Goal: Task Accomplishment & Management: Complete application form

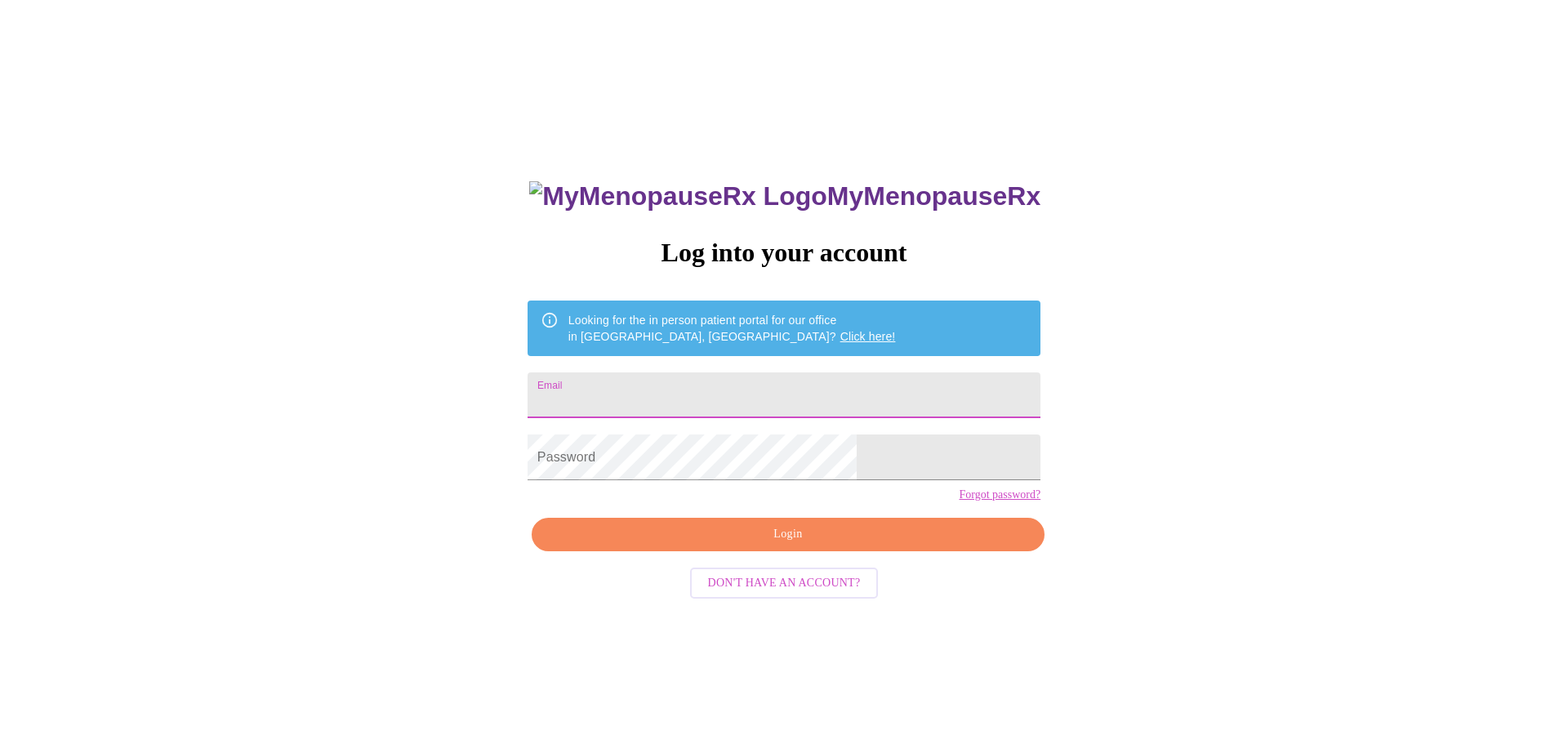
click at [741, 392] on input "Email" at bounding box center [784, 396] width 513 height 45
type input "[EMAIL_ADDRESS][DOMAIN_NAME]"
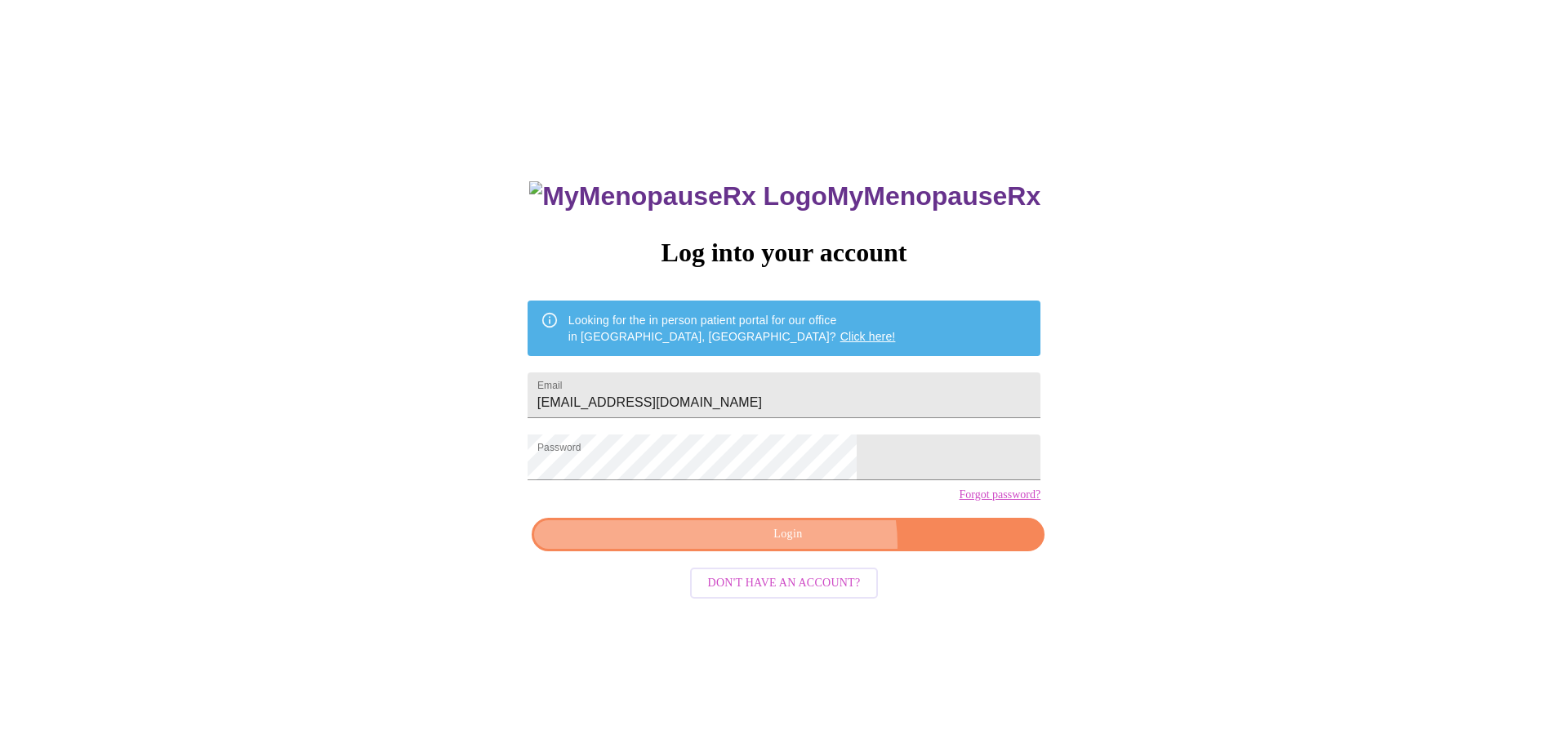
click at [806, 551] on button "Login" at bounding box center [788, 534] width 513 height 34
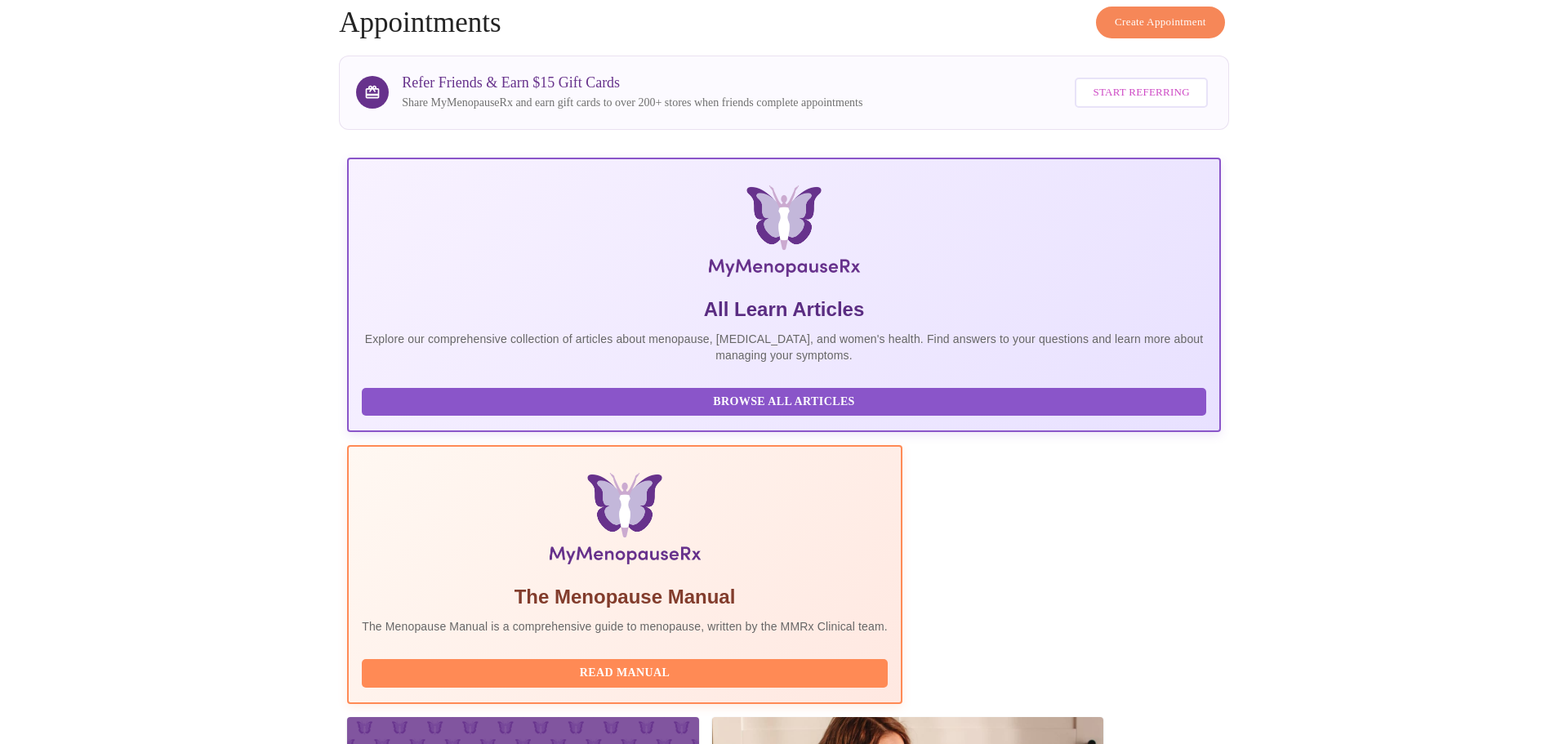
scroll to position [151, 0]
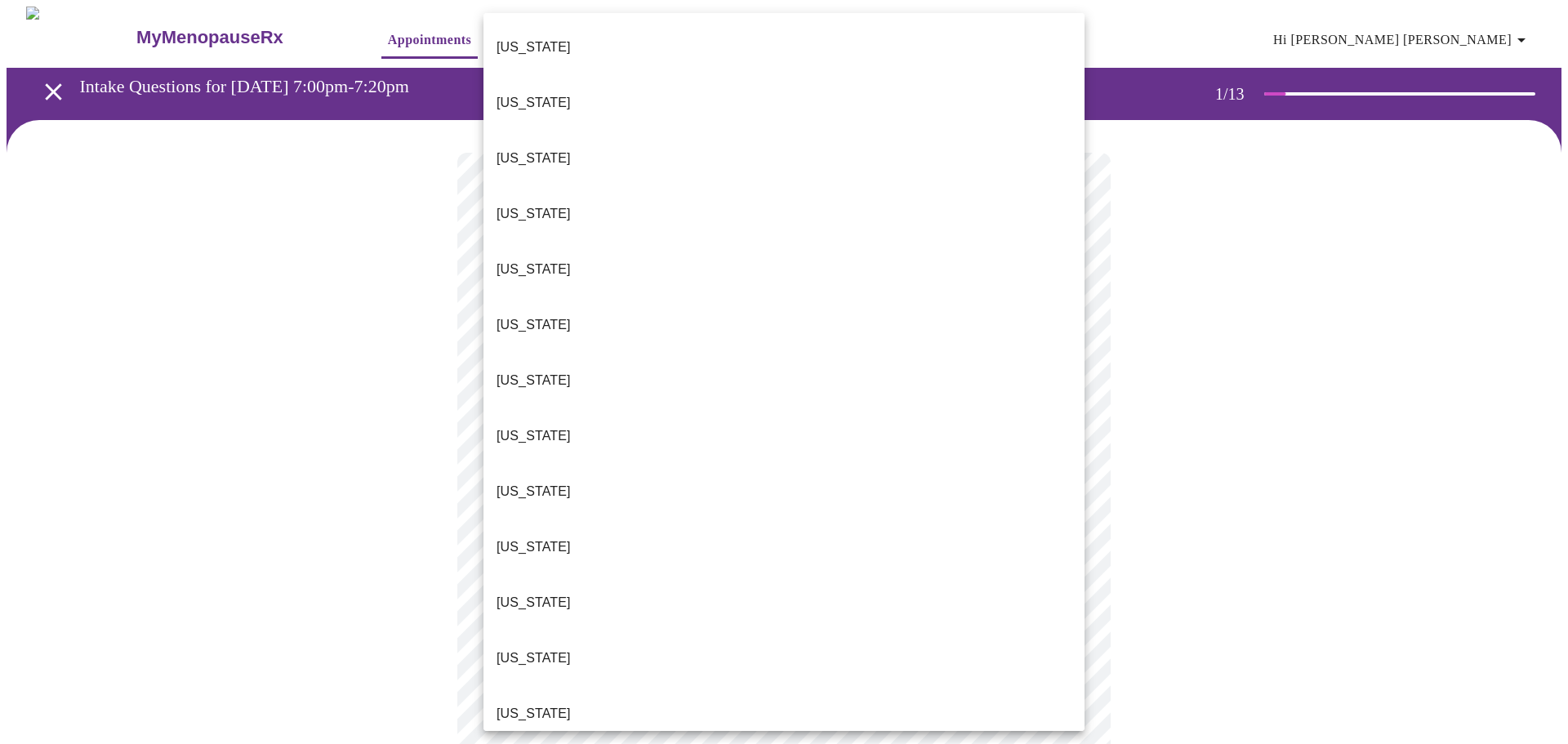
click at [642, 362] on body "MyMenopauseRx Appointments Messaging Labs Uploads Medications Community Refer a…" at bounding box center [784, 757] width 1555 height 1502
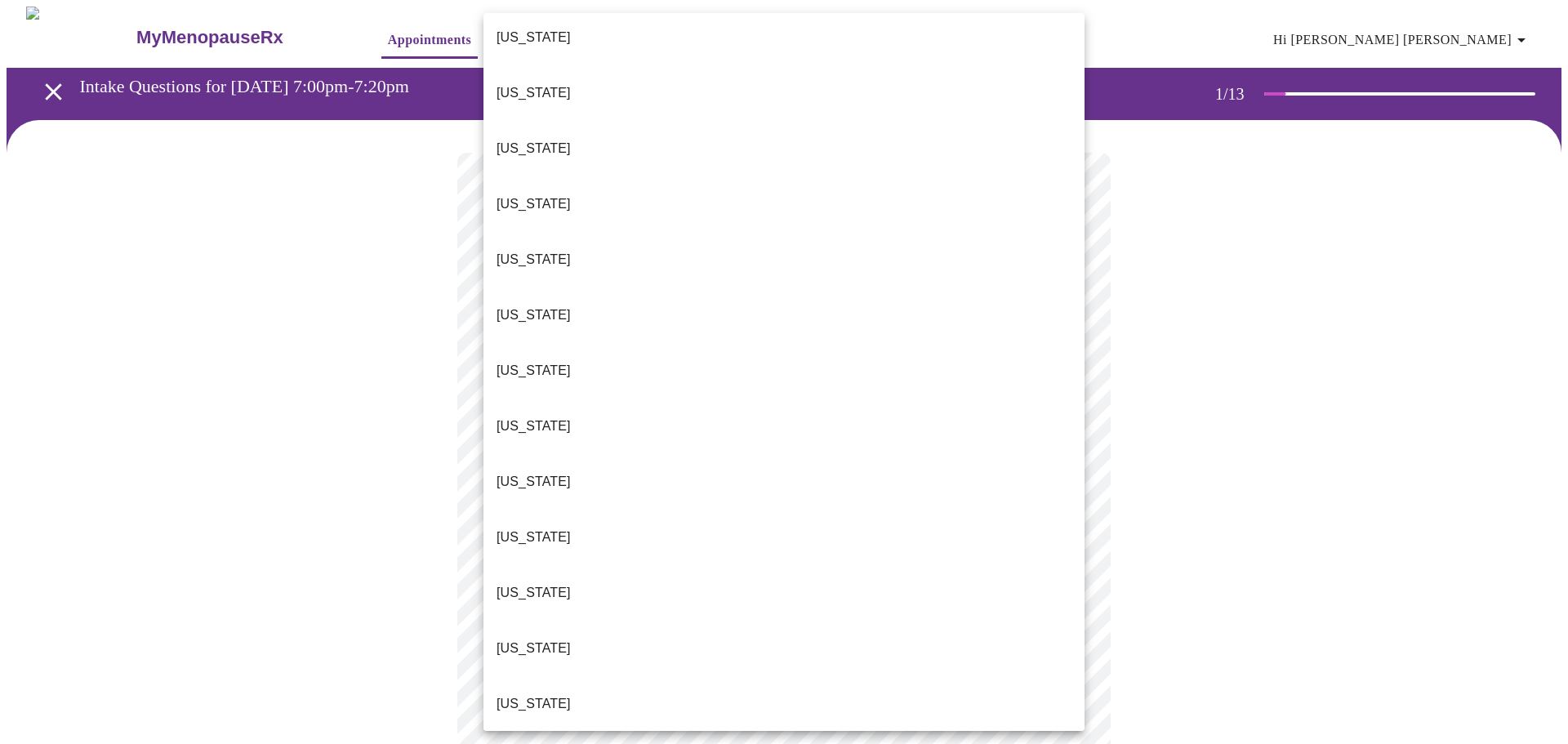
scroll to position [1254, 0]
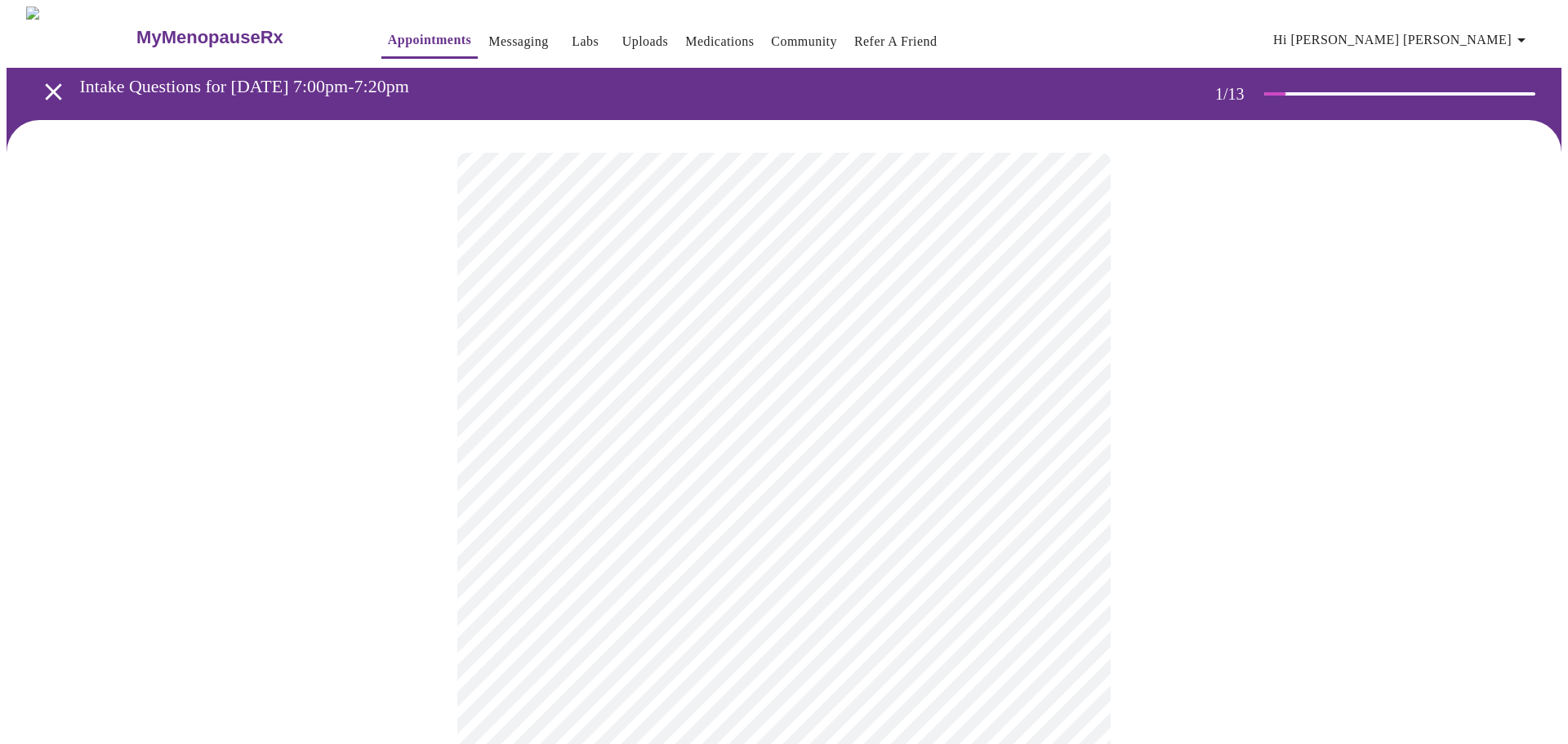
click at [574, 496] on body "MyMenopauseRx Appointments Messaging Labs Uploads Medications Community Refer a…" at bounding box center [784, 752] width 1555 height 1492
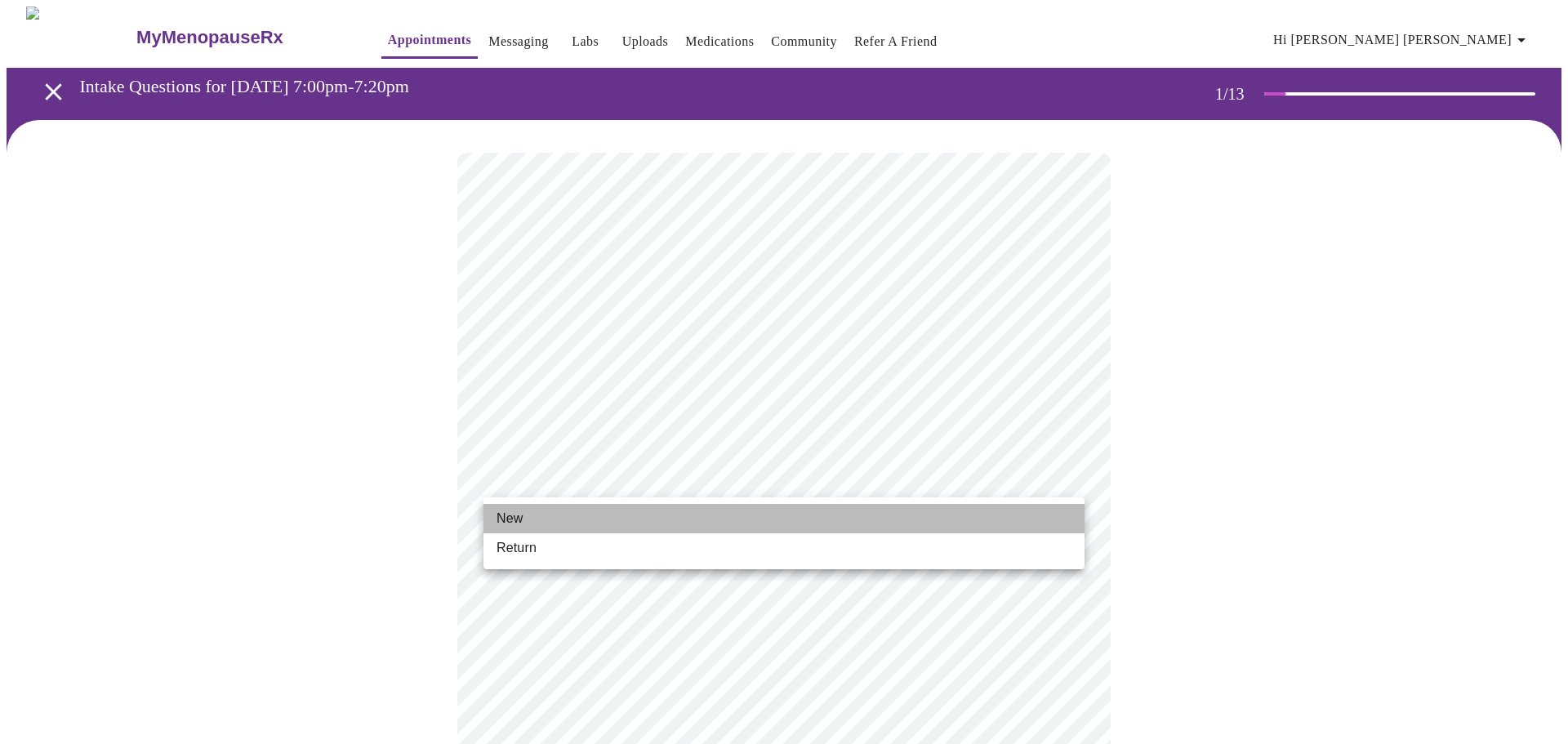
click at [528, 520] on li "New" at bounding box center [784, 518] width 601 height 29
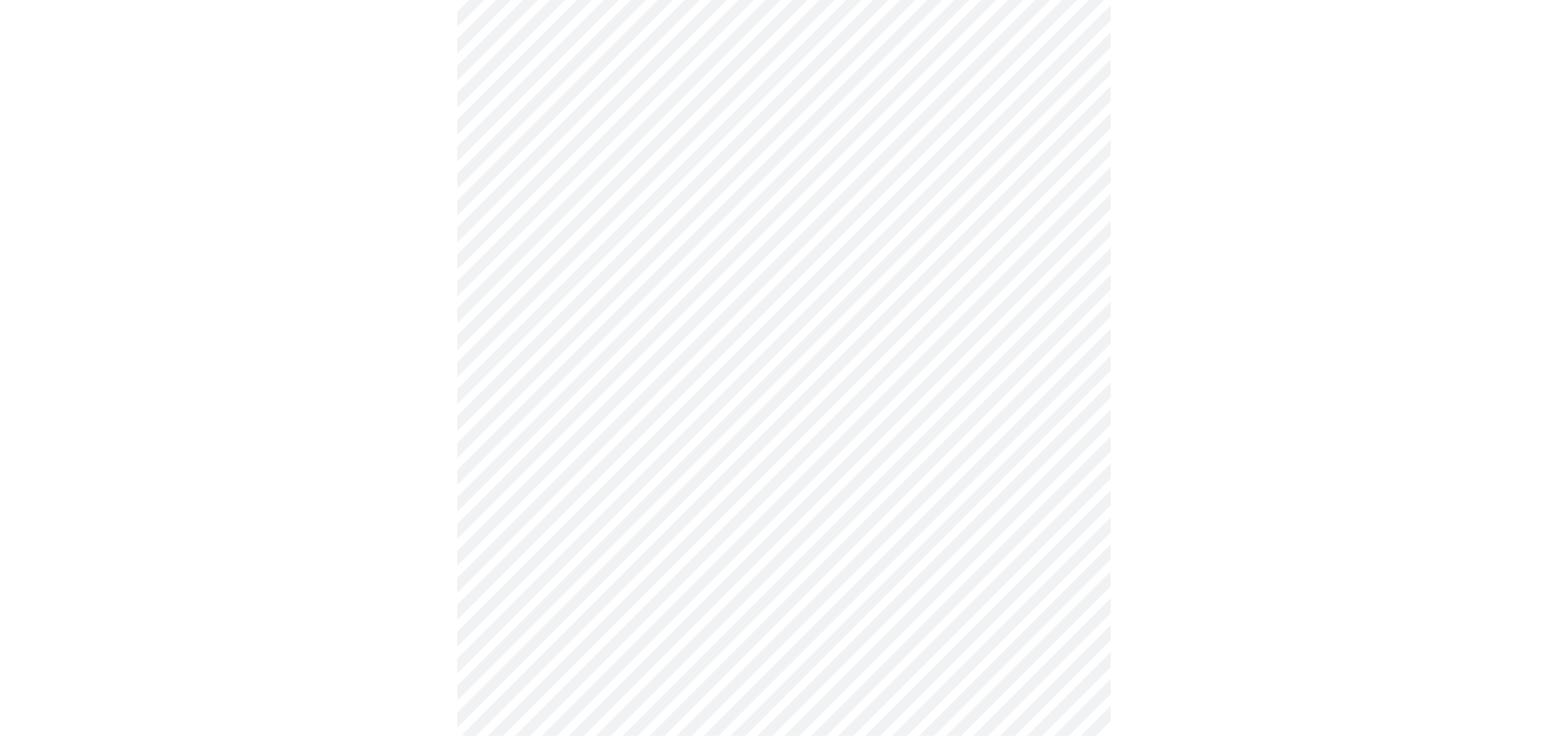
scroll to position [725, 0]
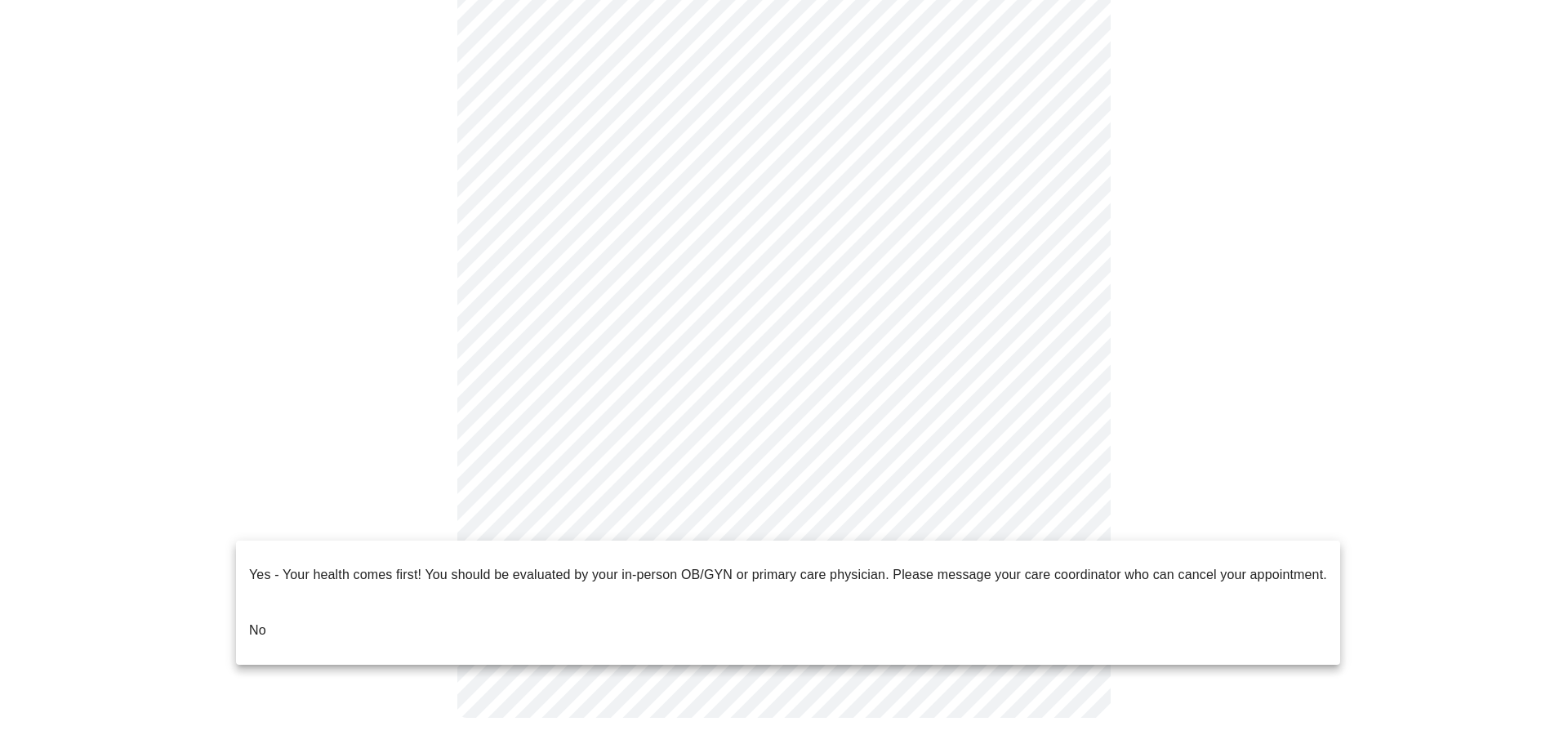
click at [623, 527] on body "MyMenopauseRx Appointments Messaging Labs Uploads Medications Community Refer a…" at bounding box center [784, 16] width 1555 height 1469
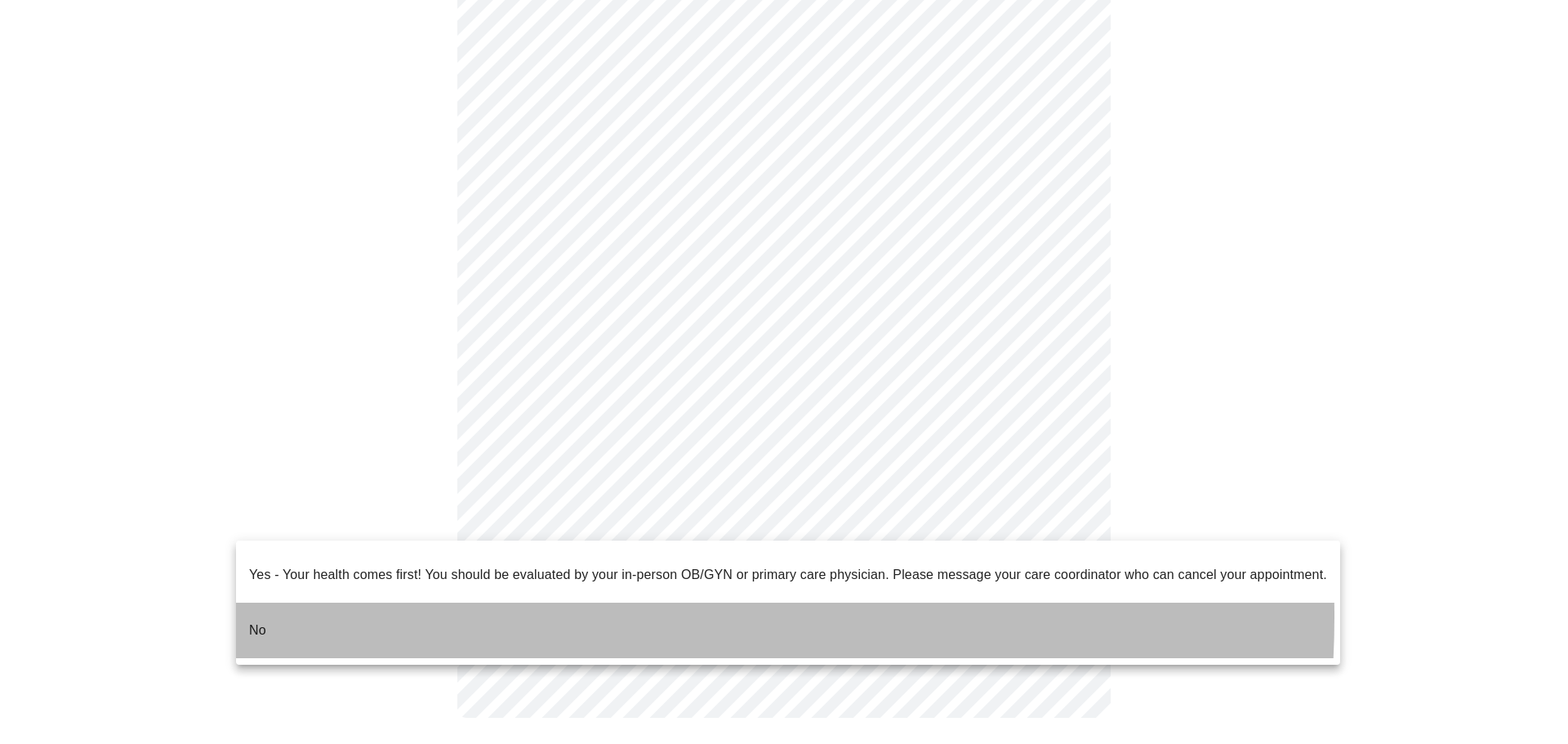
click at [492, 603] on li "No" at bounding box center [788, 630] width 1104 height 56
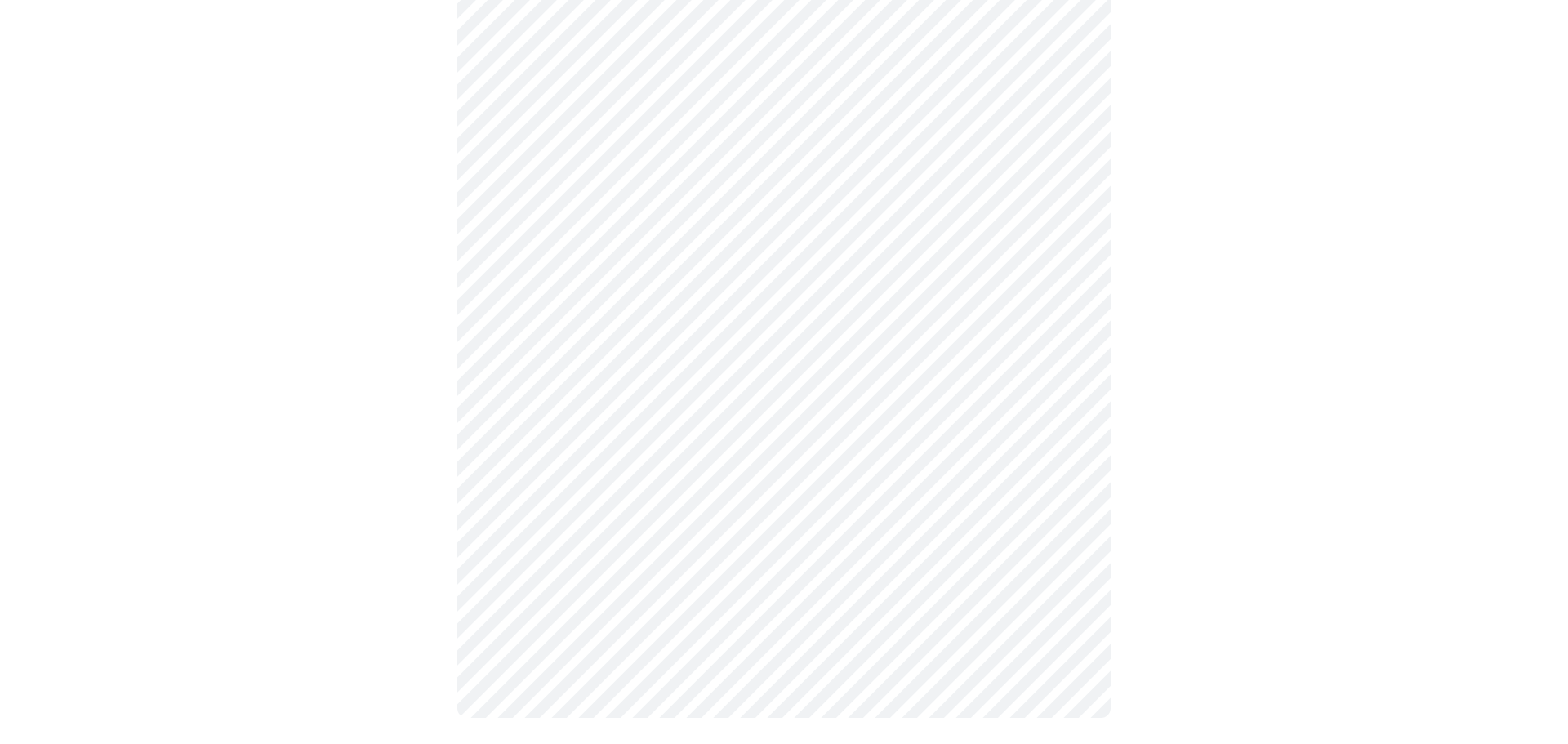
scroll to position [0, 0]
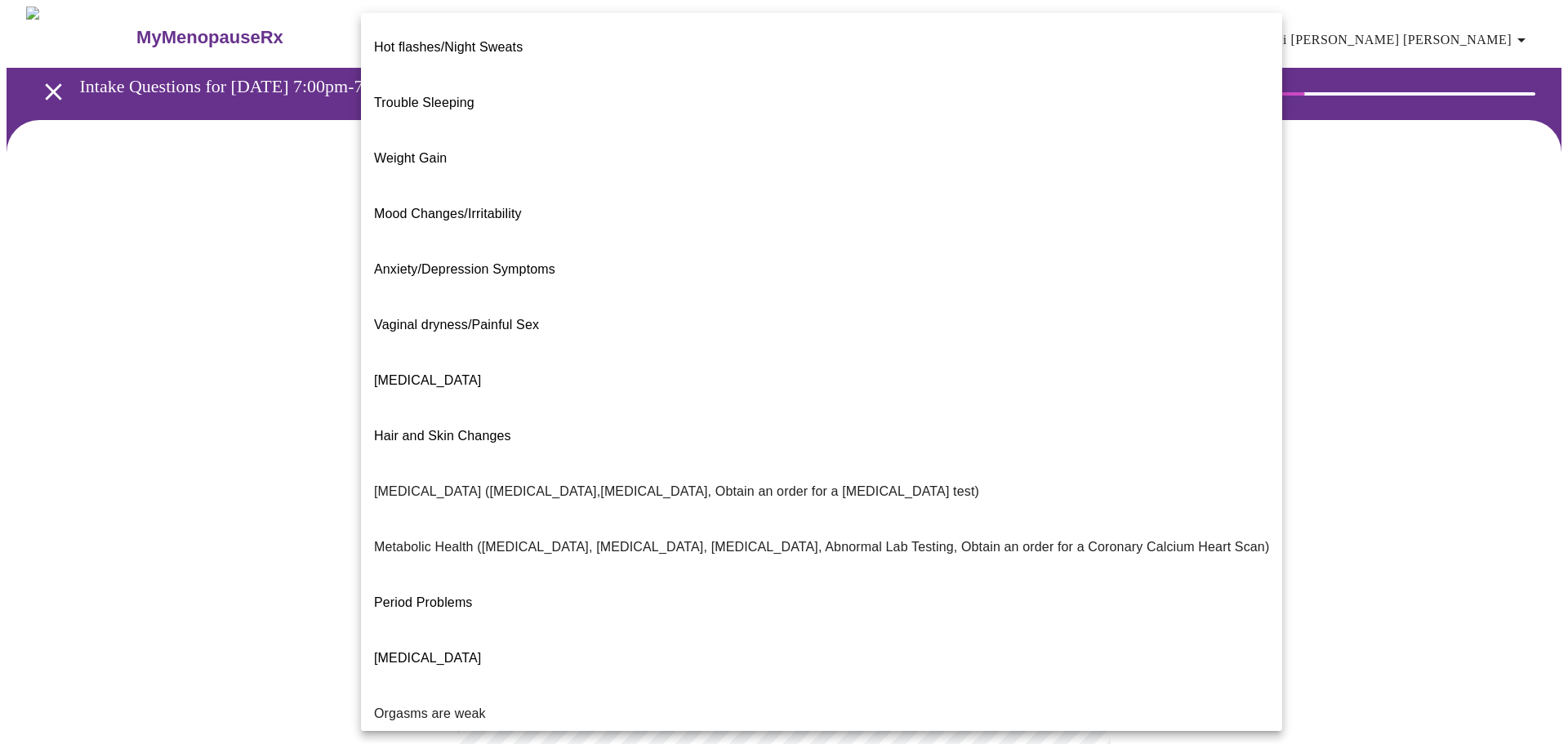
click at [591, 353] on body "MyMenopauseRx Appointments Messaging Labs Uploads Medications Community Refer a…" at bounding box center [784, 497] width 1555 height 982
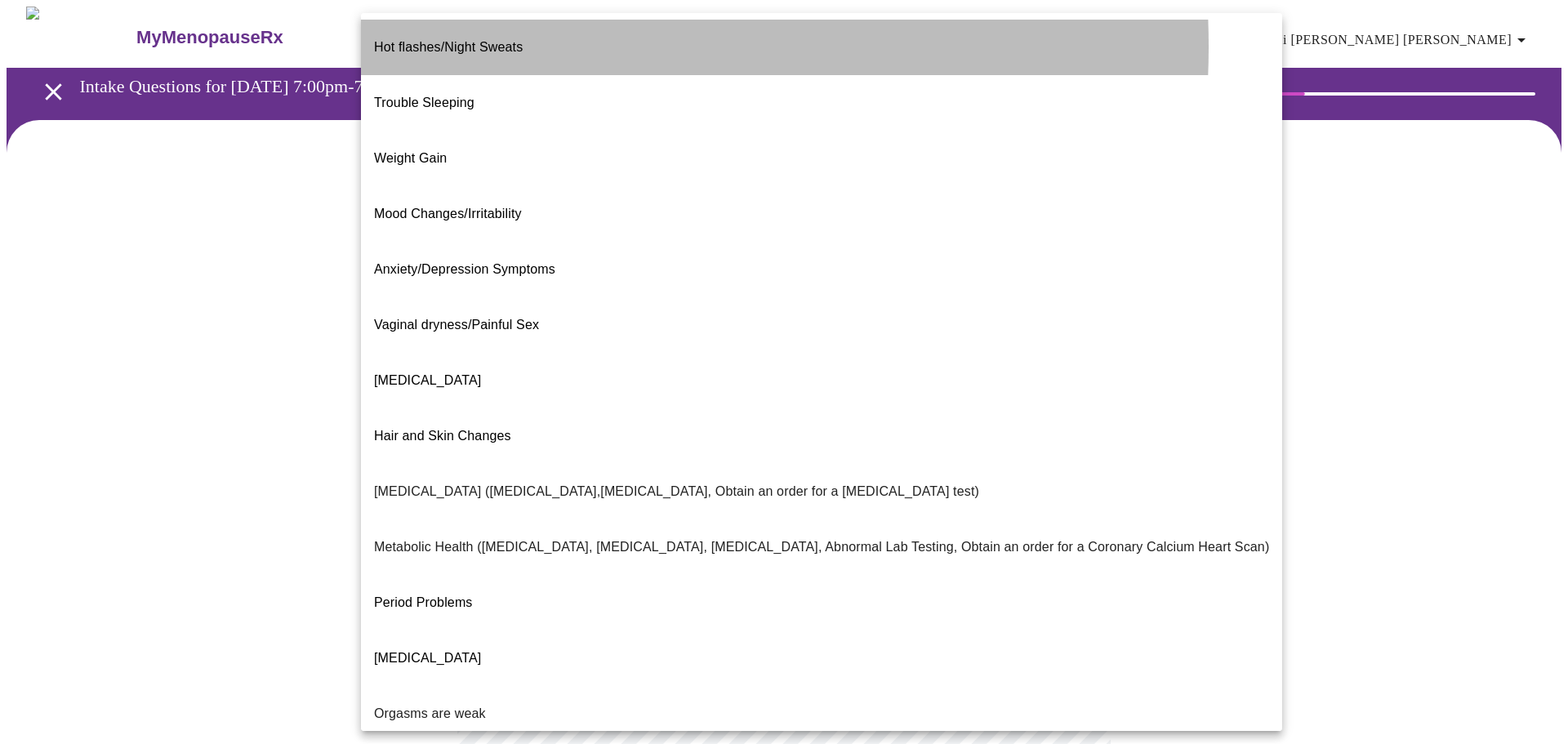
click at [497, 46] on span "Hot flashes/Night Sweats" at bounding box center [448, 47] width 149 height 45
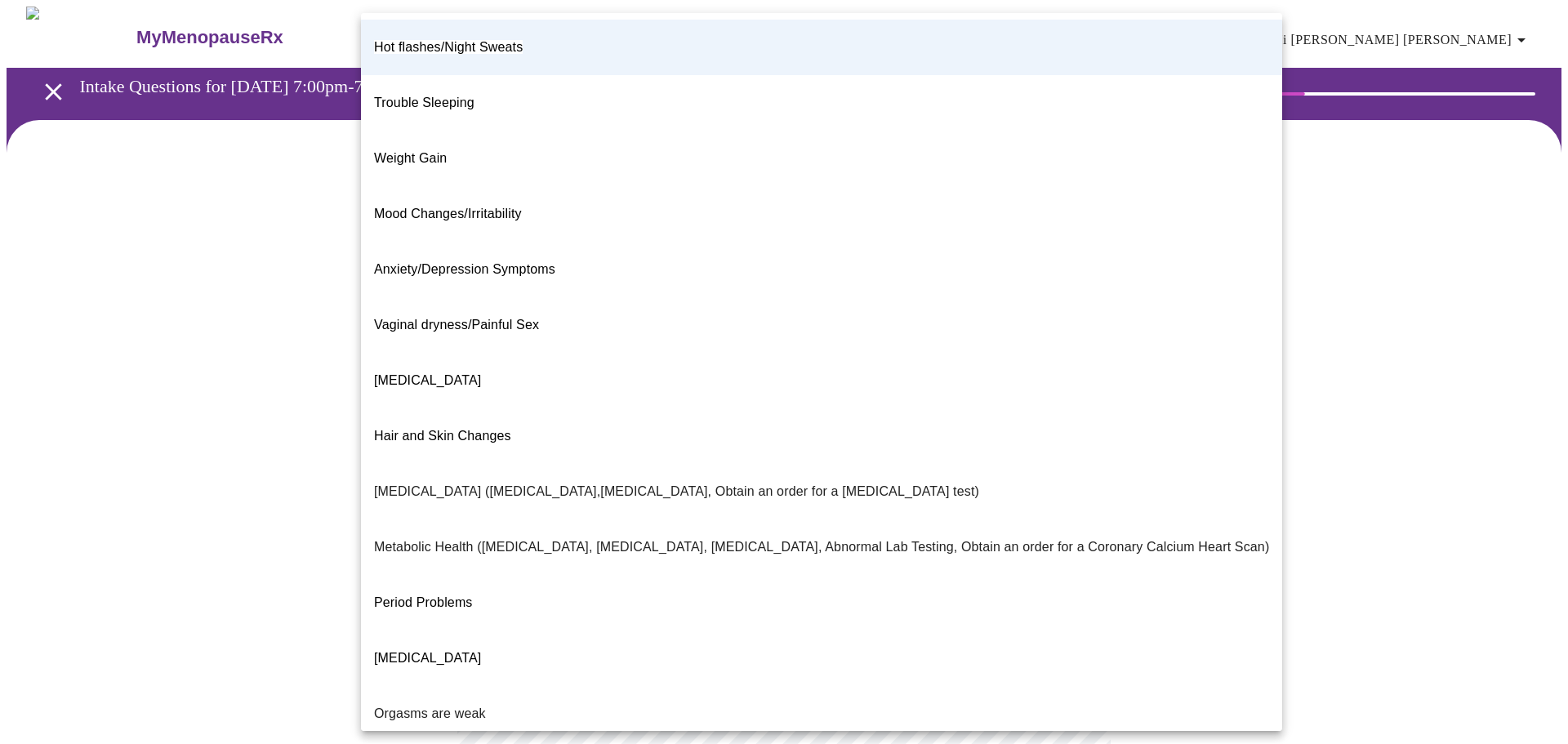
click at [662, 355] on body "MyMenopauseRx Appointments Messaging Labs Uploads Medications Community Refer a…" at bounding box center [784, 492] width 1555 height 972
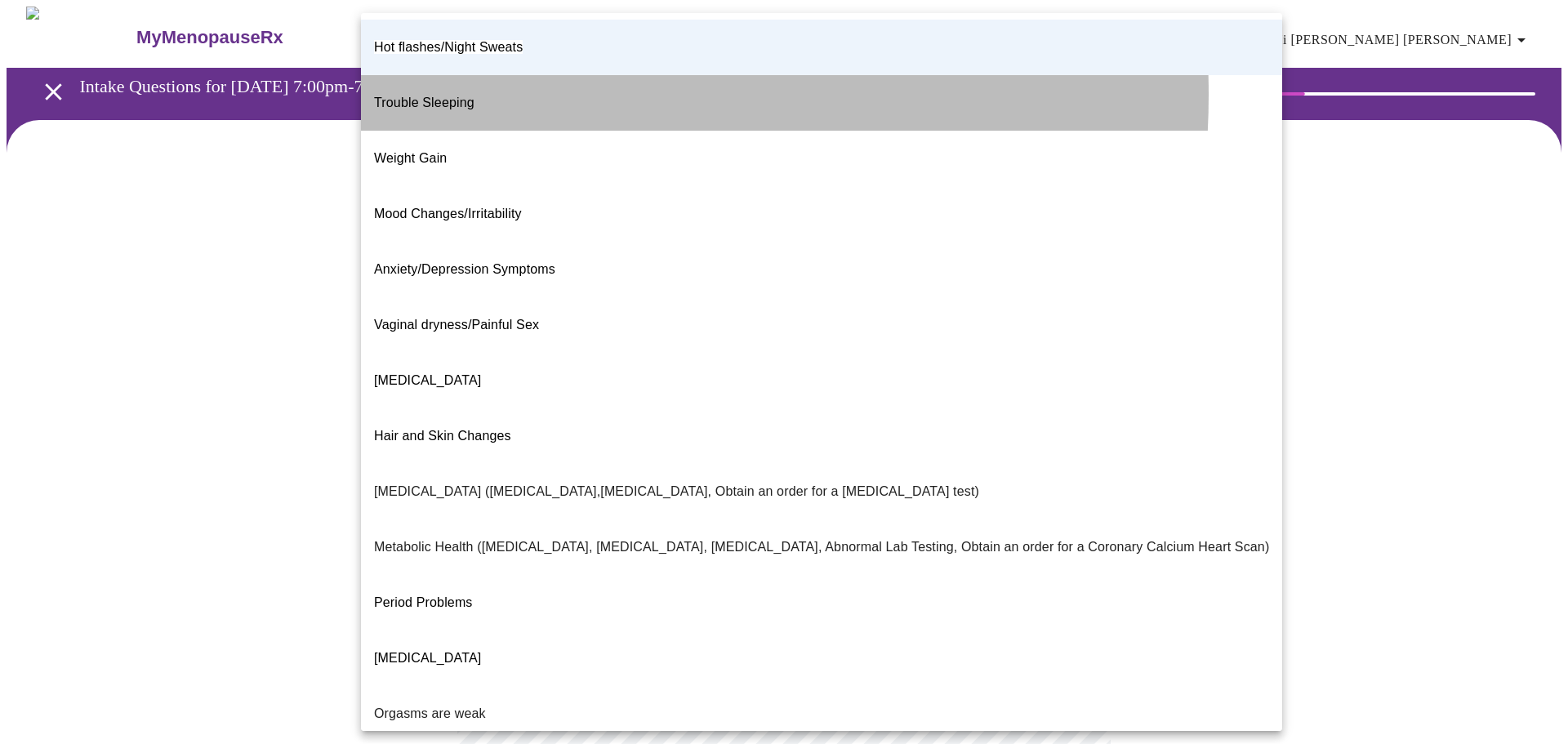
click at [507, 82] on li "Trouble Sleeping" at bounding box center [821, 103] width 922 height 56
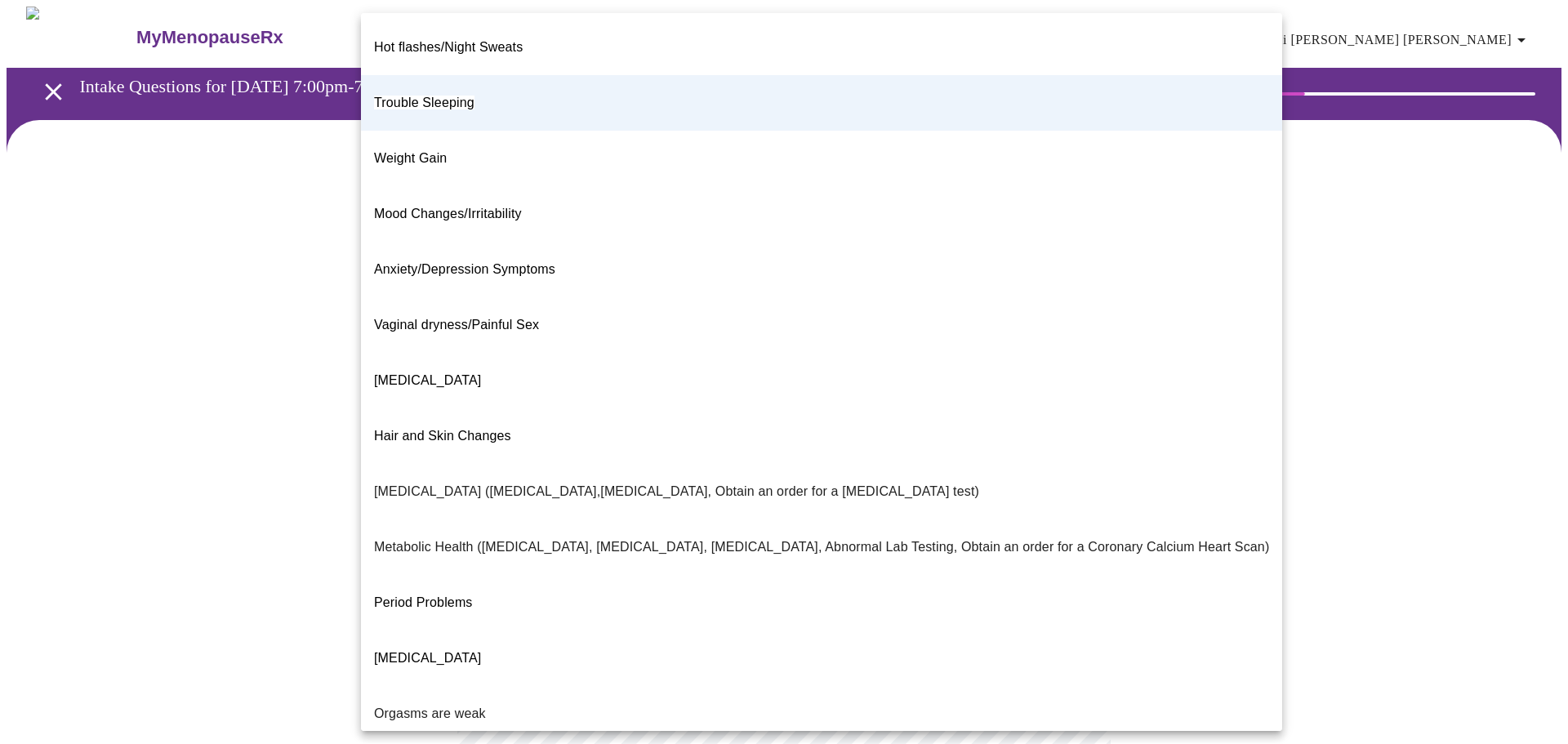
click at [609, 348] on body "MyMenopauseRx Appointments Messaging Labs Uploads Medications Community Refer a…" at bounding box center [784, 492] width 1555 height 972
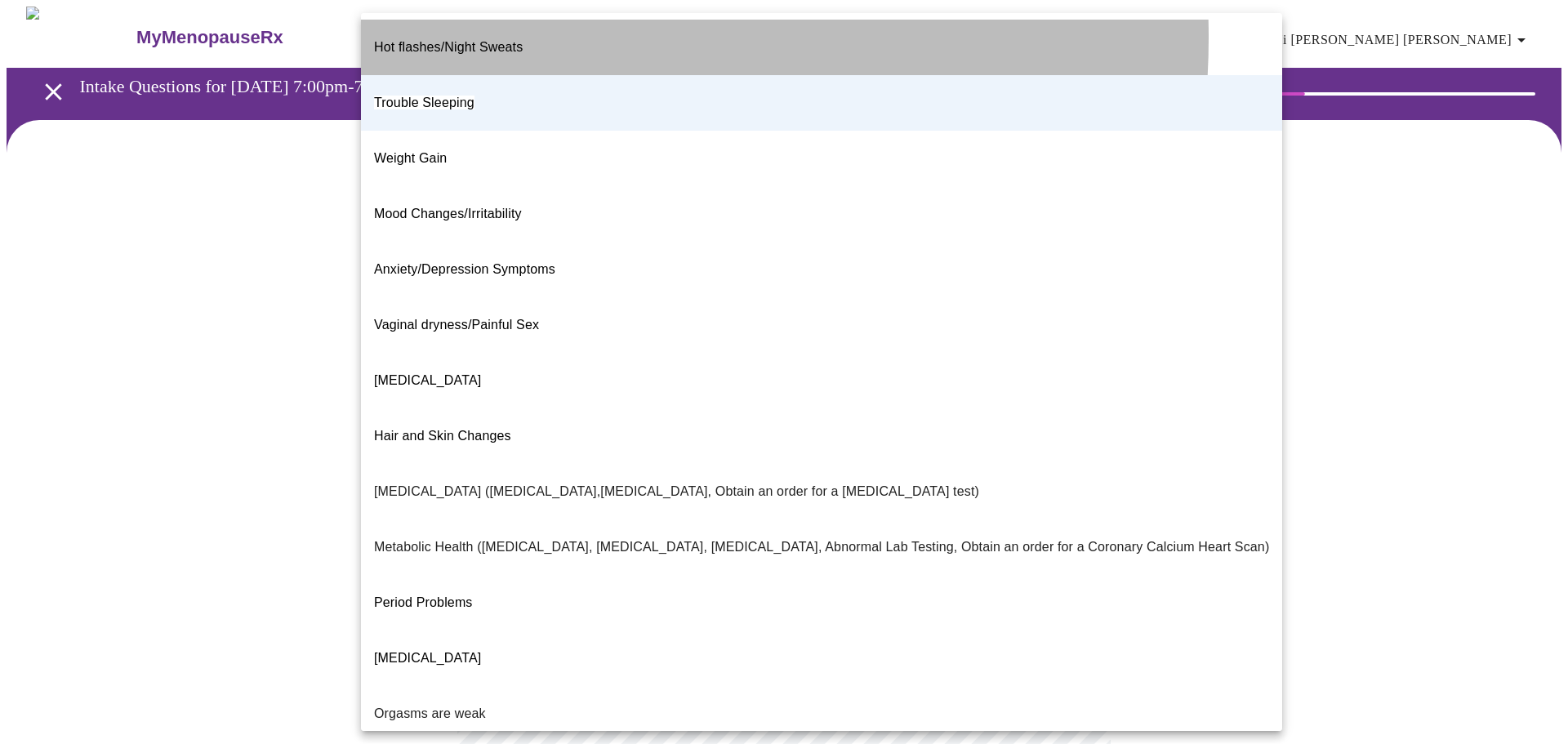
click at [514, 40] on span "Hot flashes/Night Sweats" at bounding box center [448, 47] width 149 height 13
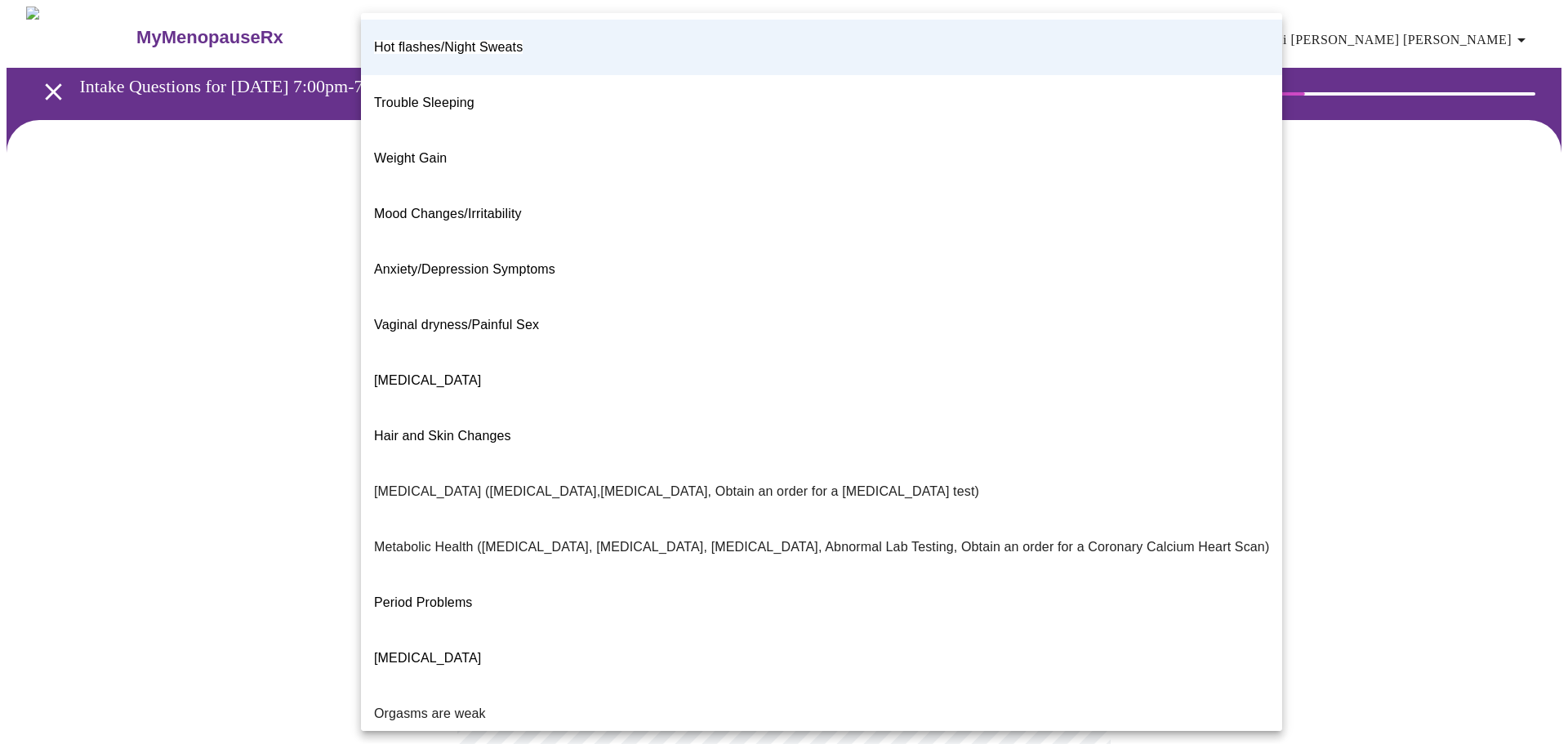
click at [681, 330] on body "MyMenopauseRx Appointments Messaging Labs Uploads Medications Community Refer a…" at bounding box center [784, 492] width 1555 height 972
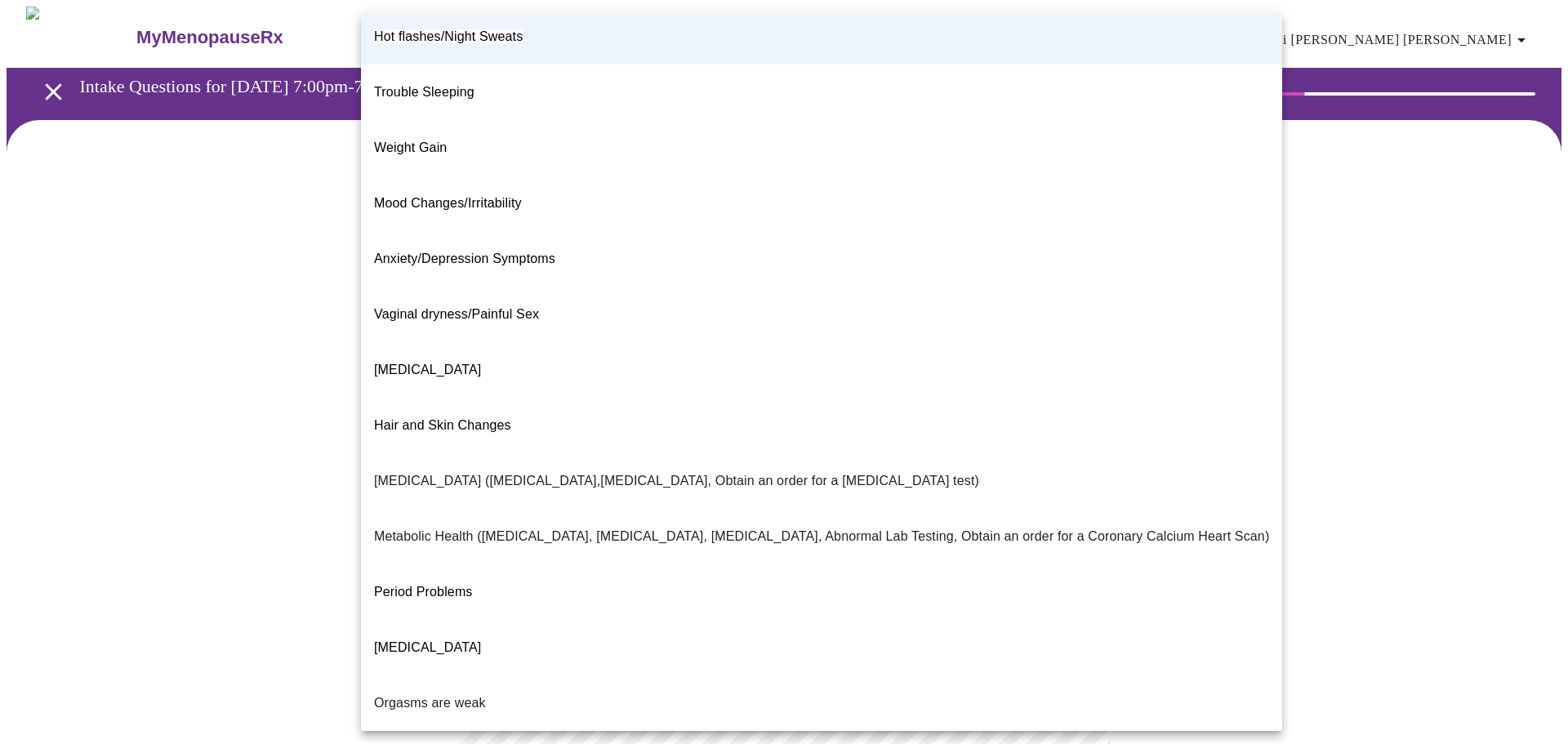
scroll to position [111, 0]
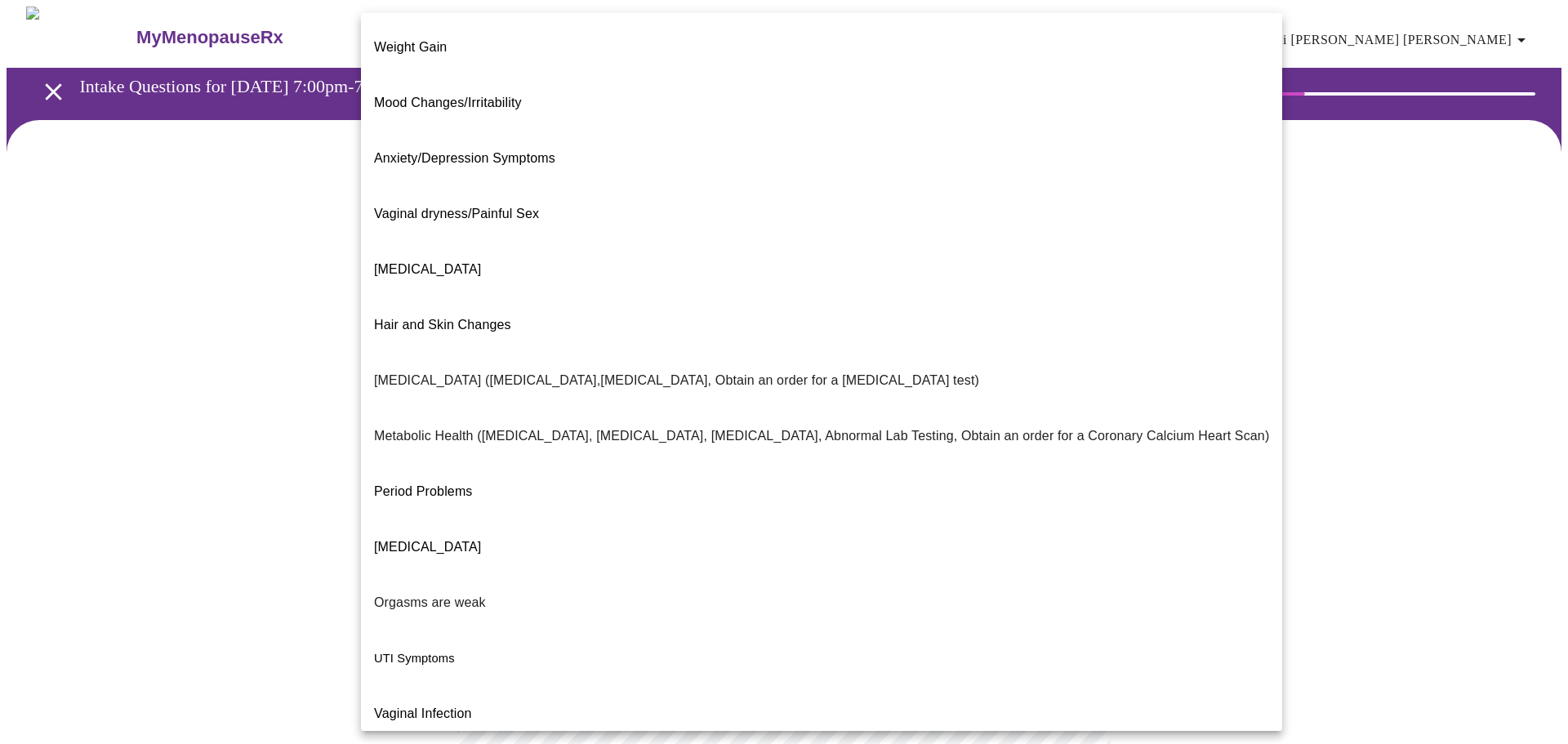
click at [254, 489] on div at bounding box center [784, 372] width 1568 height 744
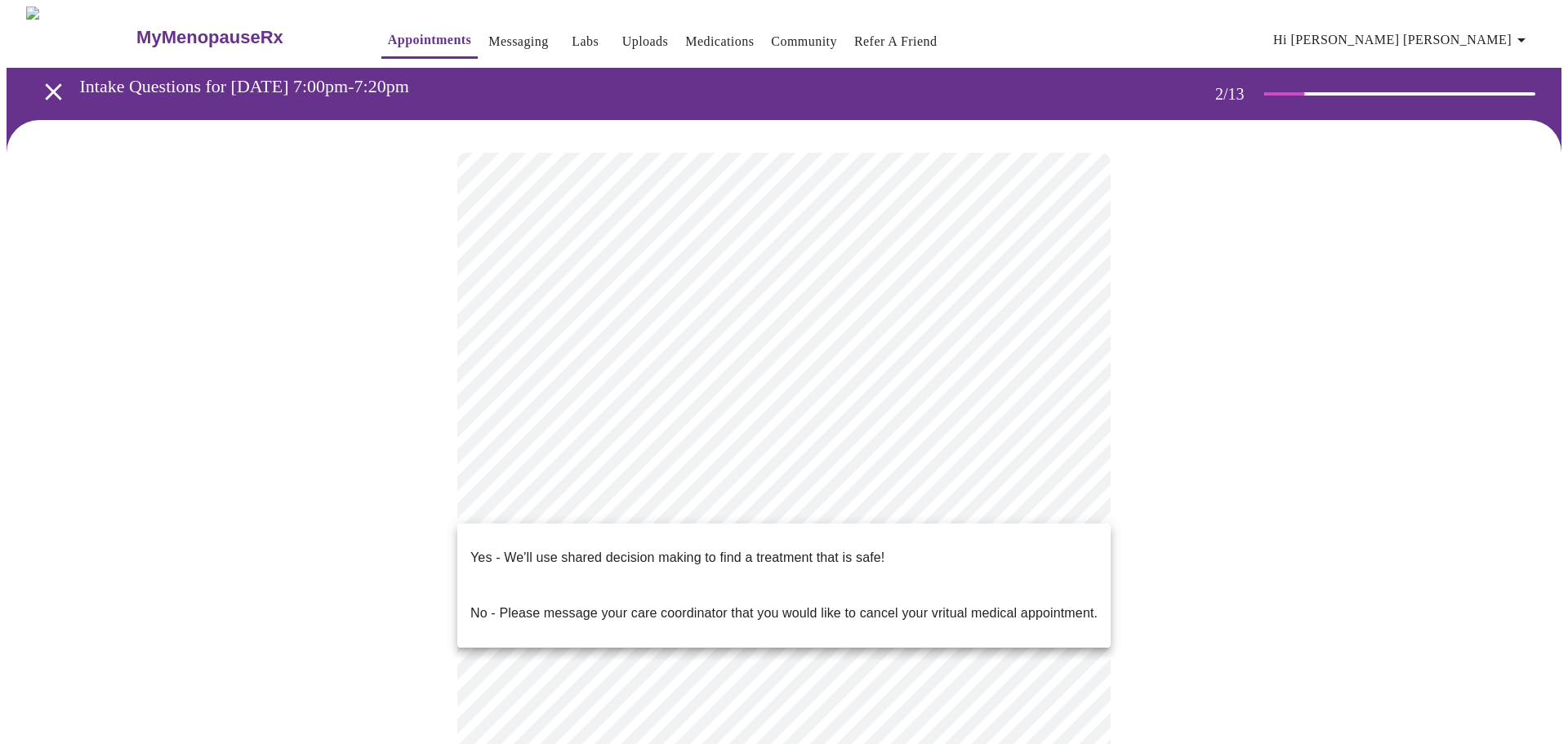
click at [567, 503] on body "MyMenopauseRx Appointments Messaging Labs Uploads Medications Community Refer a…" at bounding box center [784, 492] width 1555 height 972
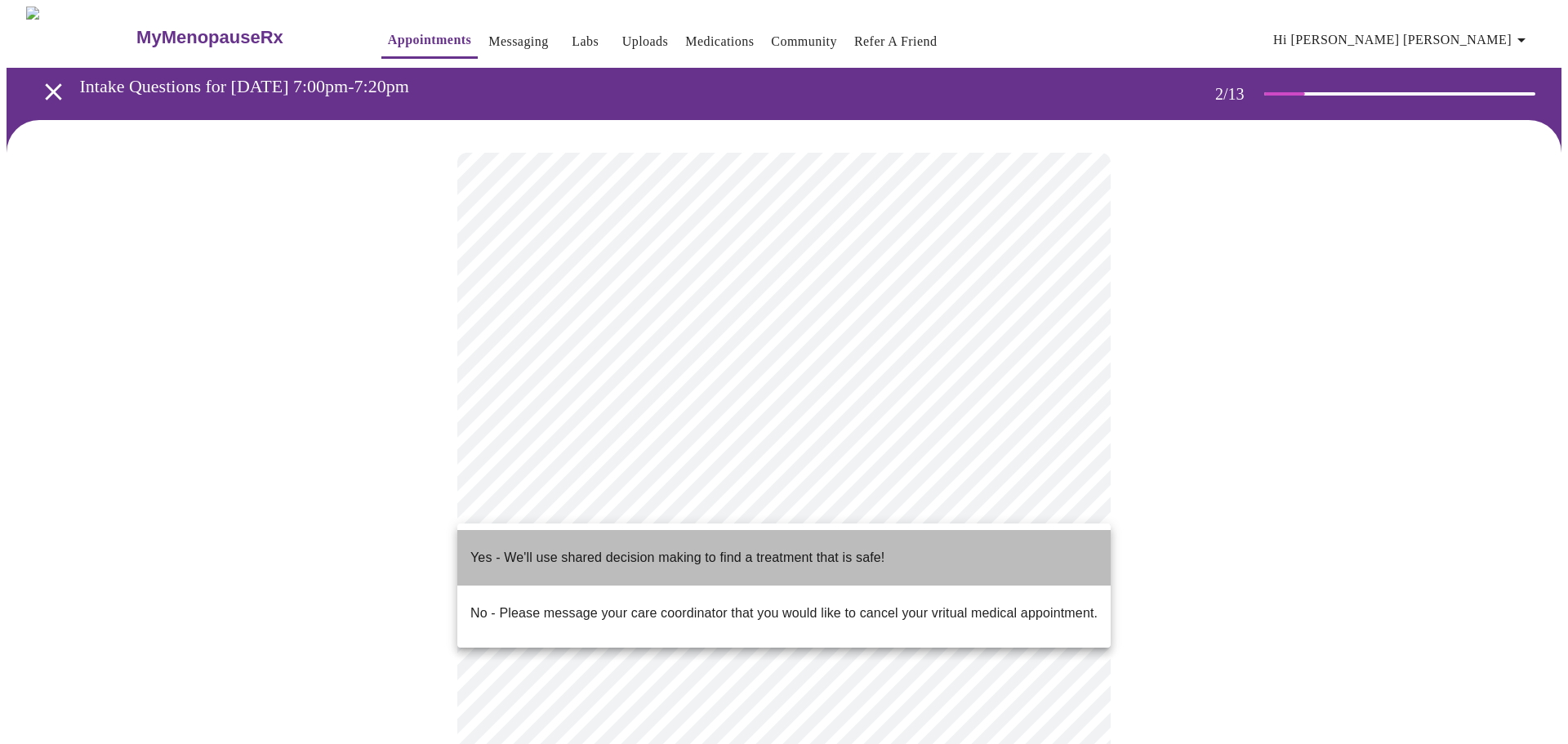
click at [534, 555] on span "Yes - We'll use shared decision making to find a treatment that is safe!" at bounding box center [678, 558] width 414 height 45
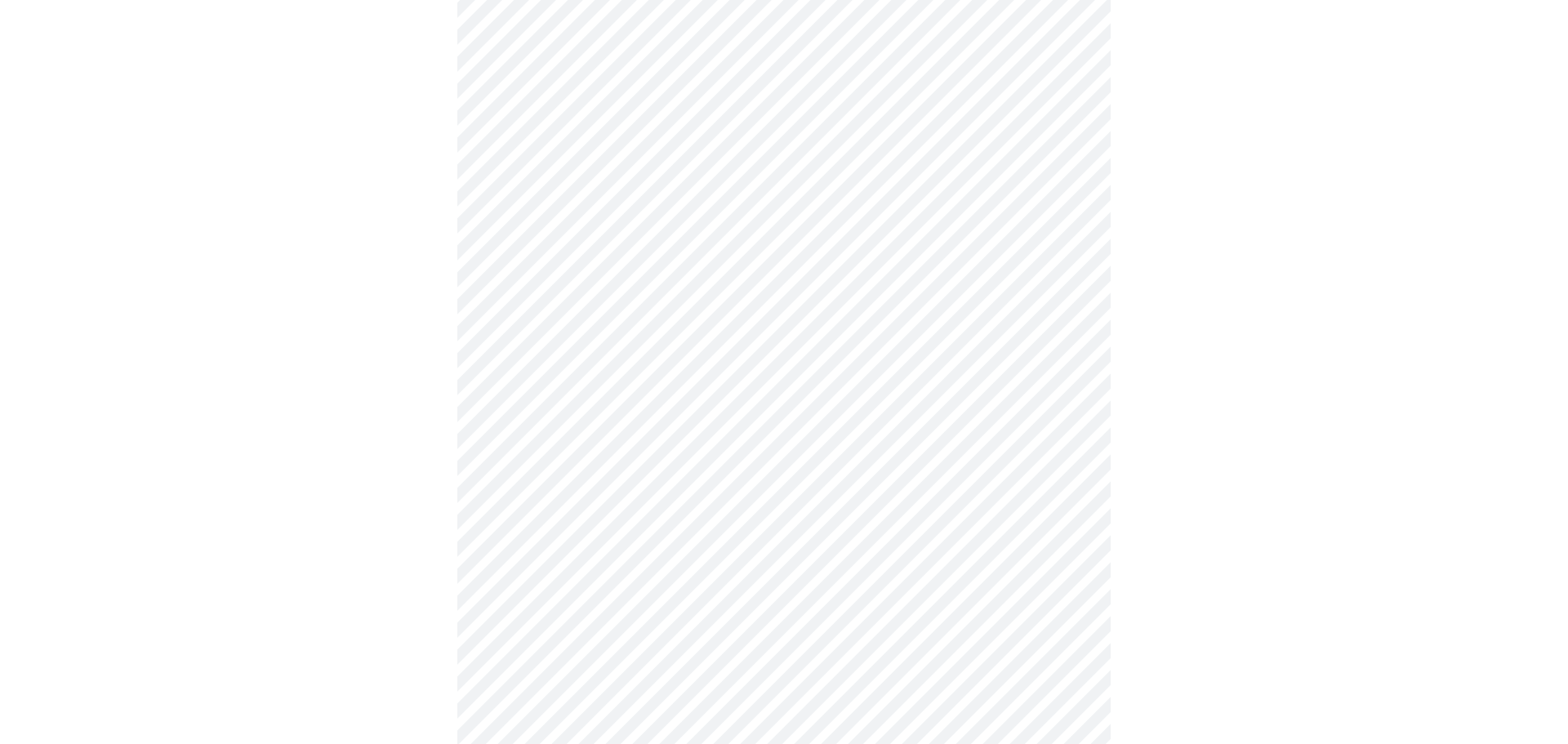
scroll to position [0, 0]
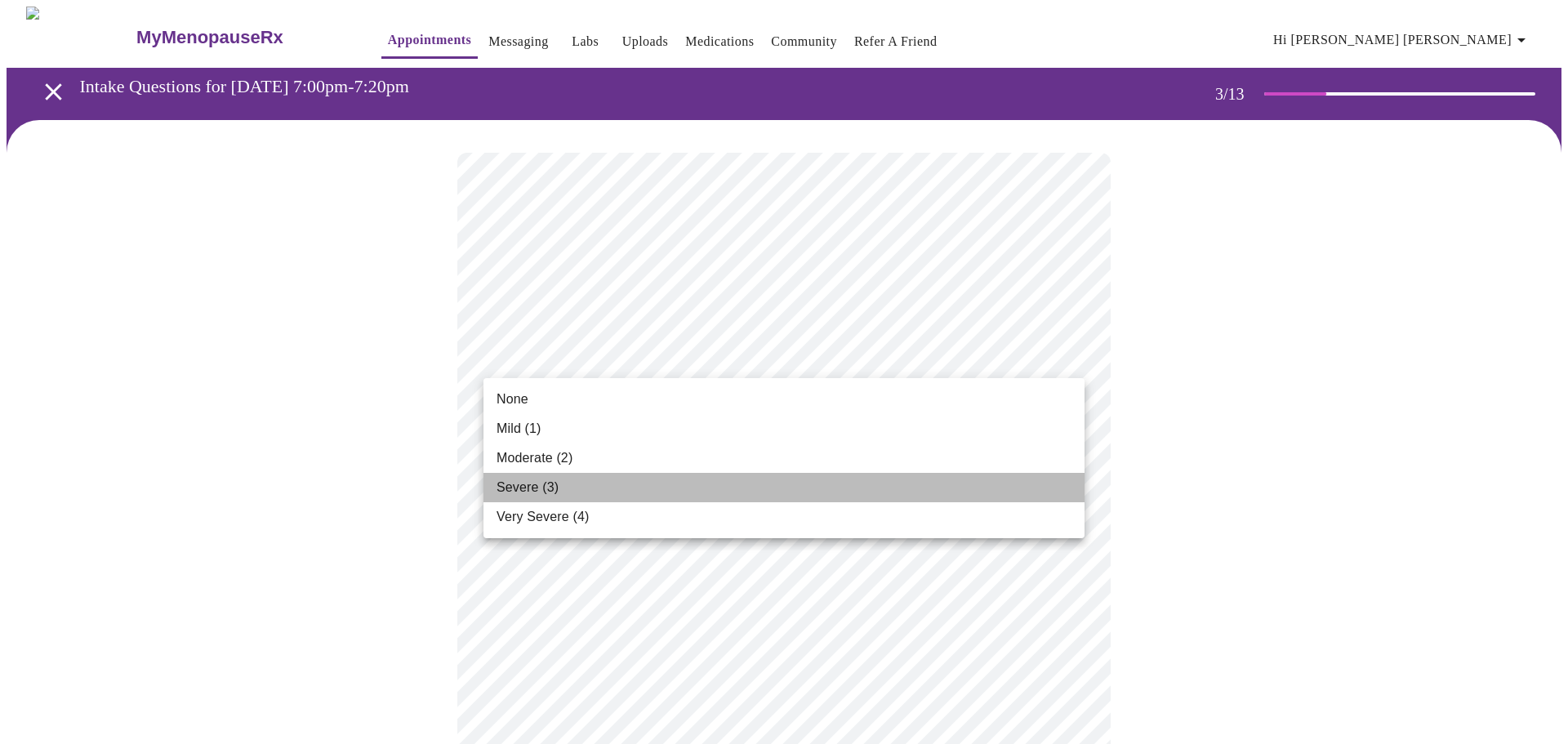
click at [521, 493] on span "Severe (3)" at bounding box center [528, 487] width 62 height 19
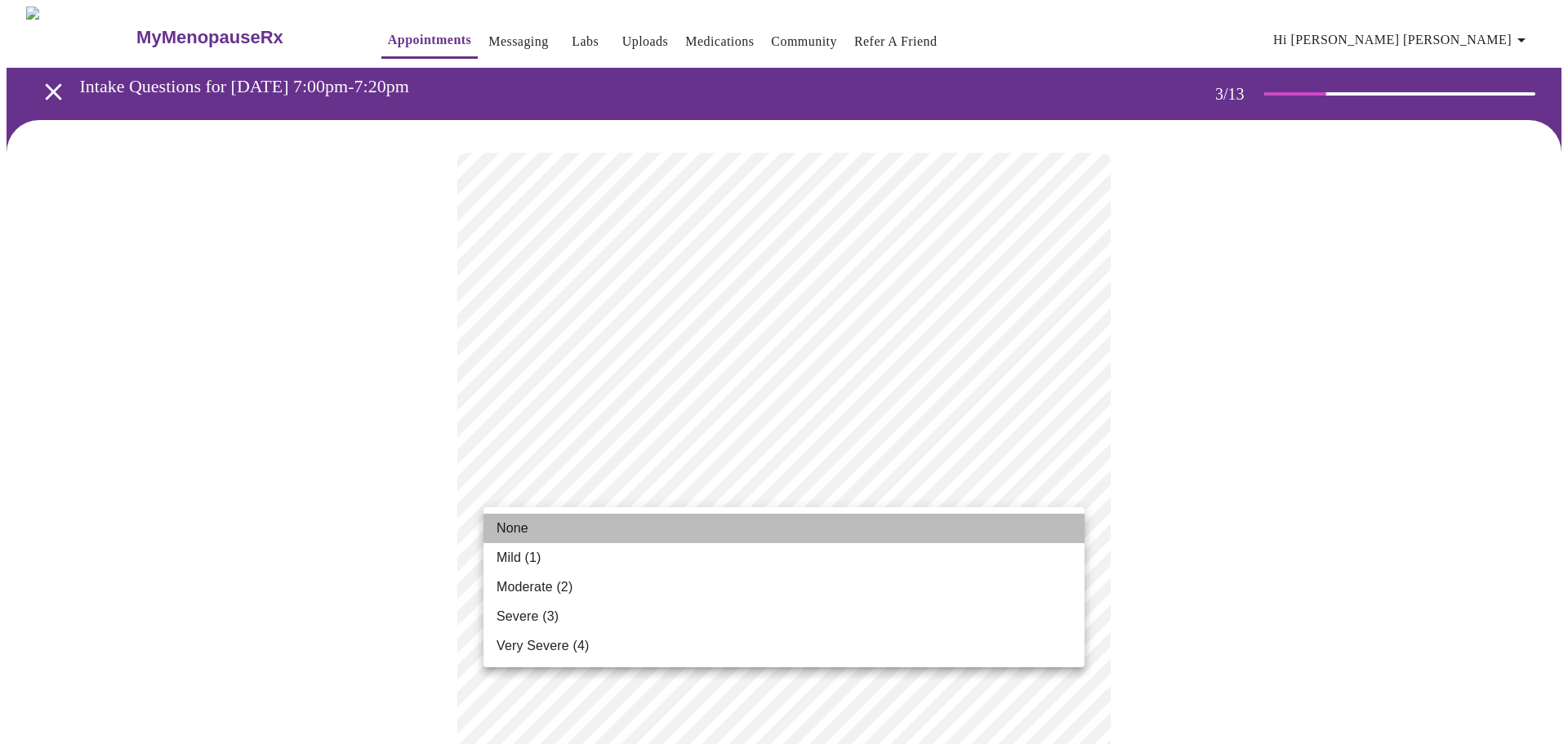
click at [530, 533] on li "None" at bounding box center [784, 528] width 601 height 29
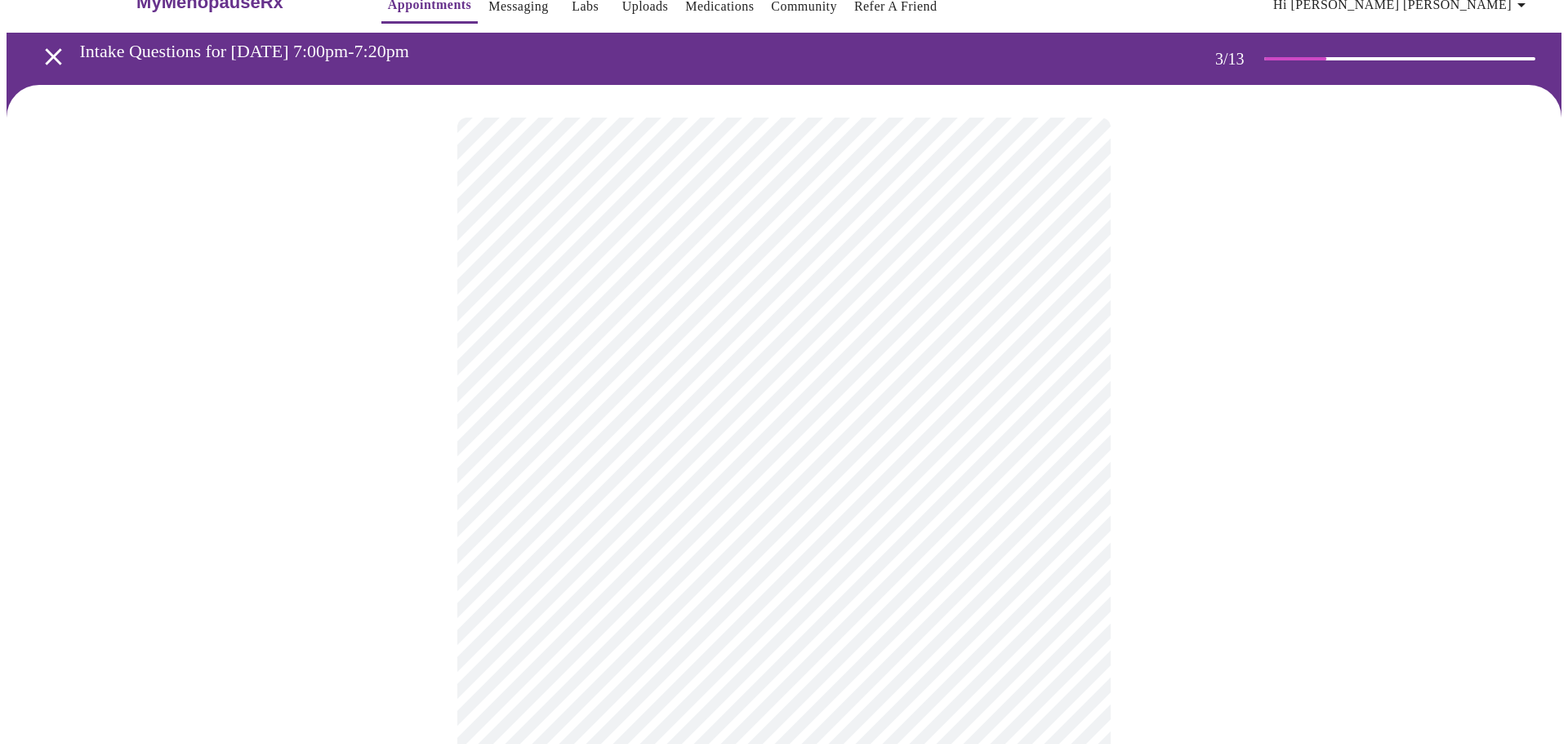
scroll to position [175, 0]
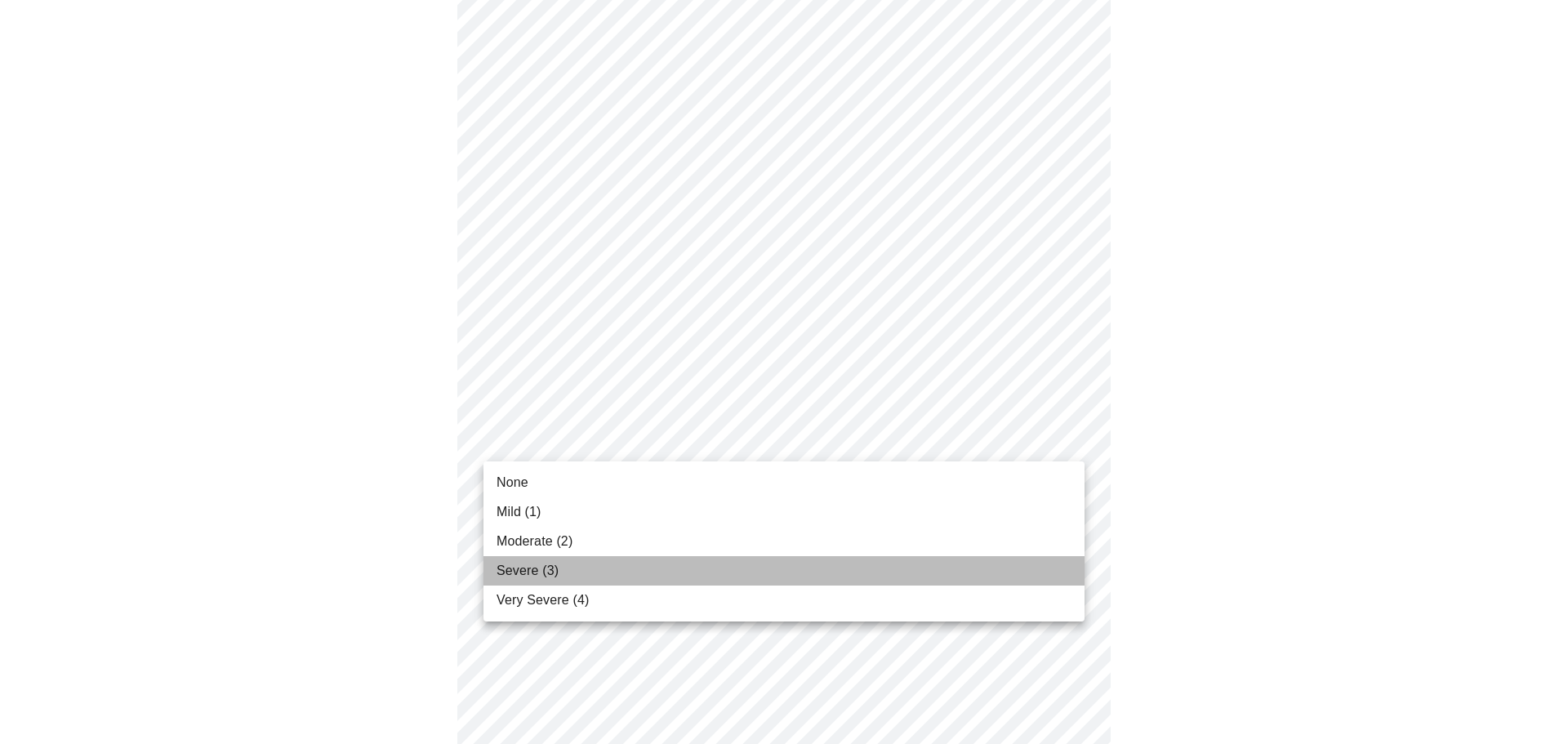
click at [532, 566] on span "Severe (3)" at bounding box center [528, 571] width 62 height 19
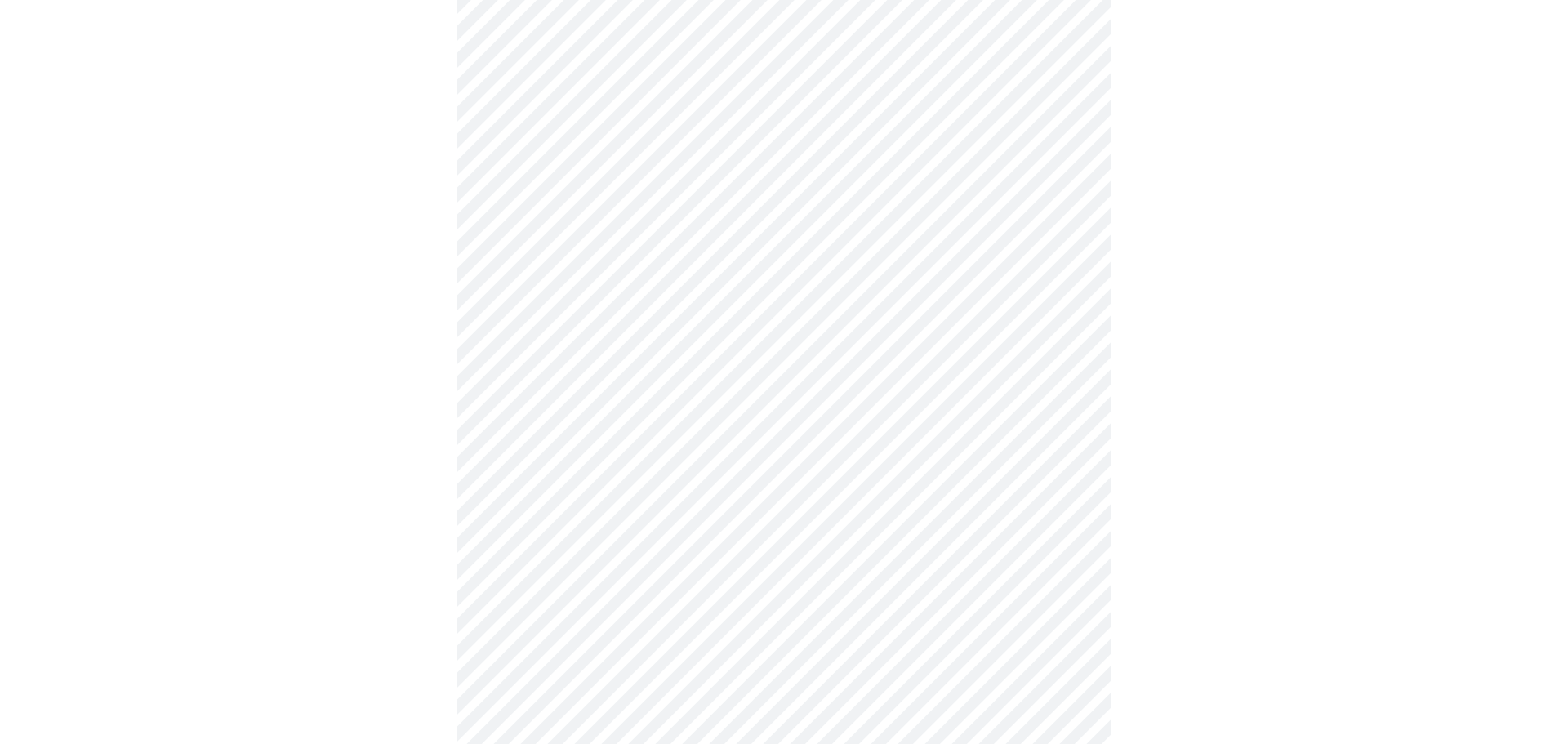
scroll to position [243, 0]
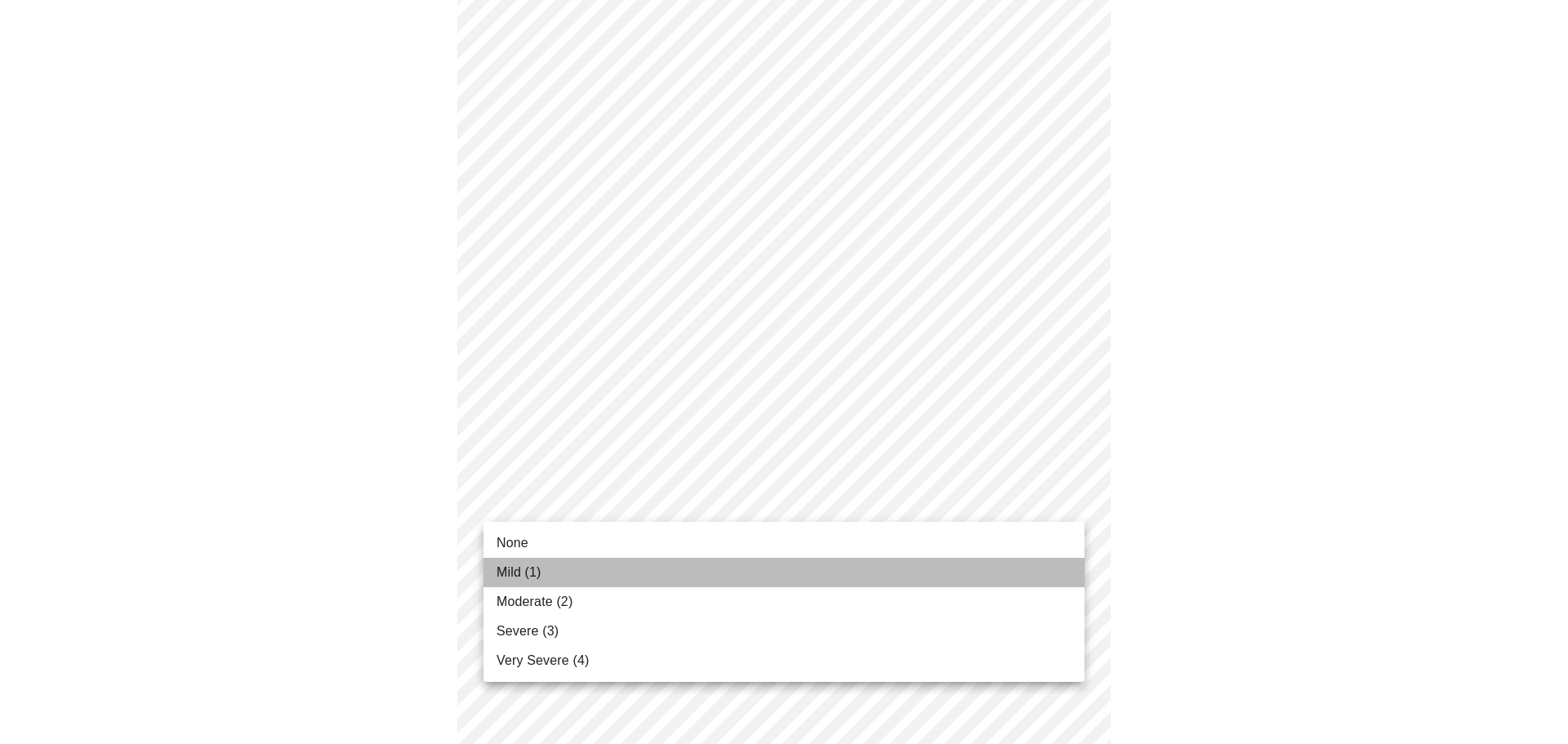
click at [539, 576] on span "Mild (1)" at bounding box center [518, 572] width 45 height 19
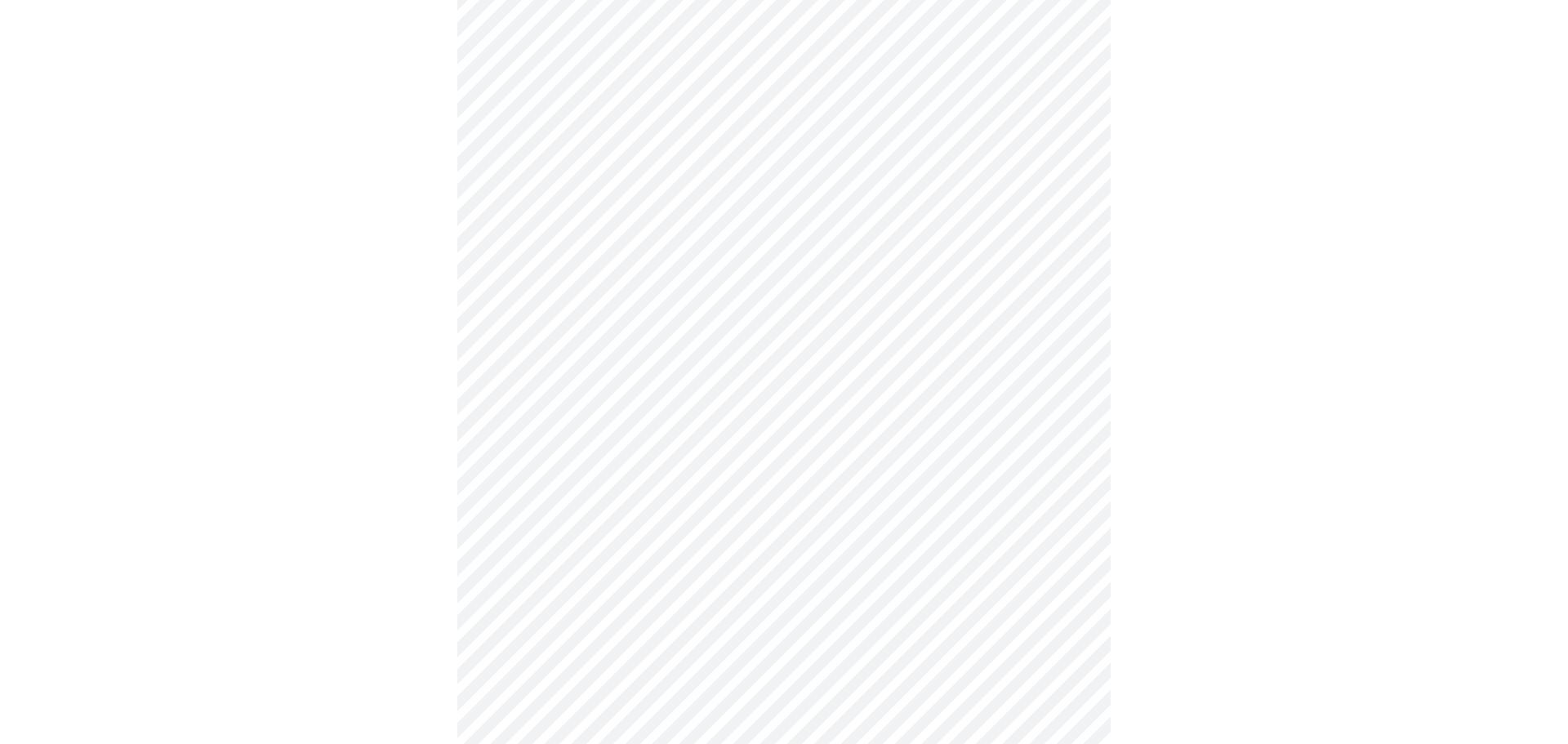
scroll to position [378, 0]
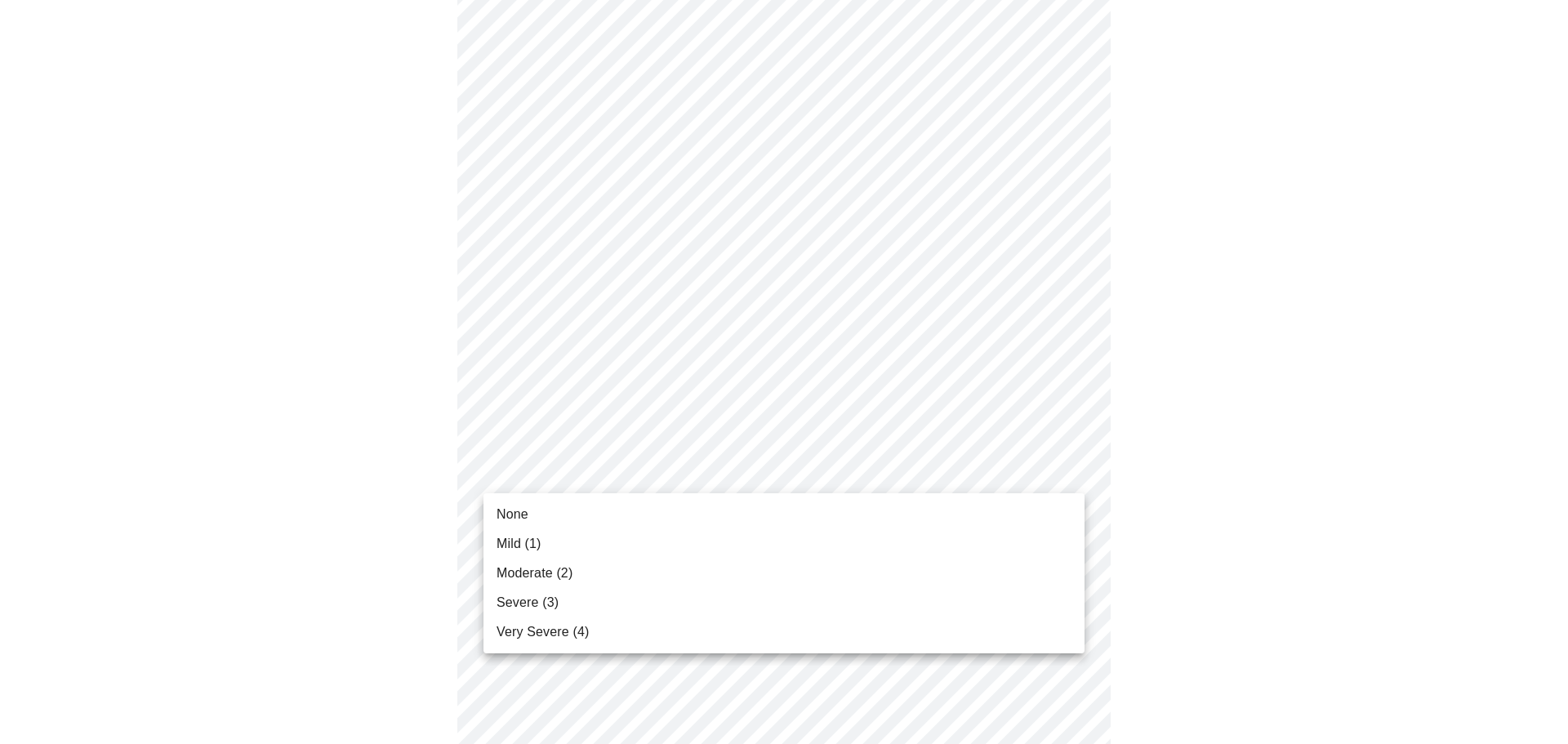
click at [539, 466] on body "MyMenopauseRx Appointments Messaging Labs Uploads Medications Community Refer a…" at bounding box center [784, 668] width 1555 height 2081
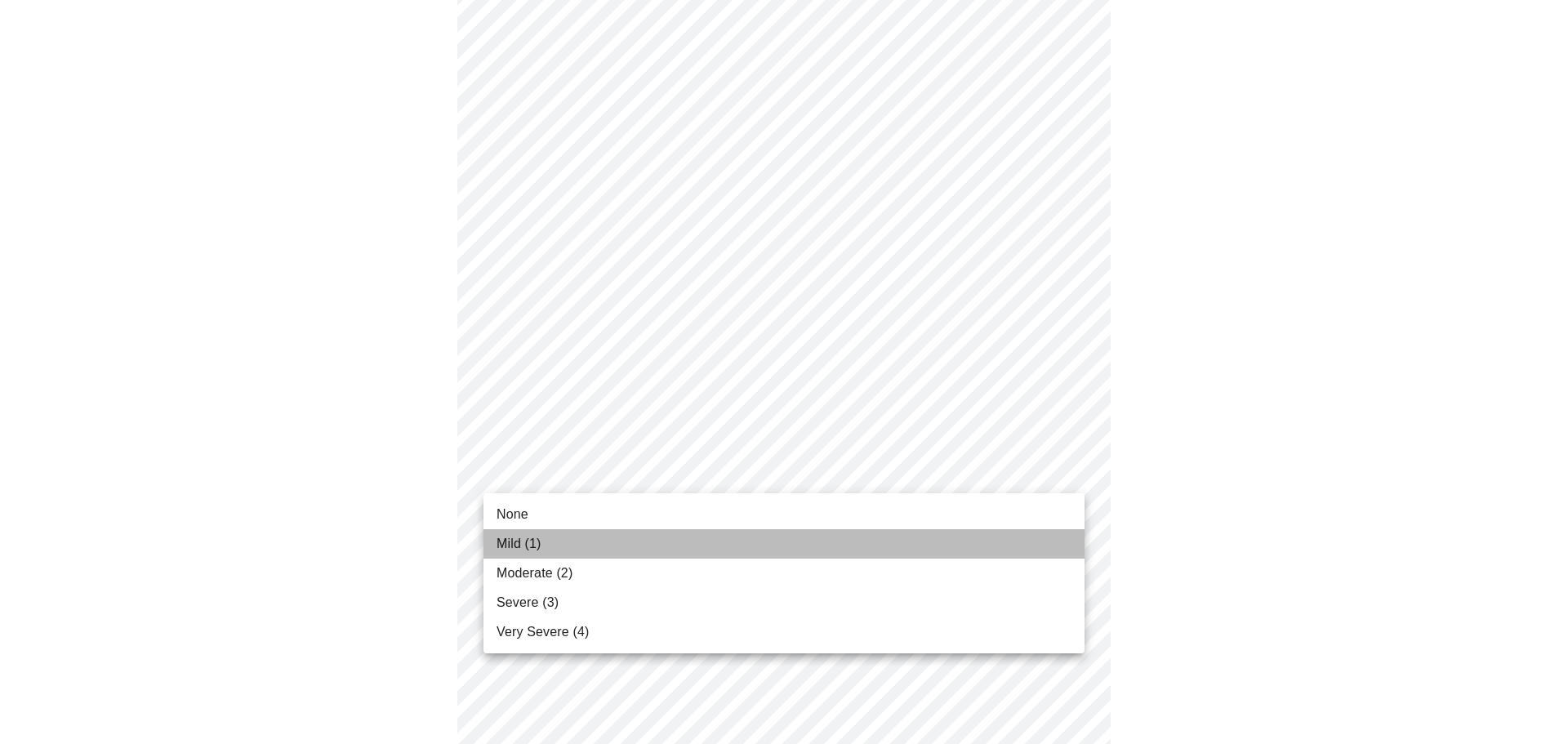
click at [505, 539] on span "Mild (1)" at bounding box center [518, 544] width 45 height 19
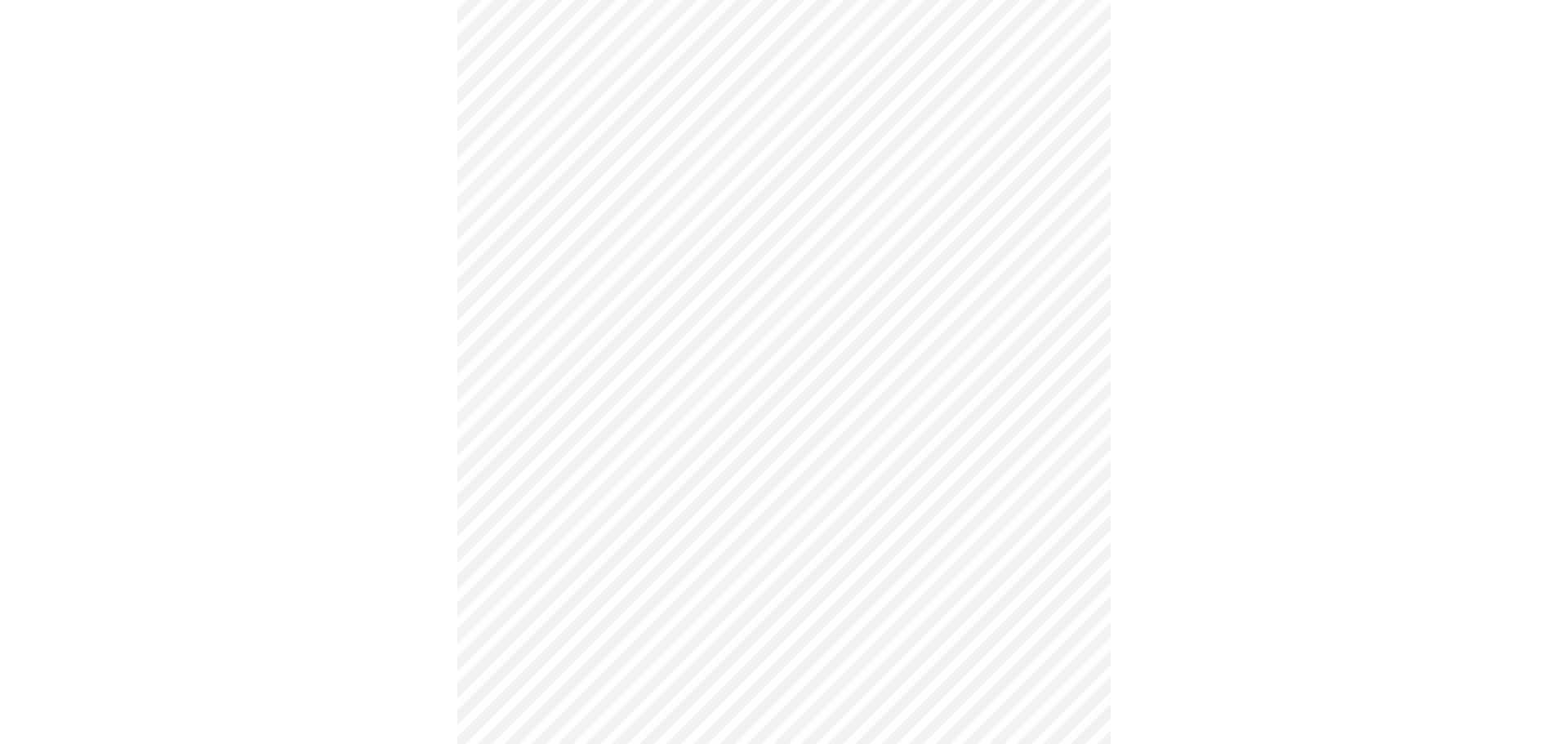
scroll to position [762, 0]
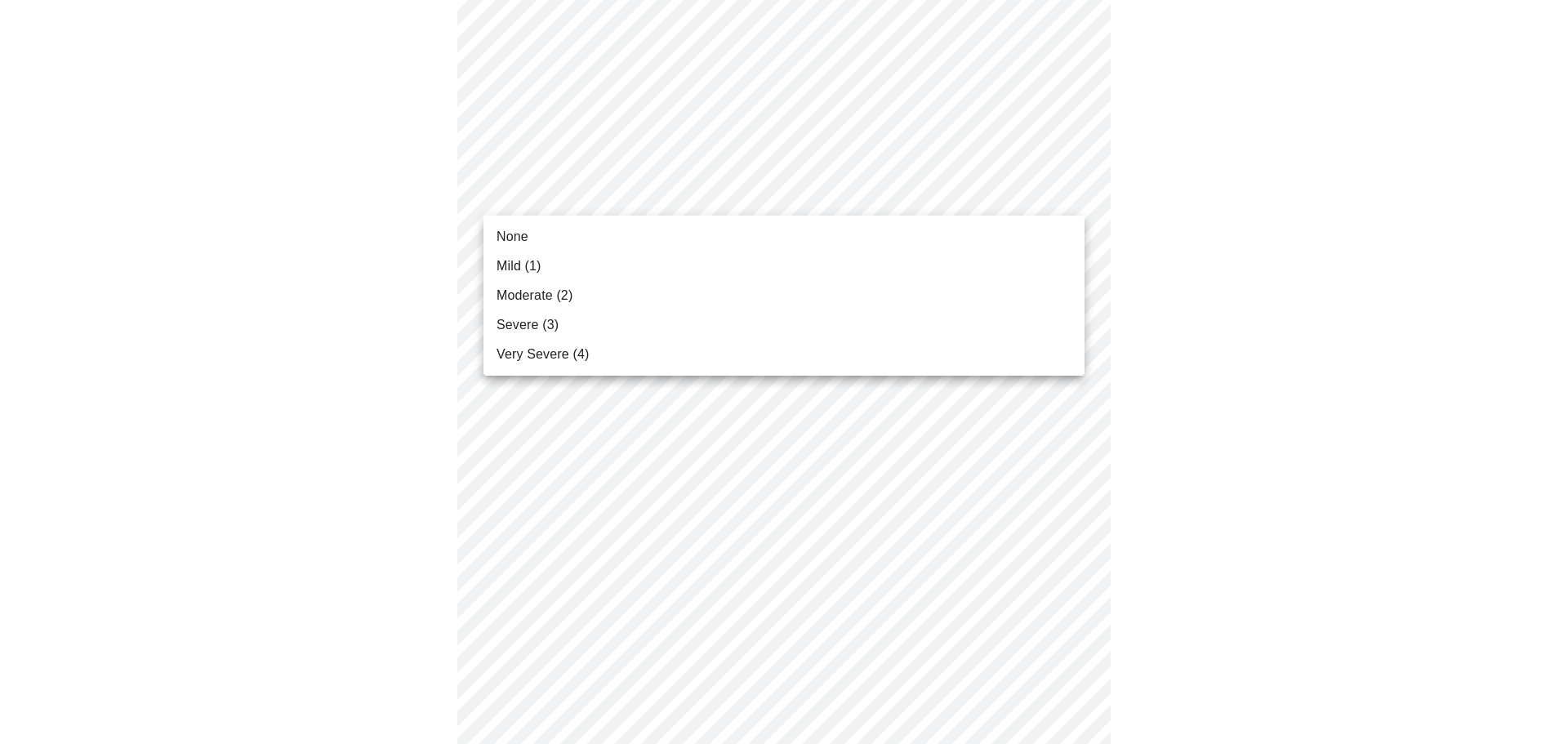
click at [620, 189] on body "MyMenopauseRx Appointments Messaging Labs Uploads Medications Community Refer a…" at bounding box center [784, 274] width 1555 height 2059
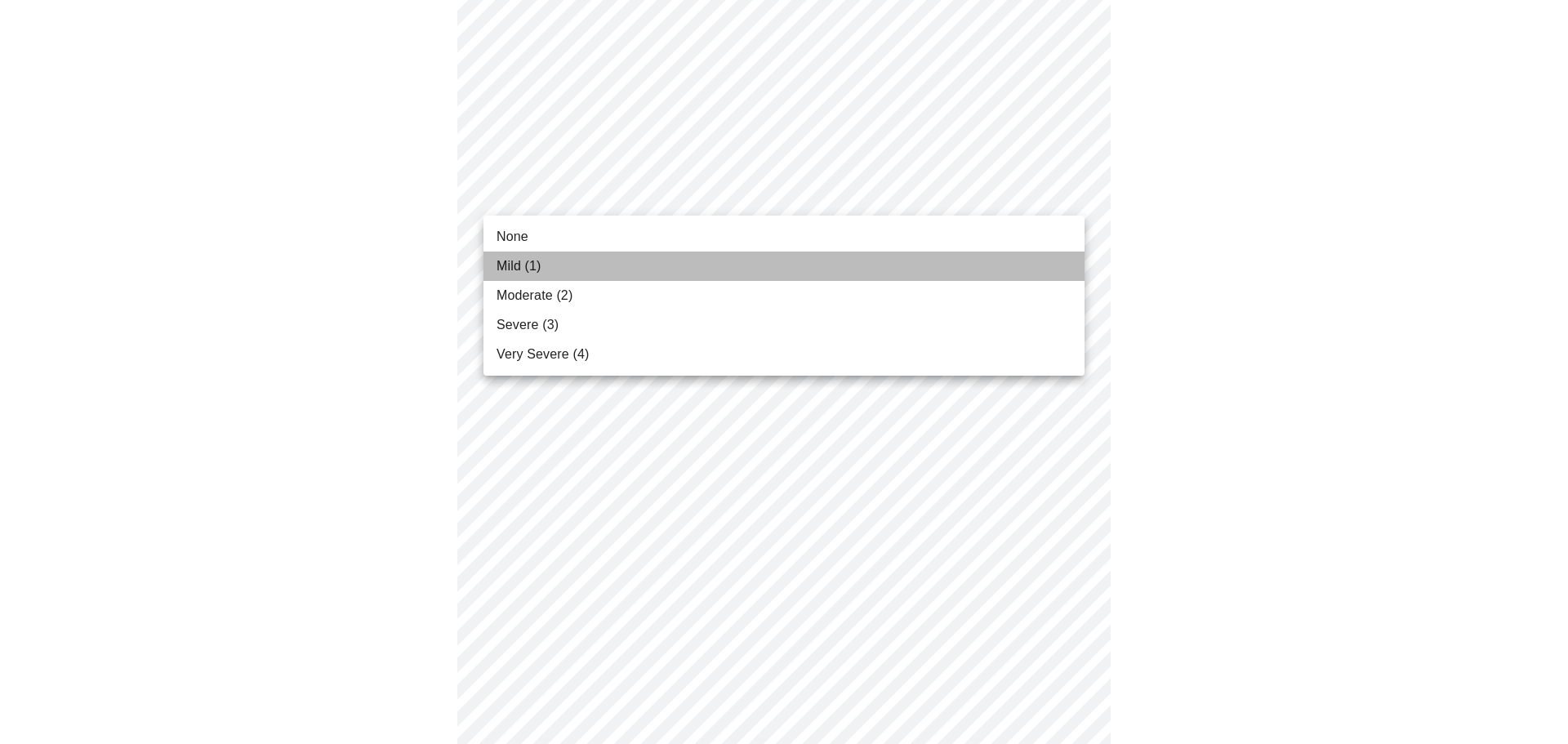
click at [505, 265] on span "Mild (1)" at bounding box center [518, 266] width 45 height 19
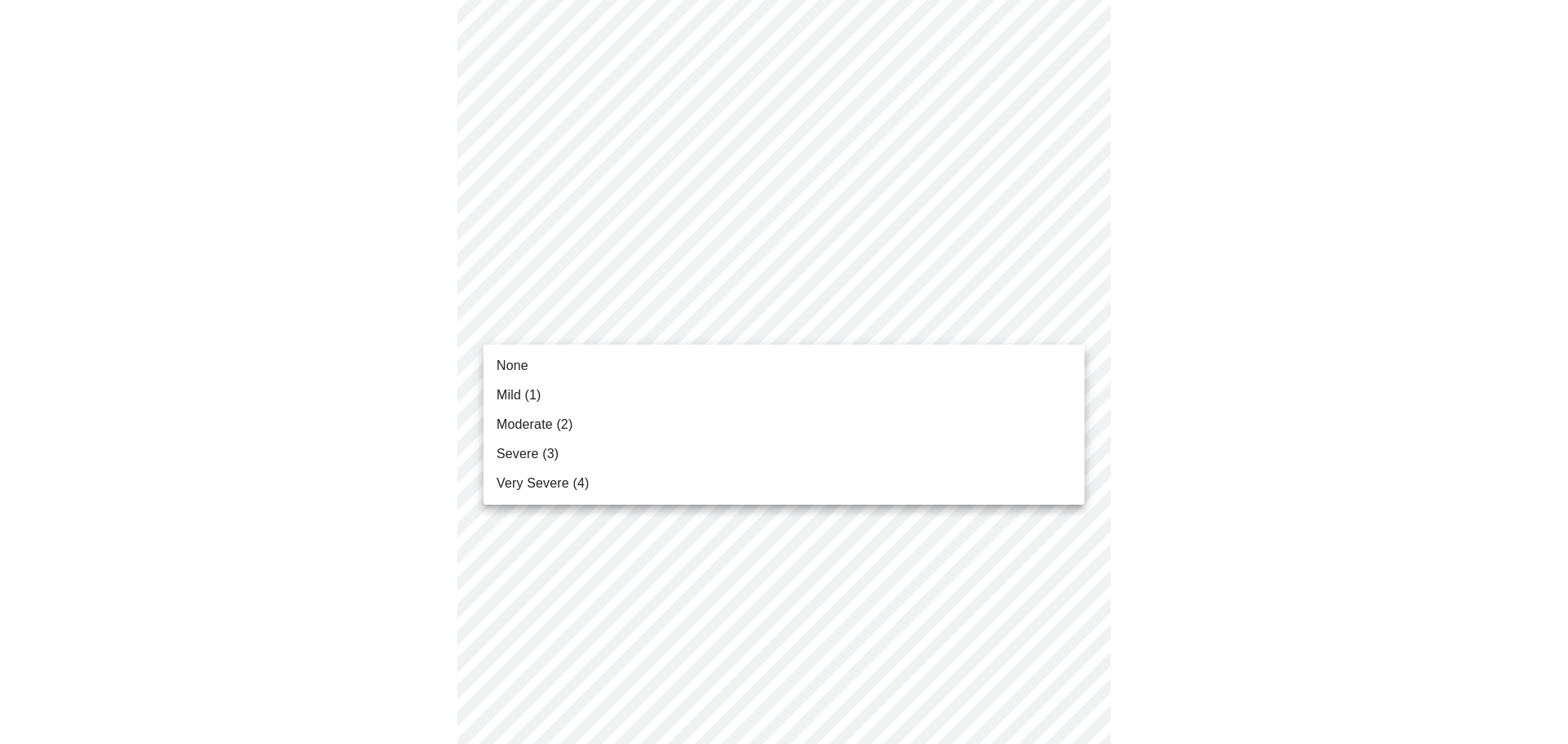
click at [534, 337] on body "MyMenopauseRx Appointments Messaging Labs Uploads Medications Community Refer a…" at bounding box center [784, 262] width 1555 height 2035
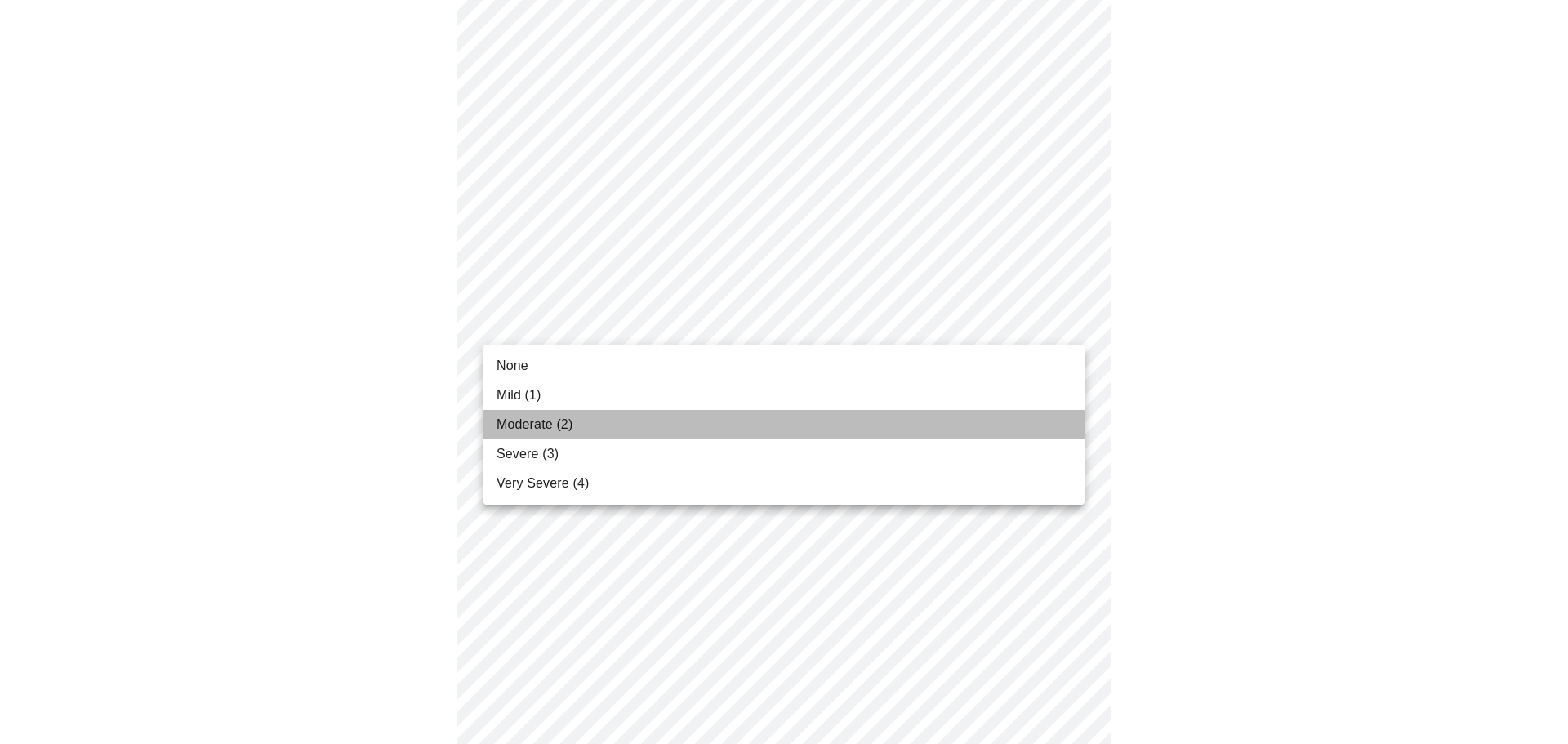
click at [519, 430] on span "Moderate (2)" at bounding box center [534, 424] width 76 height 19
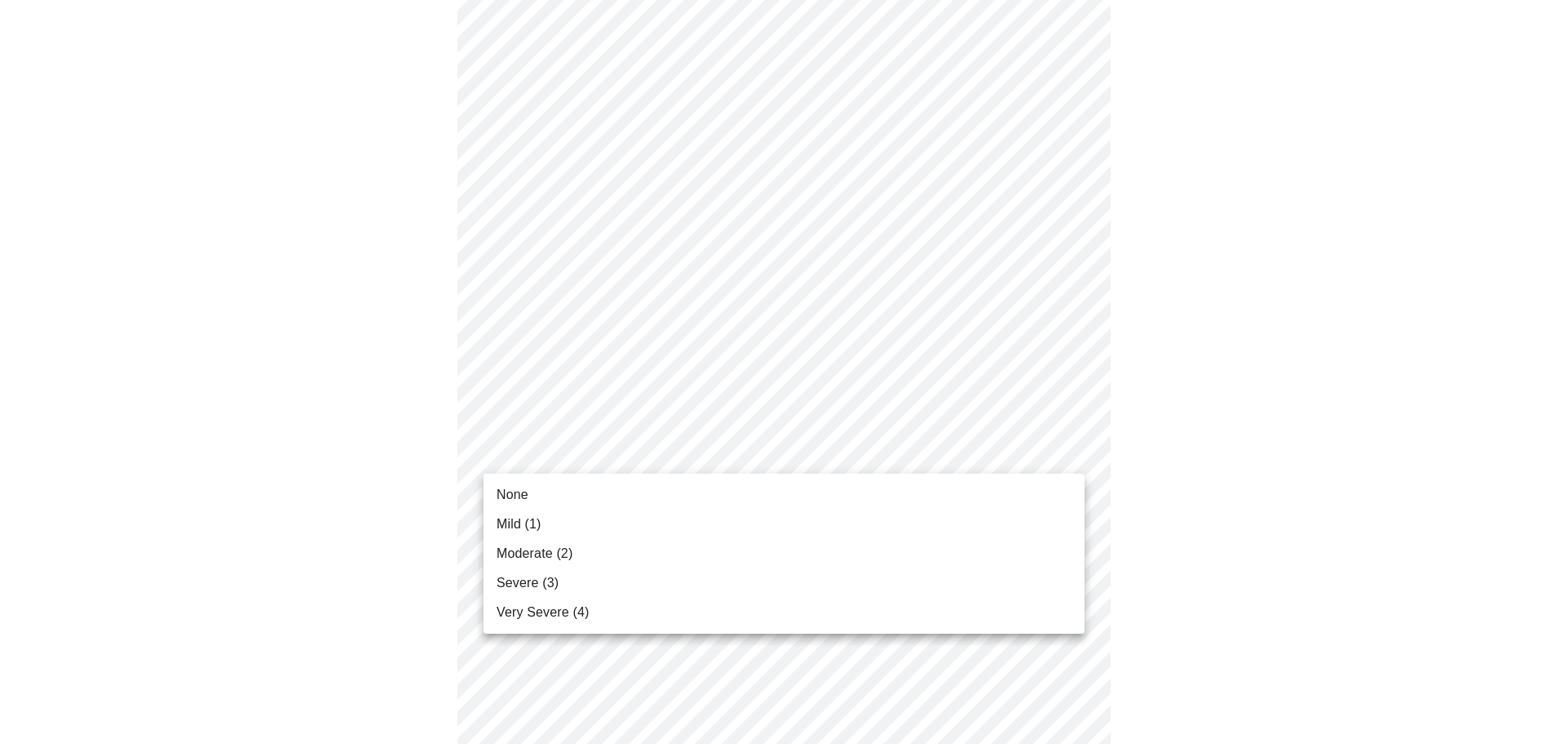
click at [585, 459] on body "MyMenopauseRx Appointments Messaging Labs Uploads Medications Community Refer a…" at bounding box center [784, 250] width 1555 height 2012
click at [515, 493] on span "None" at bounding box center [513, 494] width 32 height 19
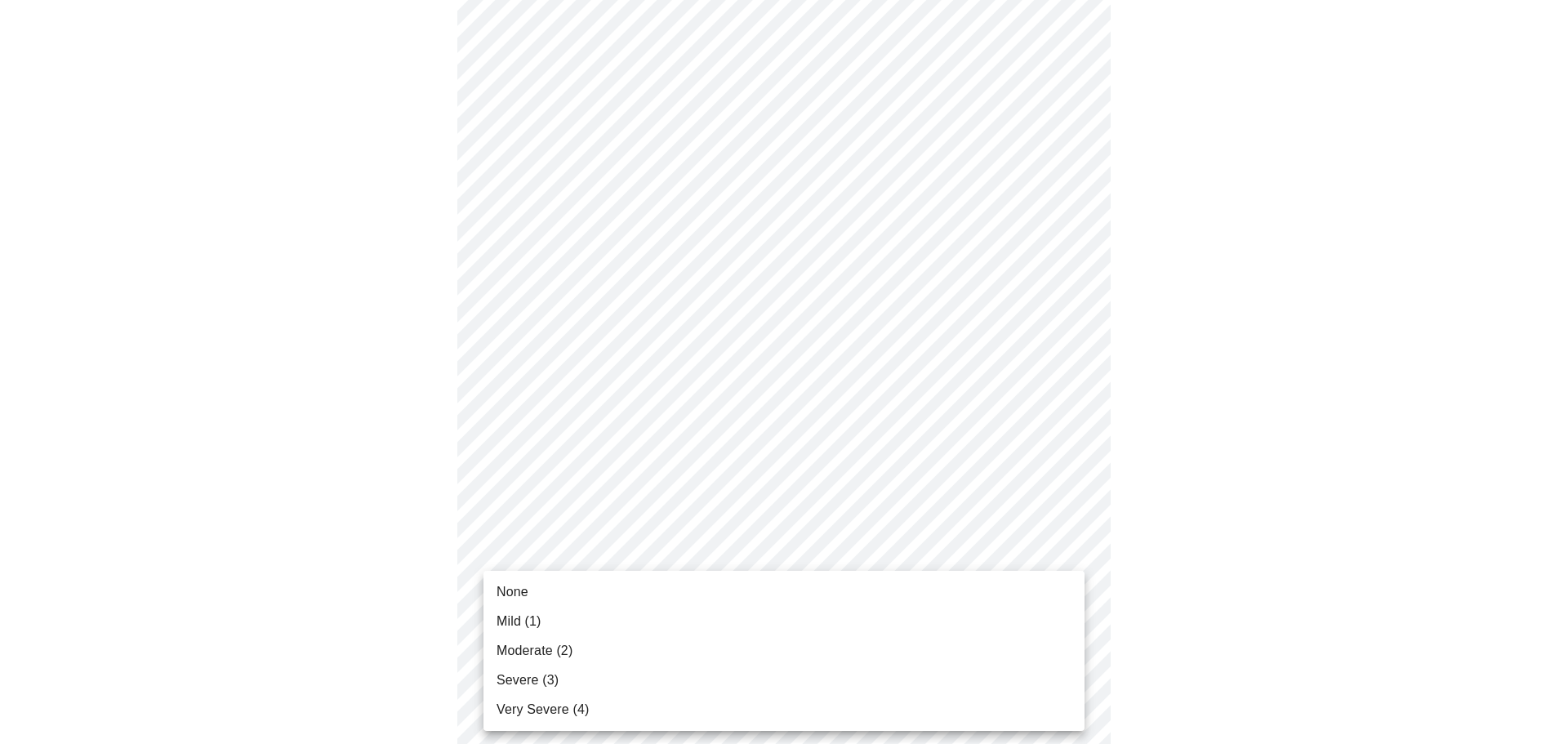
click at [551, 578] on body "MyMenopauseRx Appointments Messaging Labs Uploads Medications Community Refer a…" at bounding box center [784, 239] width 1555 height 1990
click at [514, 673] on span "Severe (3)" at bounding box center [528, 680] width 62 height 19
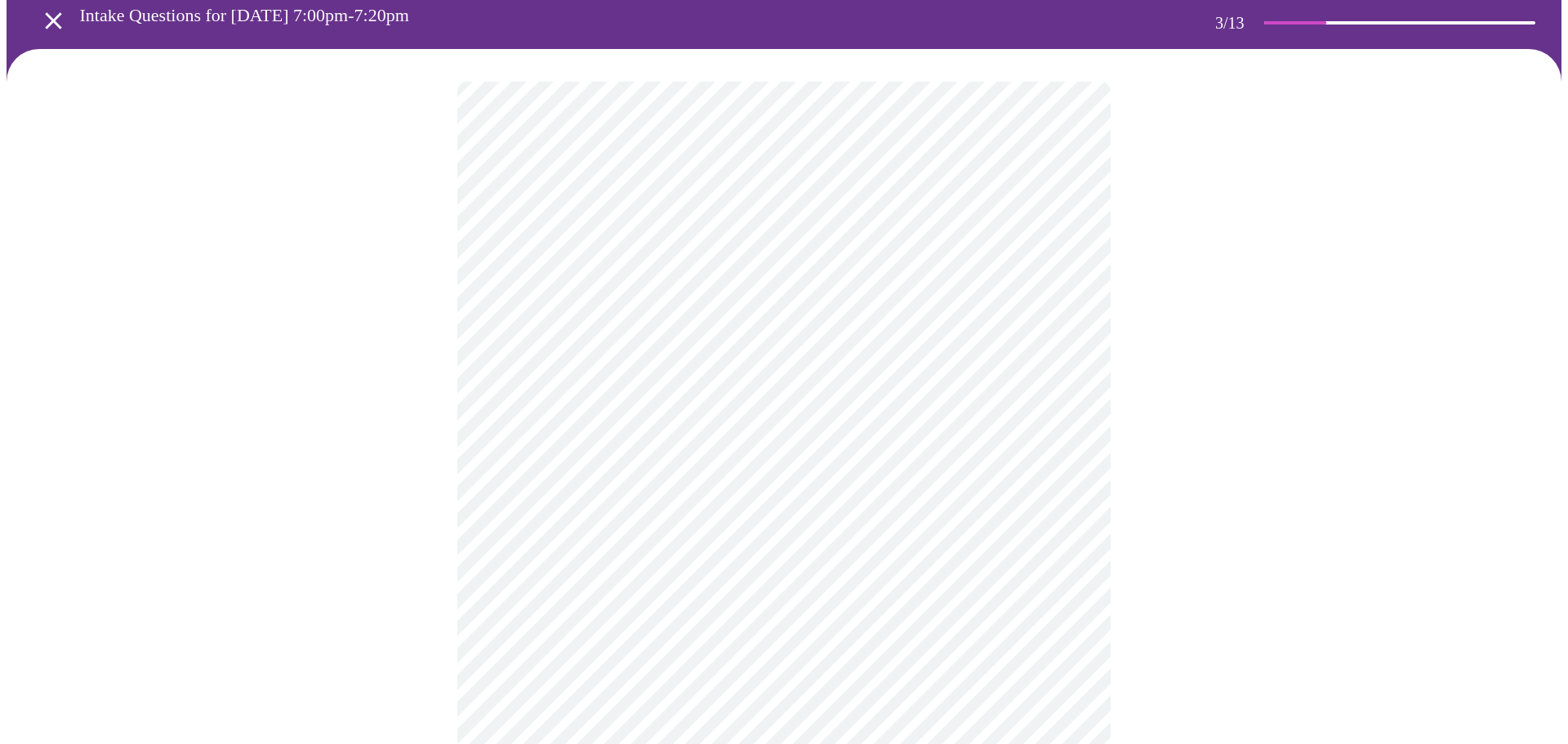
scroll to position [0, 0]
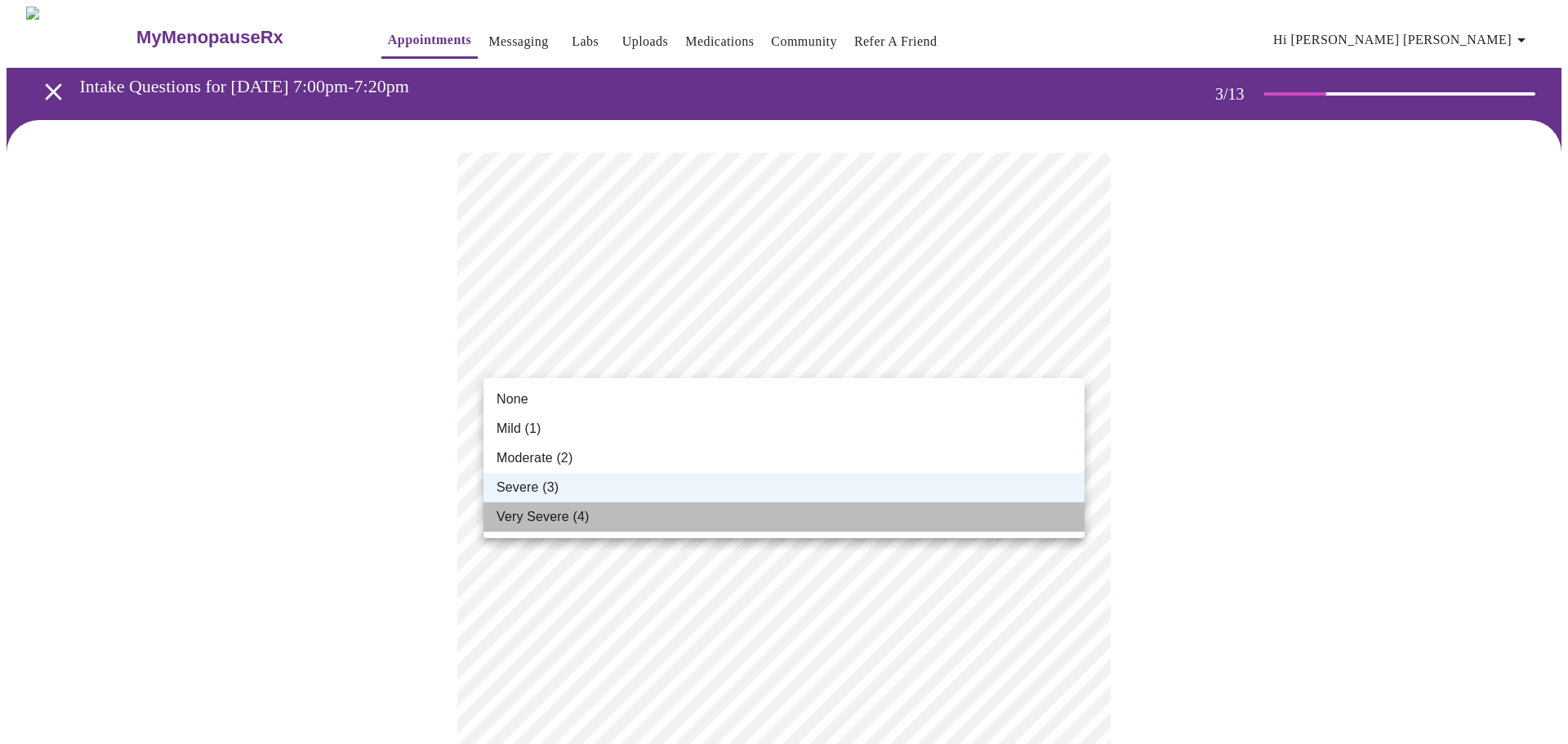
click at [557, 524] on span "Very Severe (4)" at bounding box center [543, 517] width 93 height 19
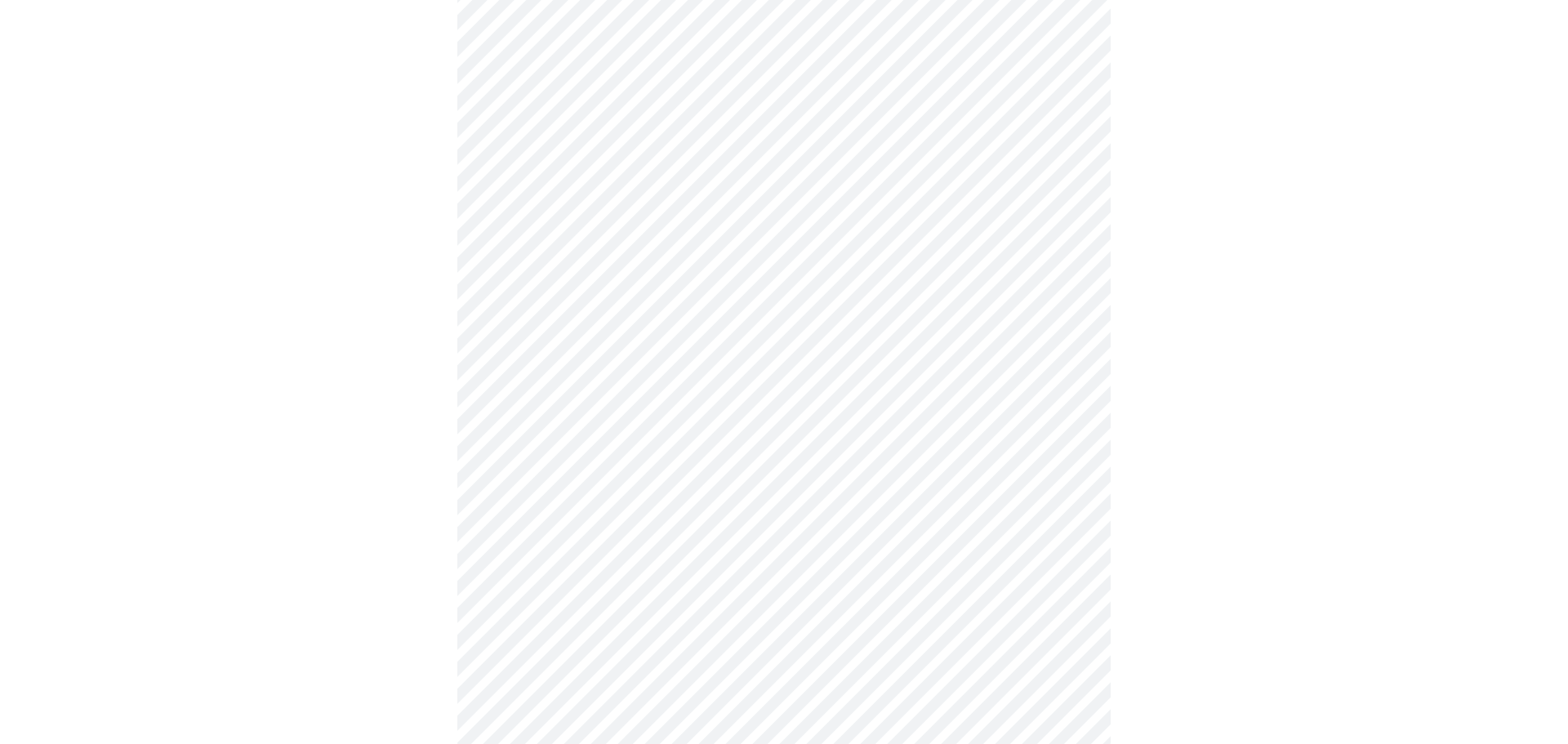
scroll to position [1181, 0]
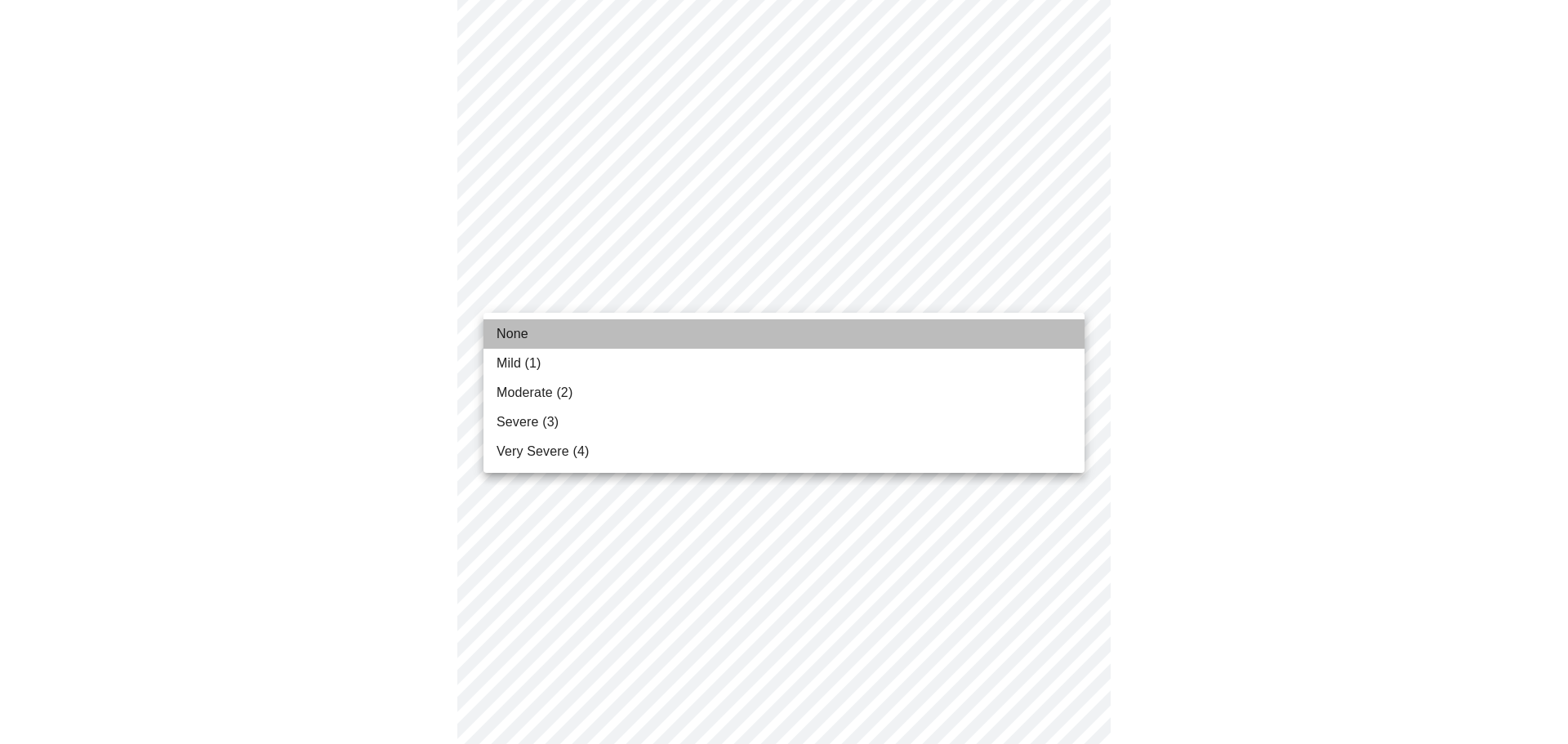
click at [488, 344] on li "None" at bounding box center [784, 333] width 601 height 29
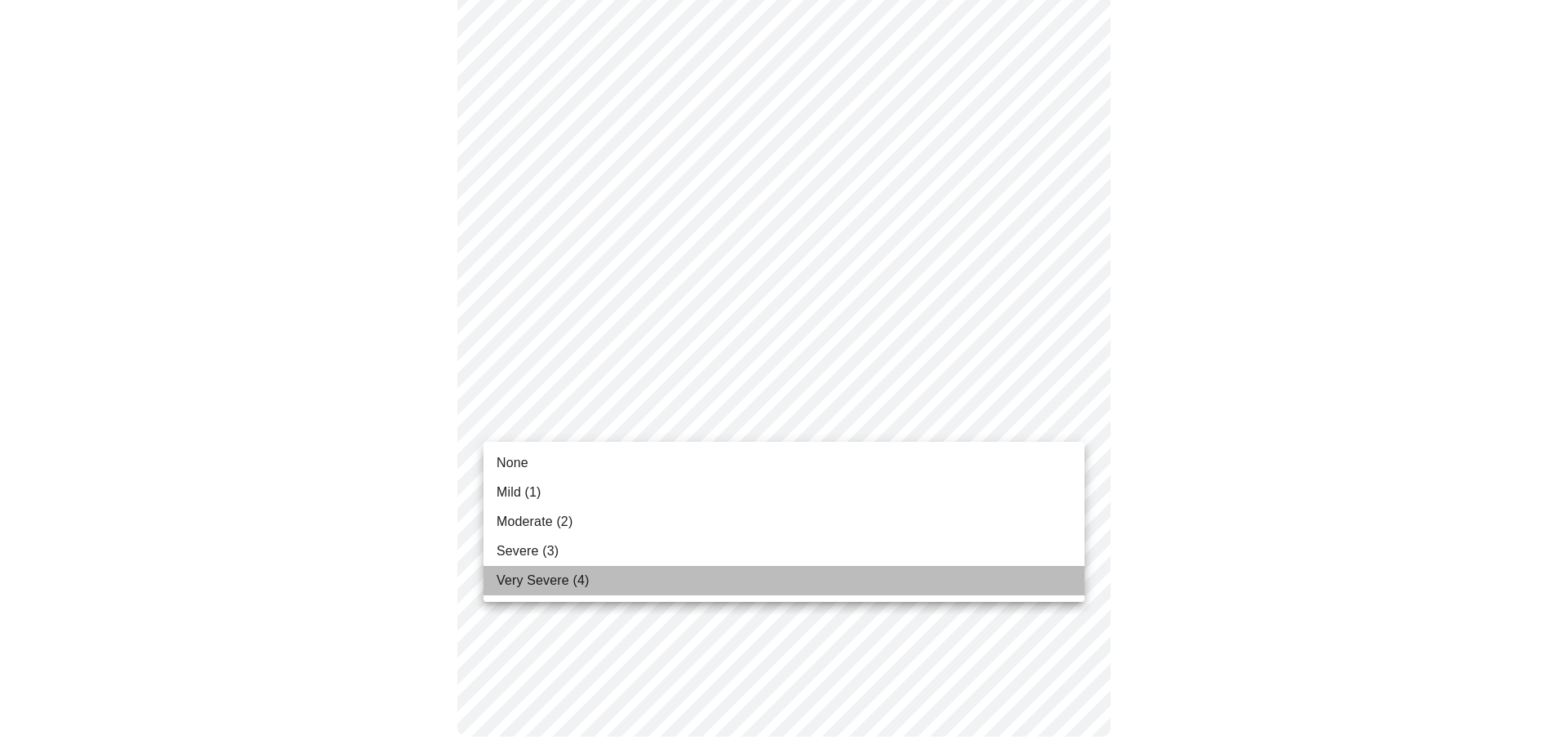
click at [570, 587] on span "Very Severe (4)" at bounding box center [543, 580] width 93 height 19
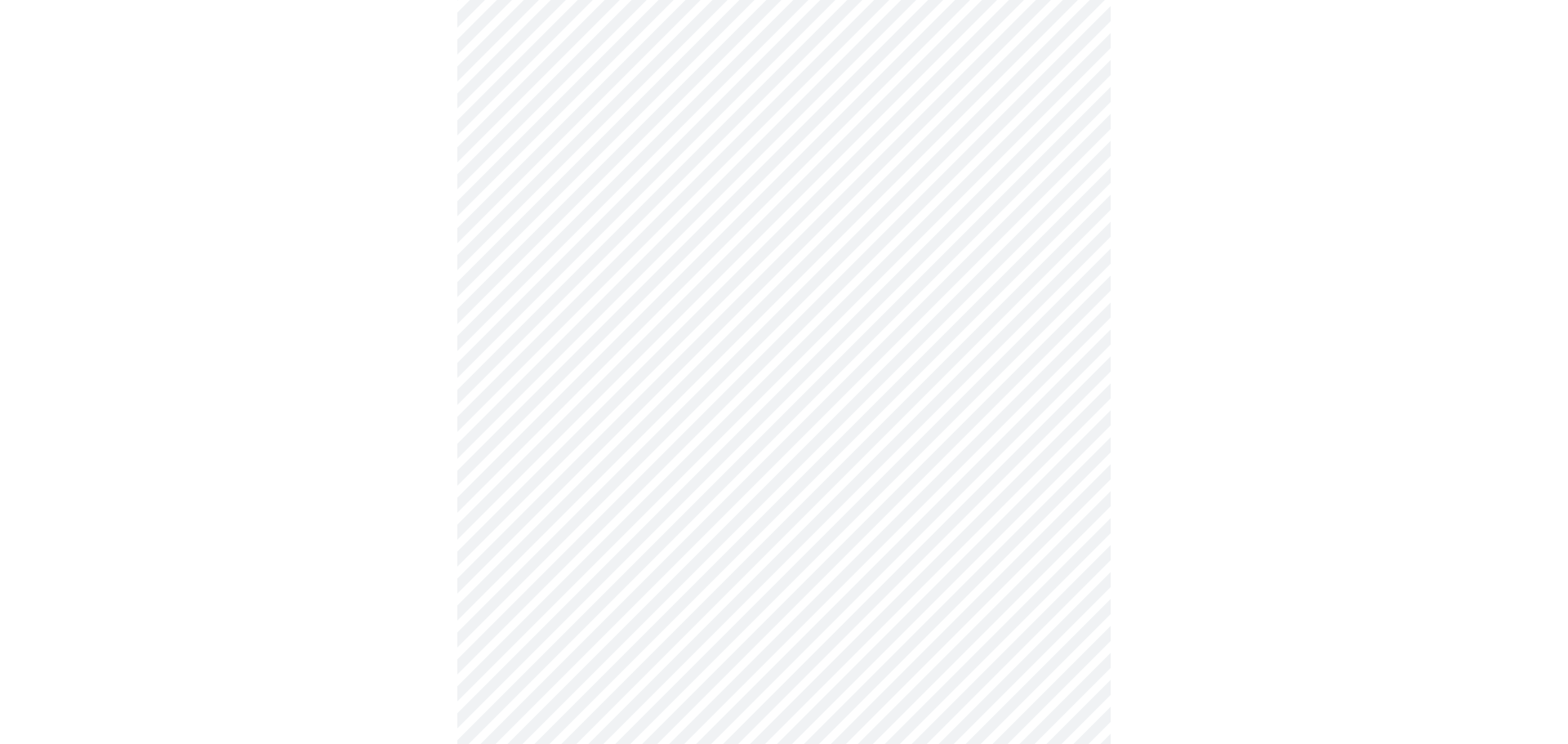
scroll to position [560, 0]
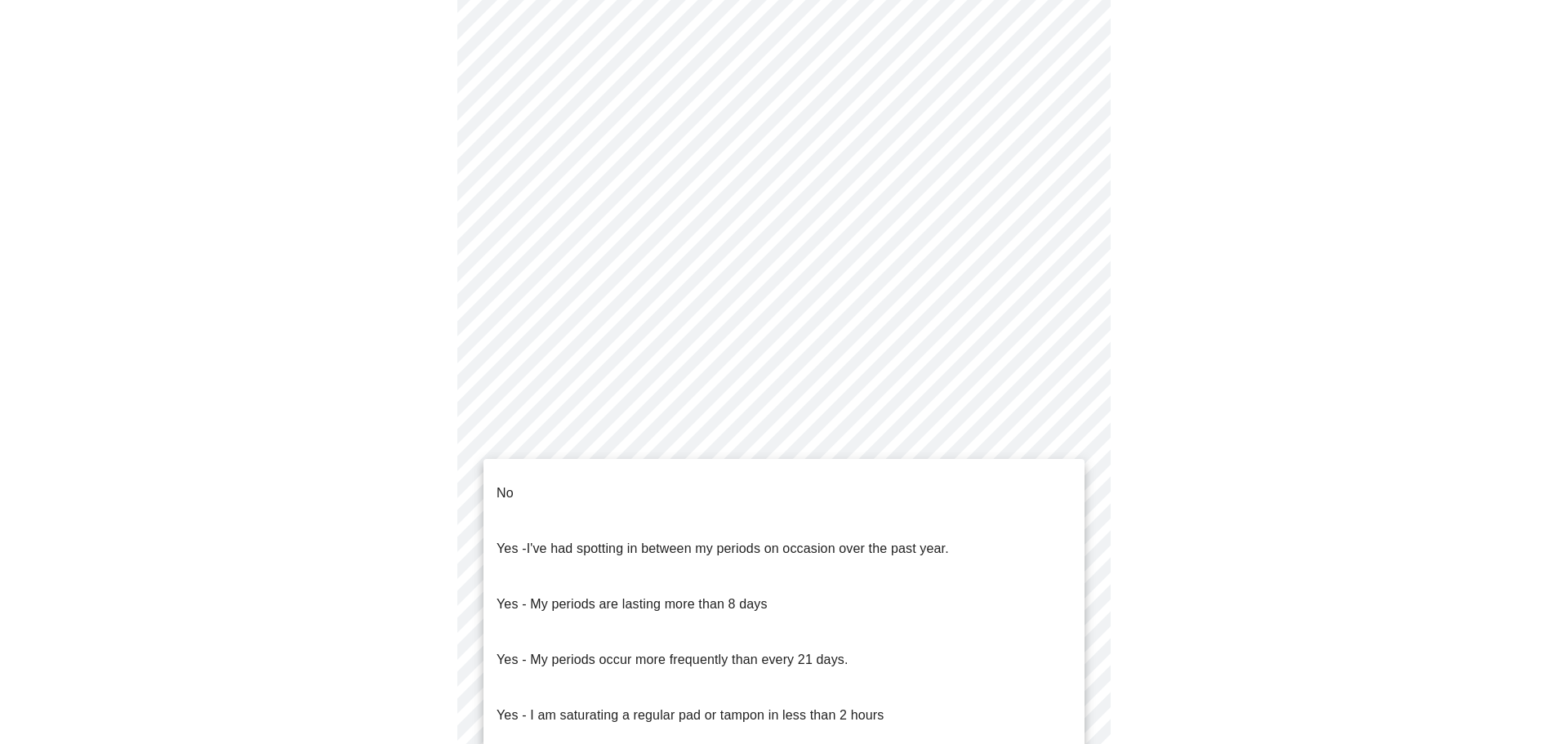
click at [513, 455] on body "MyMenopauseRx Appointments Messaging Labs Uploads Medications Community Refer a…" at bounding box center [784, 253] width 1555 height 1613
drag, startPoint x: 513, startPoint y: 477, endPoint x: 429, endPoint y: 500, distance: 87.1
click at [513, 479] on li "No" at bounding box center [784, 493] width 601 height 56
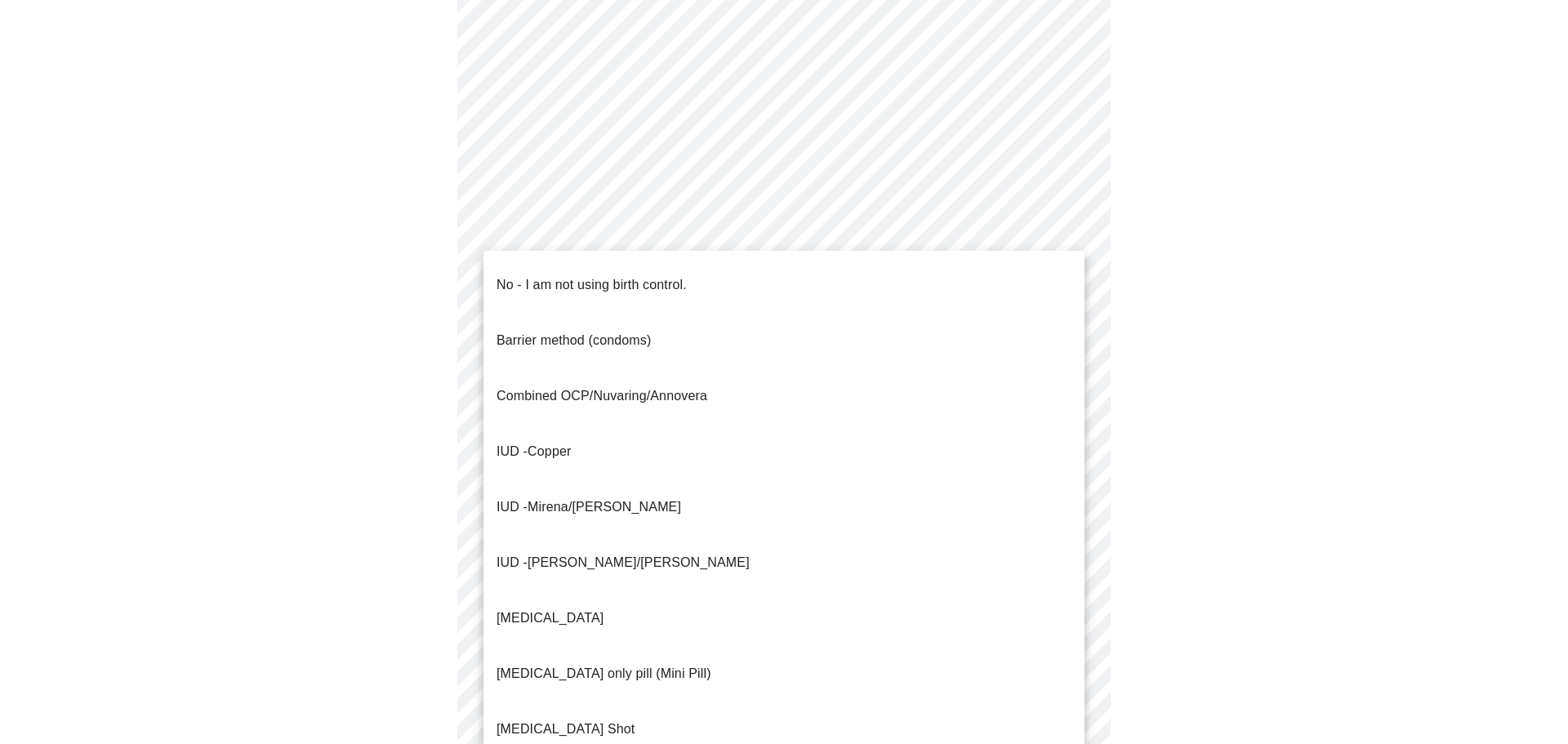
click at [542, 557] on body "MyMenopauseRx Appointments Messaging Labs Uploads Medications Community Refer a…" at bounding box center [784, 248] width 1555 height 1602
click at [578, 275] on p "No - I am not using birth control." at bounding box center [592, 284] width 190 height 19
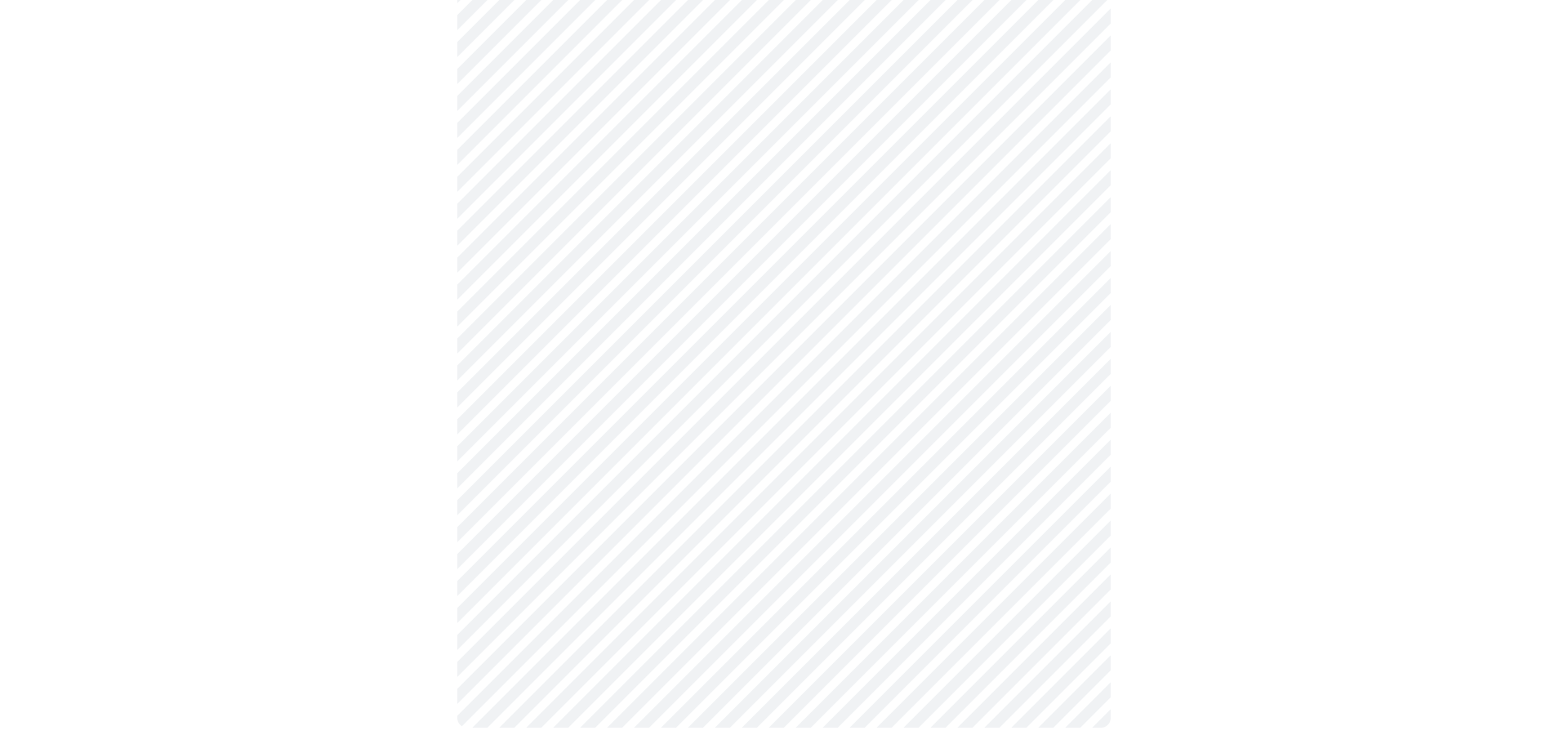
scroll to position [848, 0]
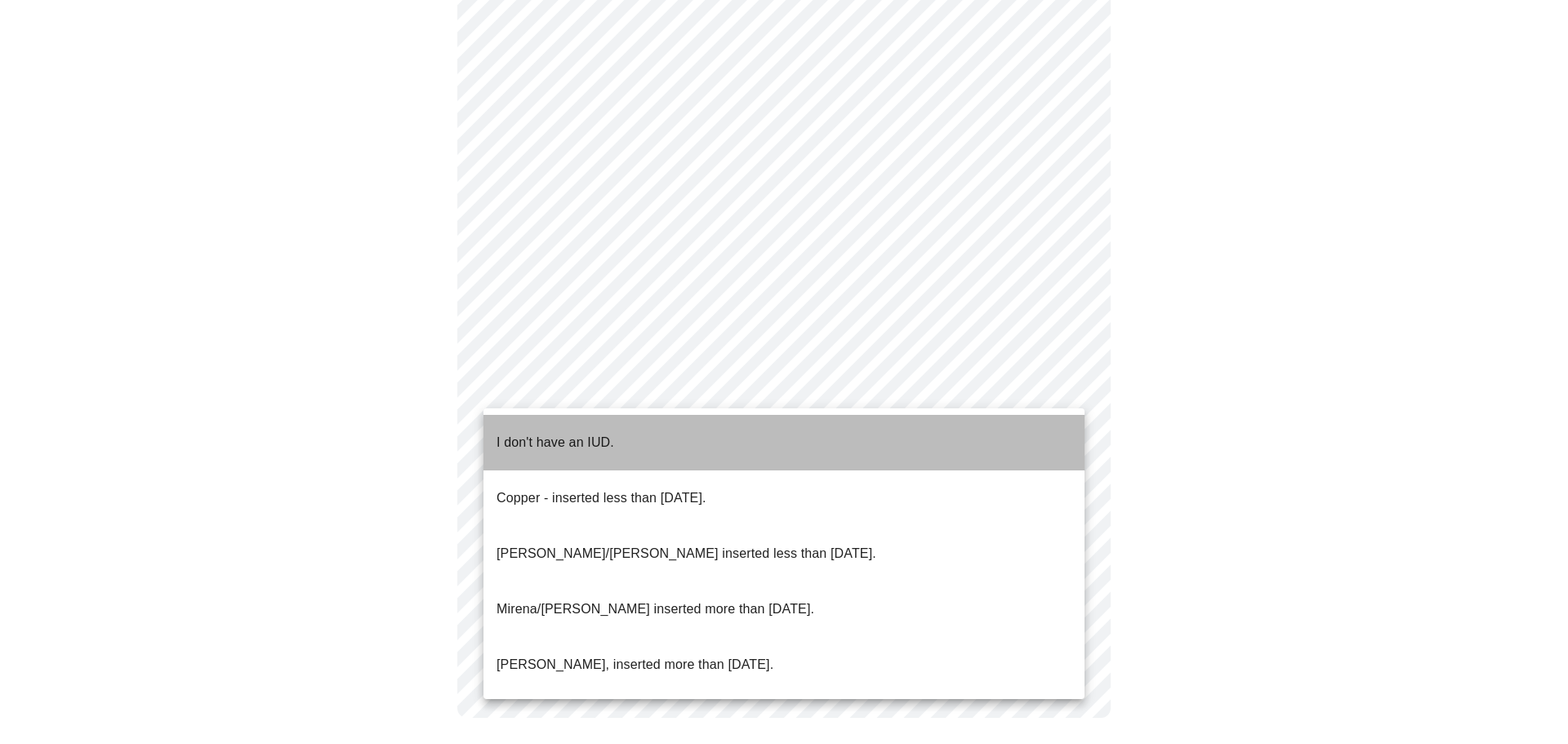
click at [545, 444] on span "I don't have an IUD." at bounding box center [555, 443] width 118 height 45
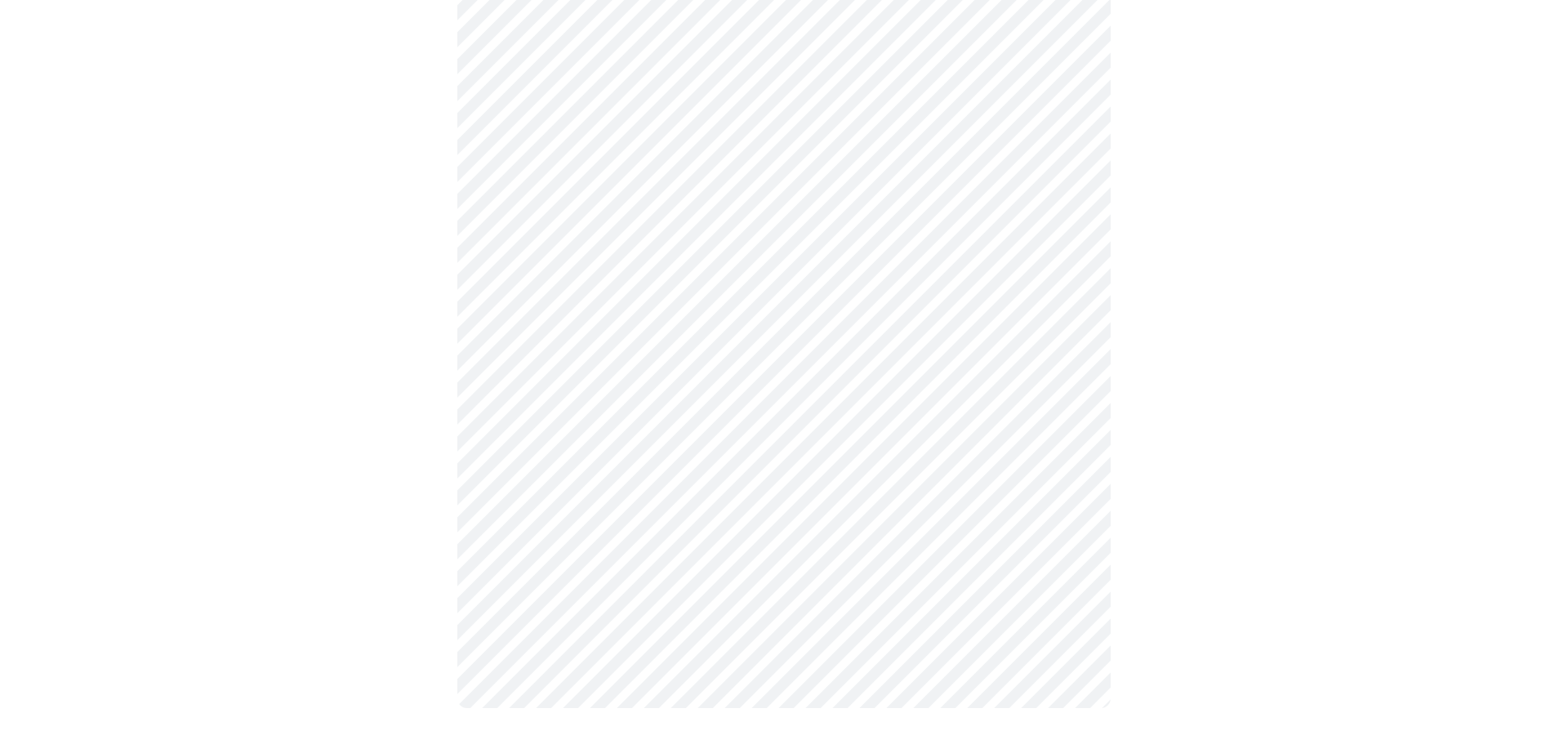
scroll to position [839, 0]
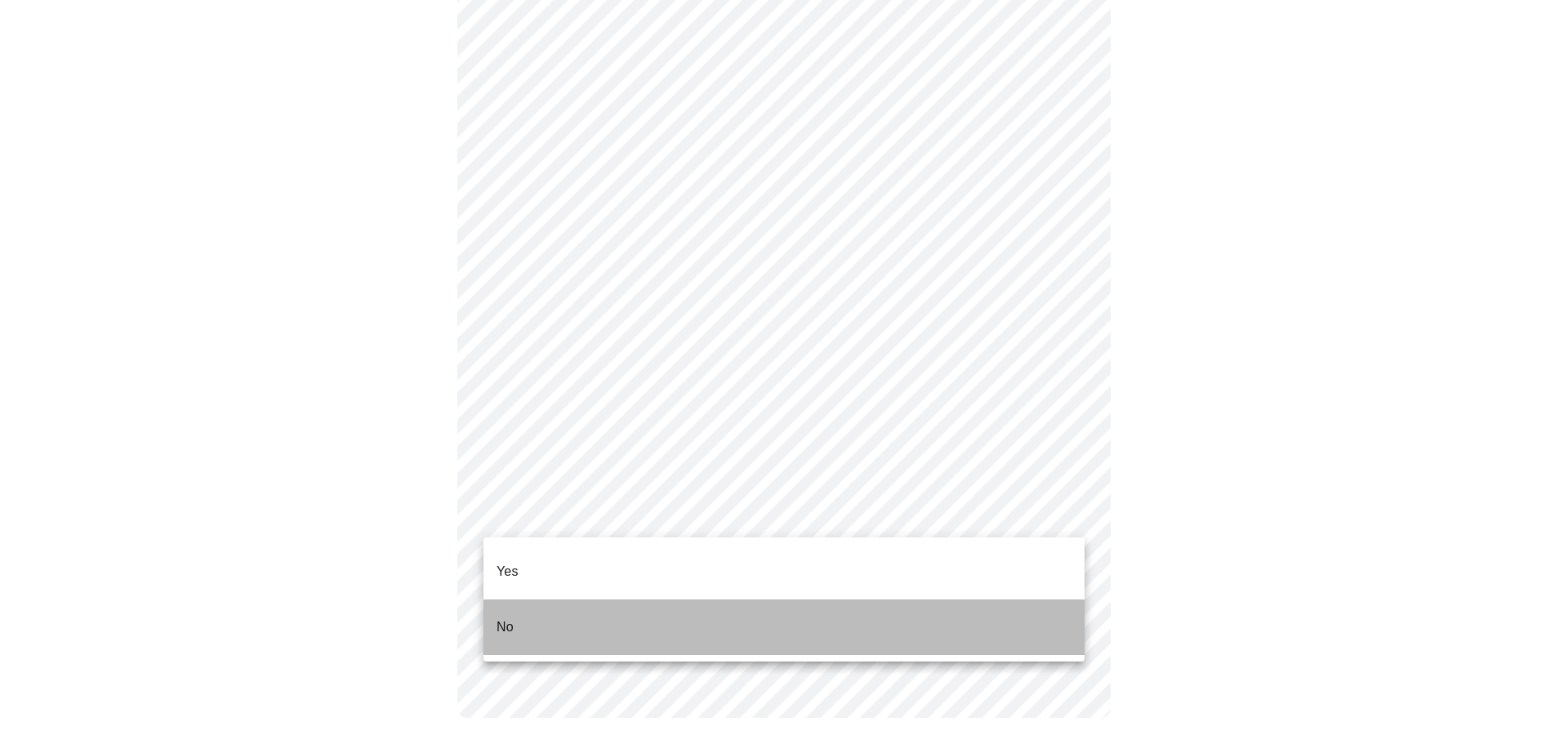
click at [509, 618] on p "No" at bounding box center [505, 627] width 17 height 19
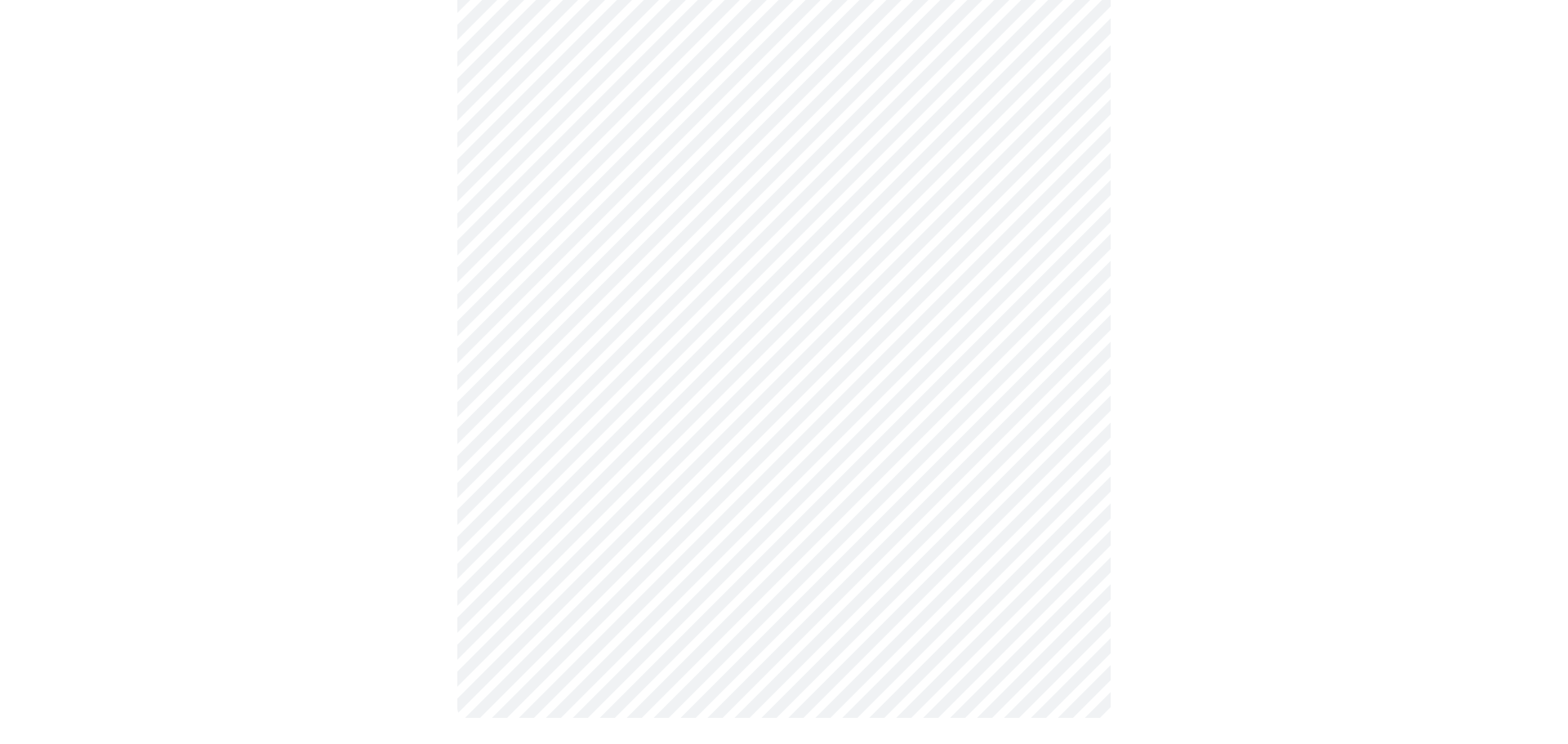
scroll to position [0, 0]
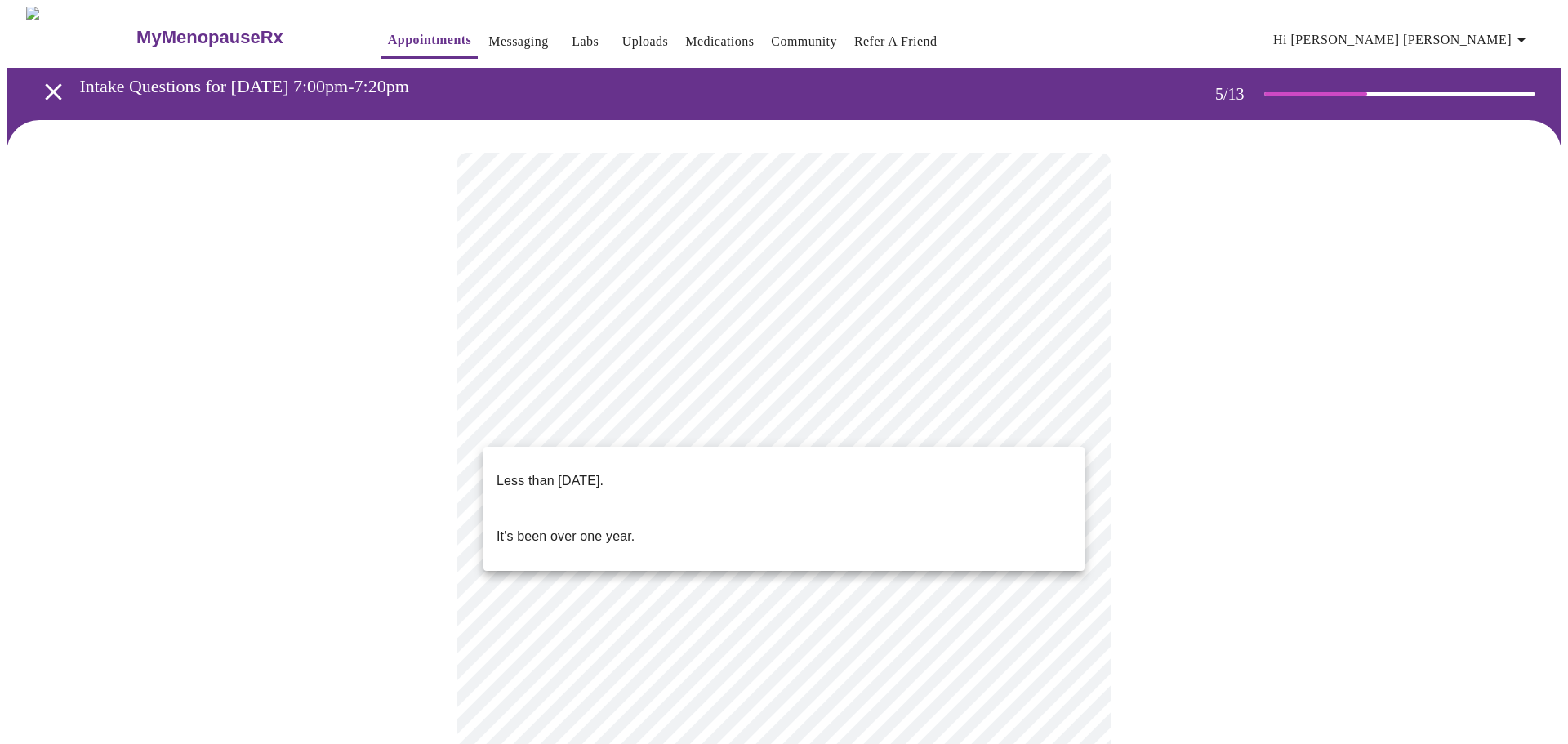
click at [597, 431] on body "MyMenopauseRx Appointments Messaging Labs Uploads Medications Community Refer a…" at bounding box center [784, 668] width 1555 height 1323
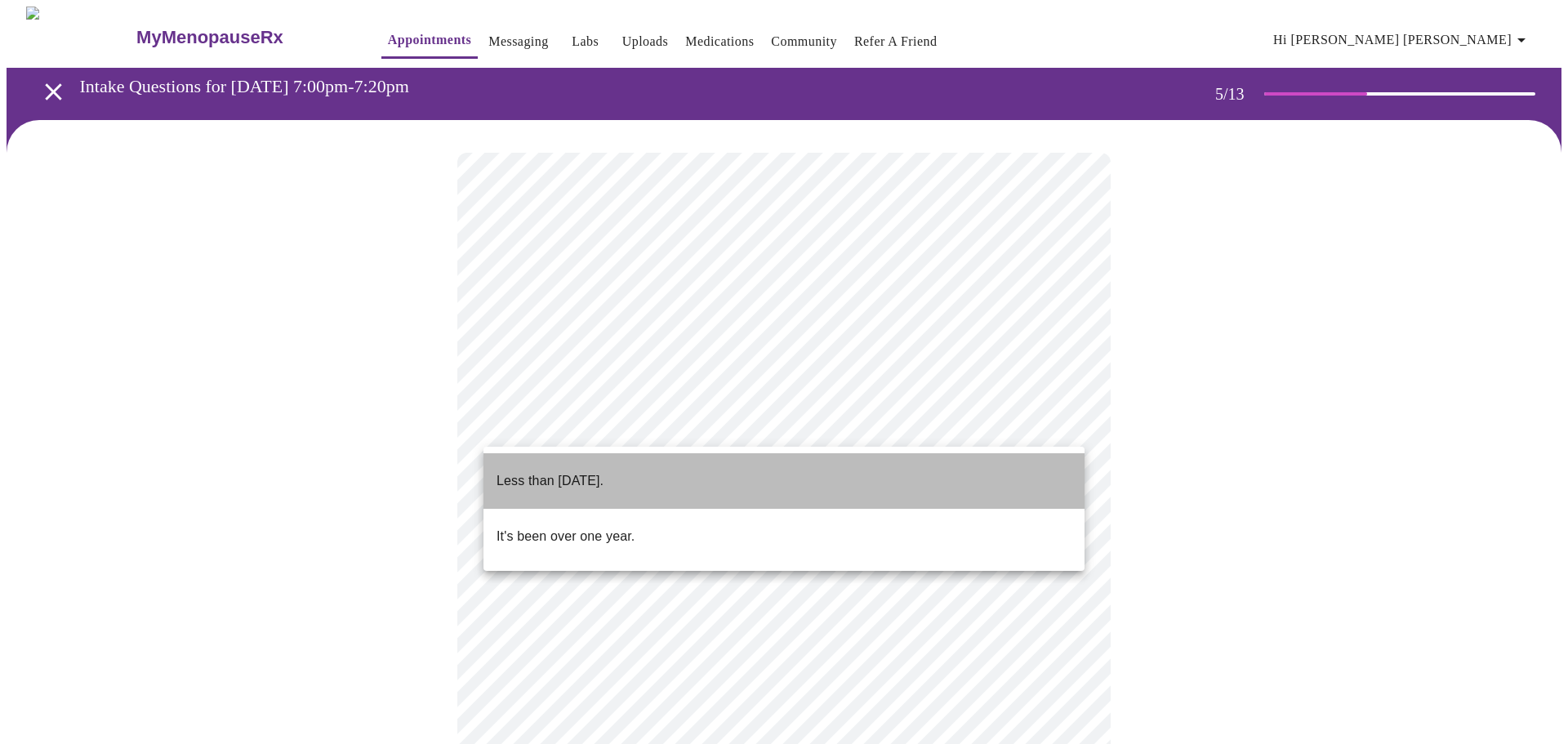
click at [557, 471] on p "Less than [DATE]." at bounding box center [550, 481] width 107 height 19
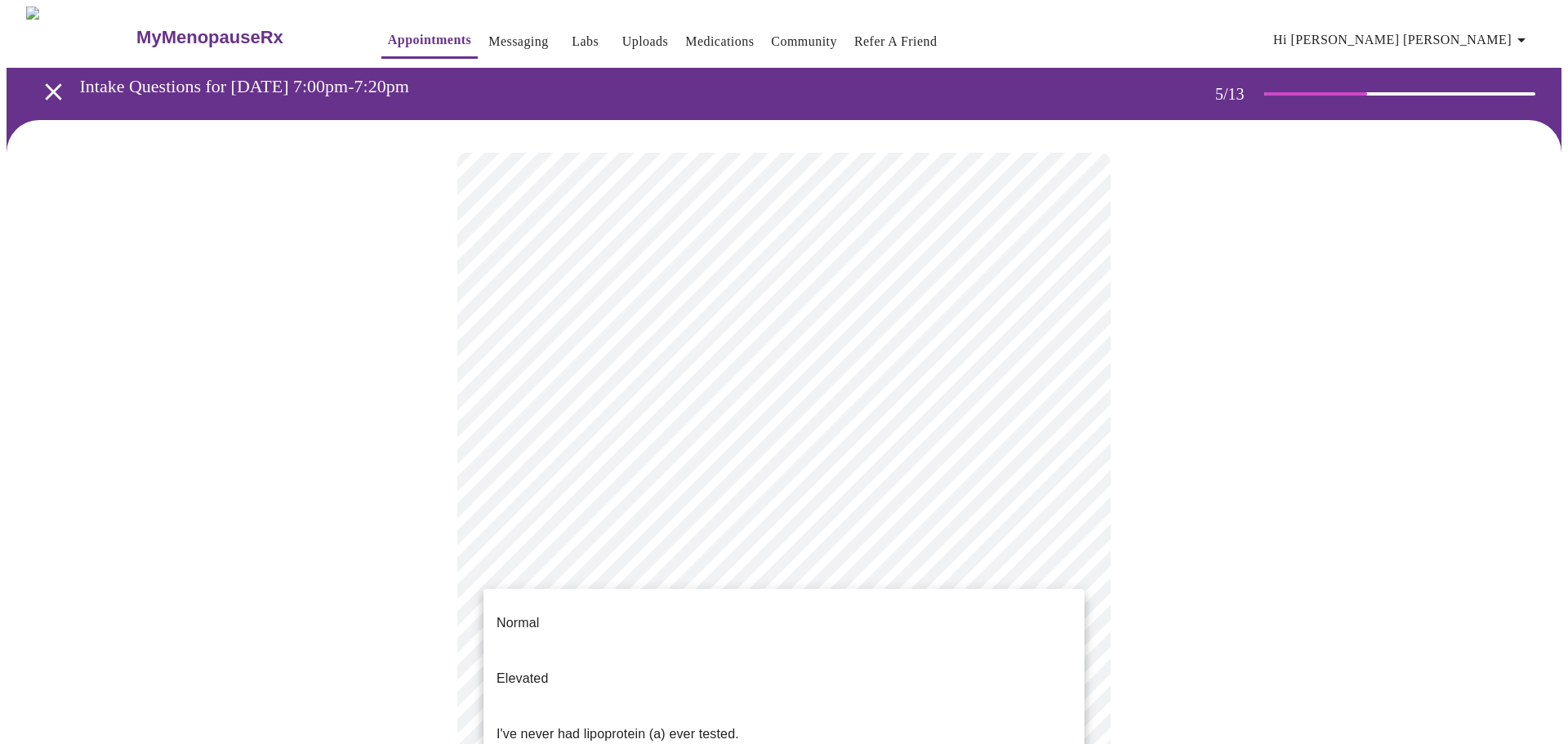
click at [510, 576] on body "MyMenopauseRx Appointments Messaging Labs Uploads Medications Community Refer a…" at bounding box center [784, 663] width 1555 height 1314
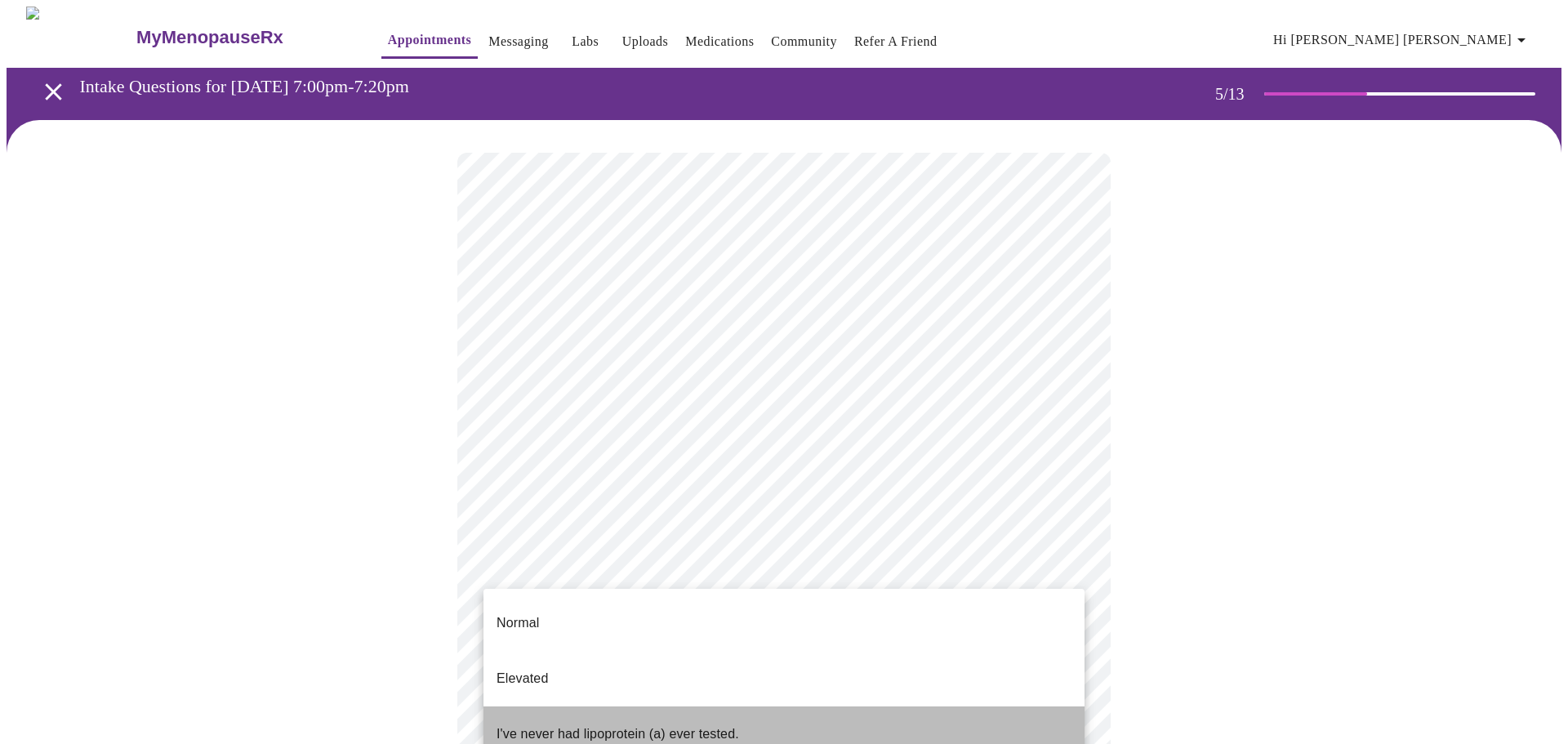
click at [545, 725] on p "I've never had lipoprotein (a) ever tested." at bounding box center [618, 734] width 242 height 19
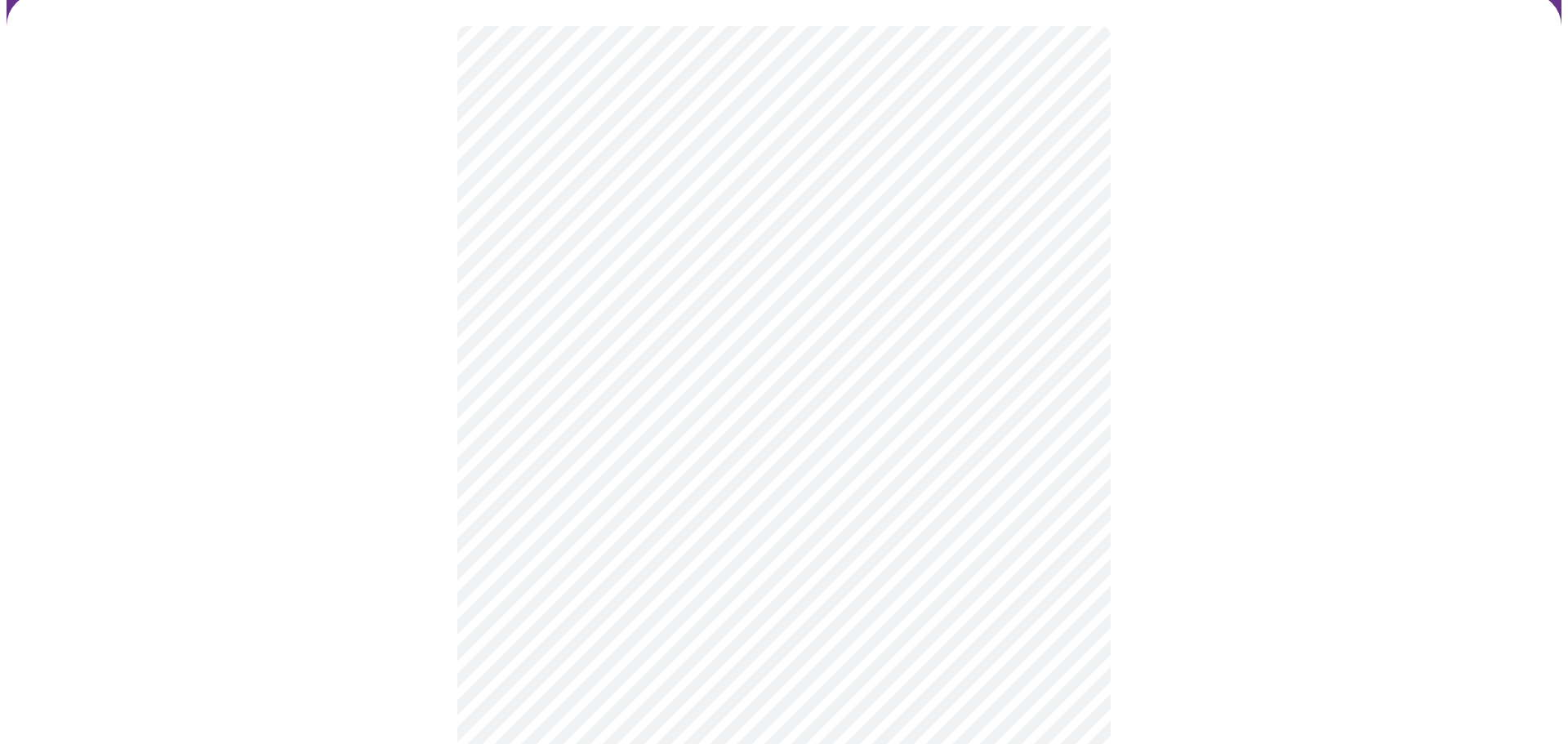
scroll to position [209, 0]
click at [396, 627] on div at bounding box center [784, 488] width 1555 height 1155
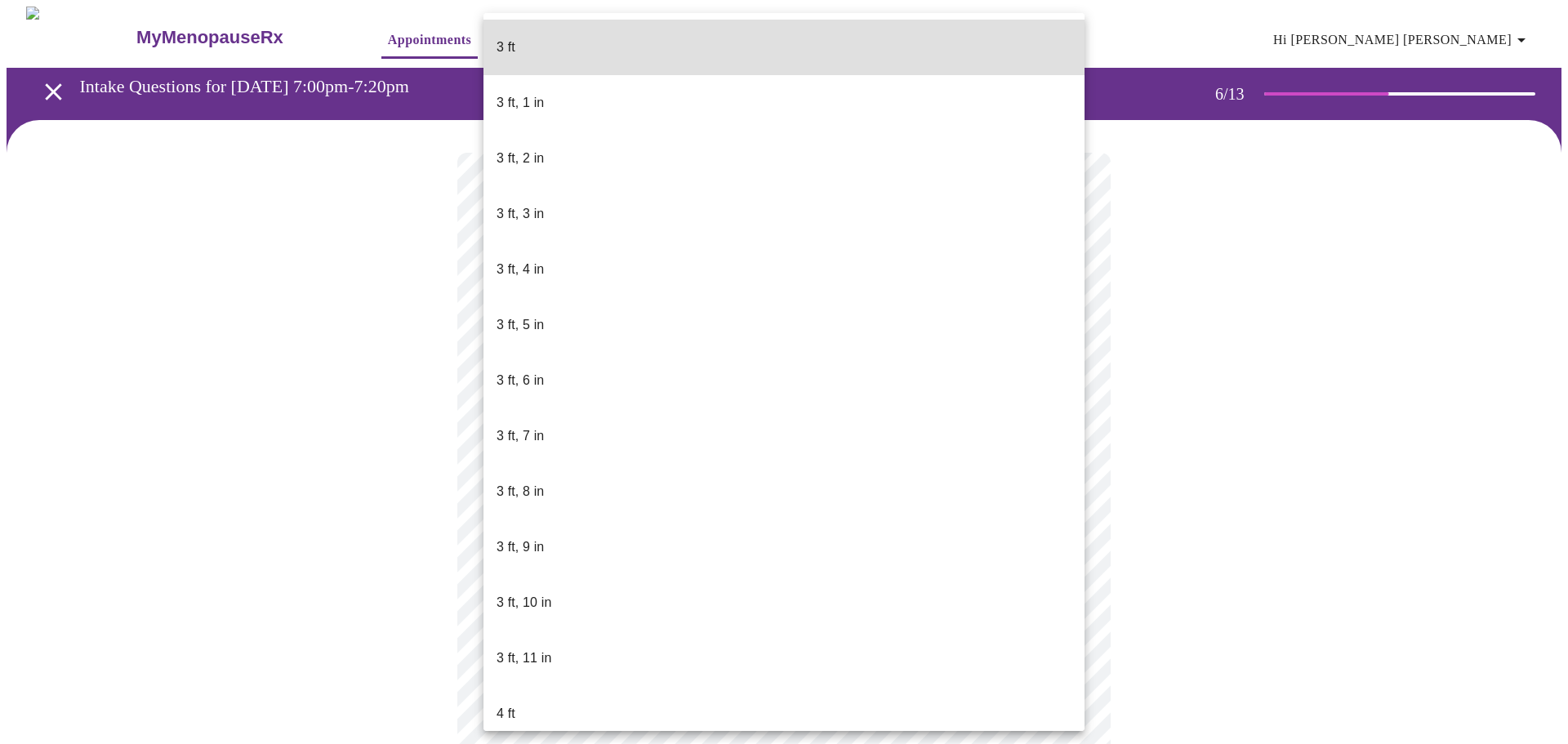
click at [550, 476] on body "MyMenopauseRx Appointments Messaging Labs Uploads Medications Community Refer a…" at bounding box center [784, 443] width 1555 height 872
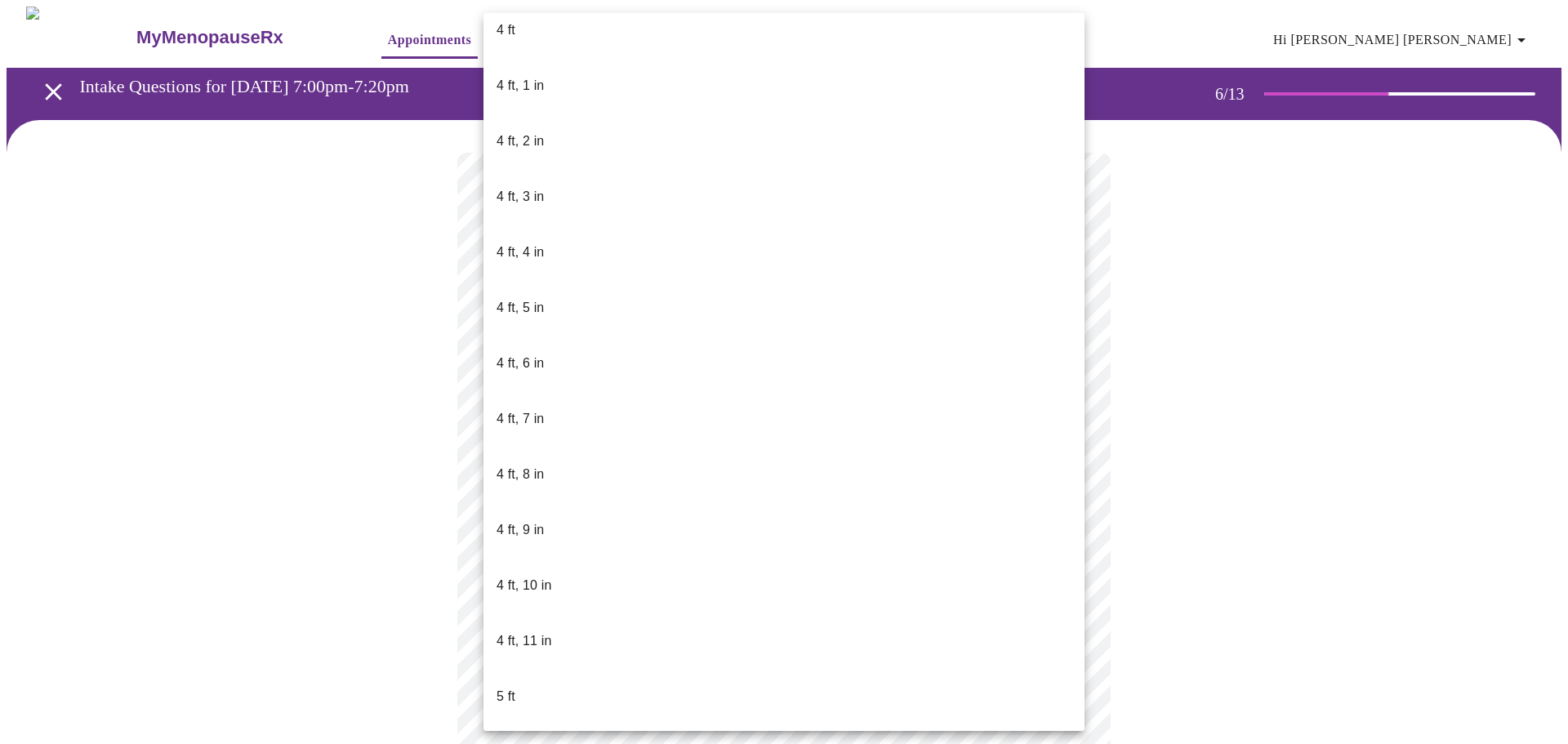
scroll to position [688, 0]
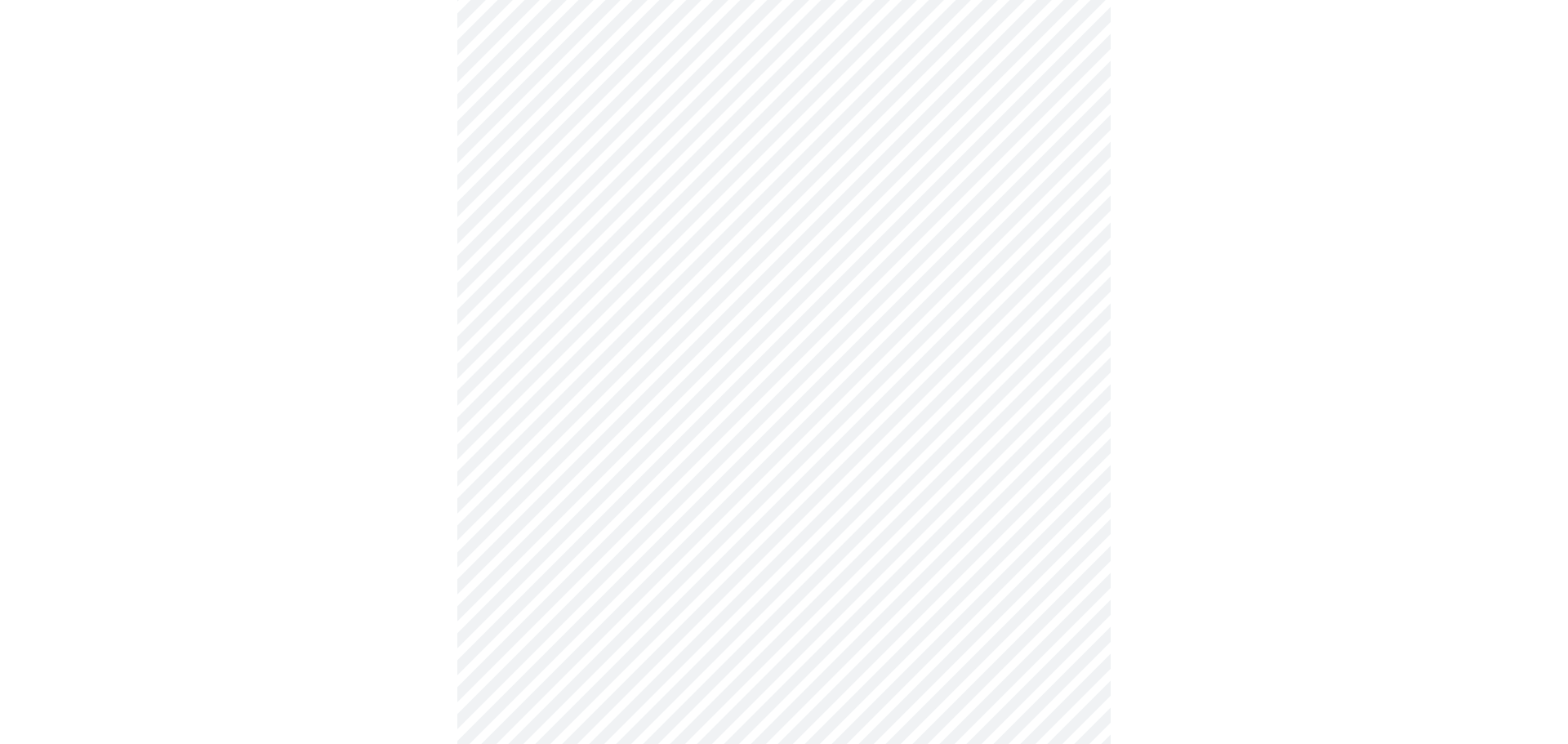
scroll to position [3887, 0]
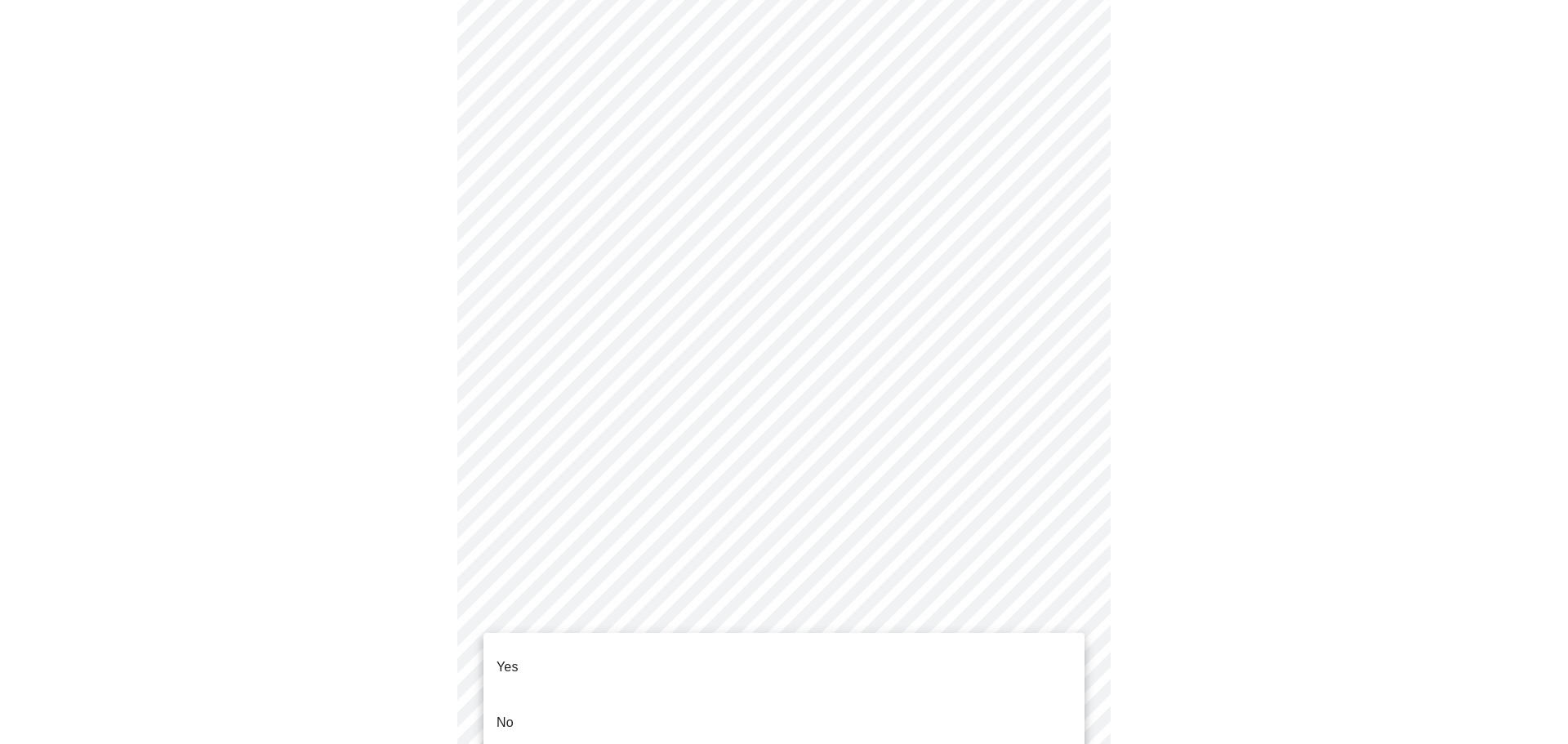
click at [545, 704] on li "No" at bounding box center [784, 723] width 601 height 56
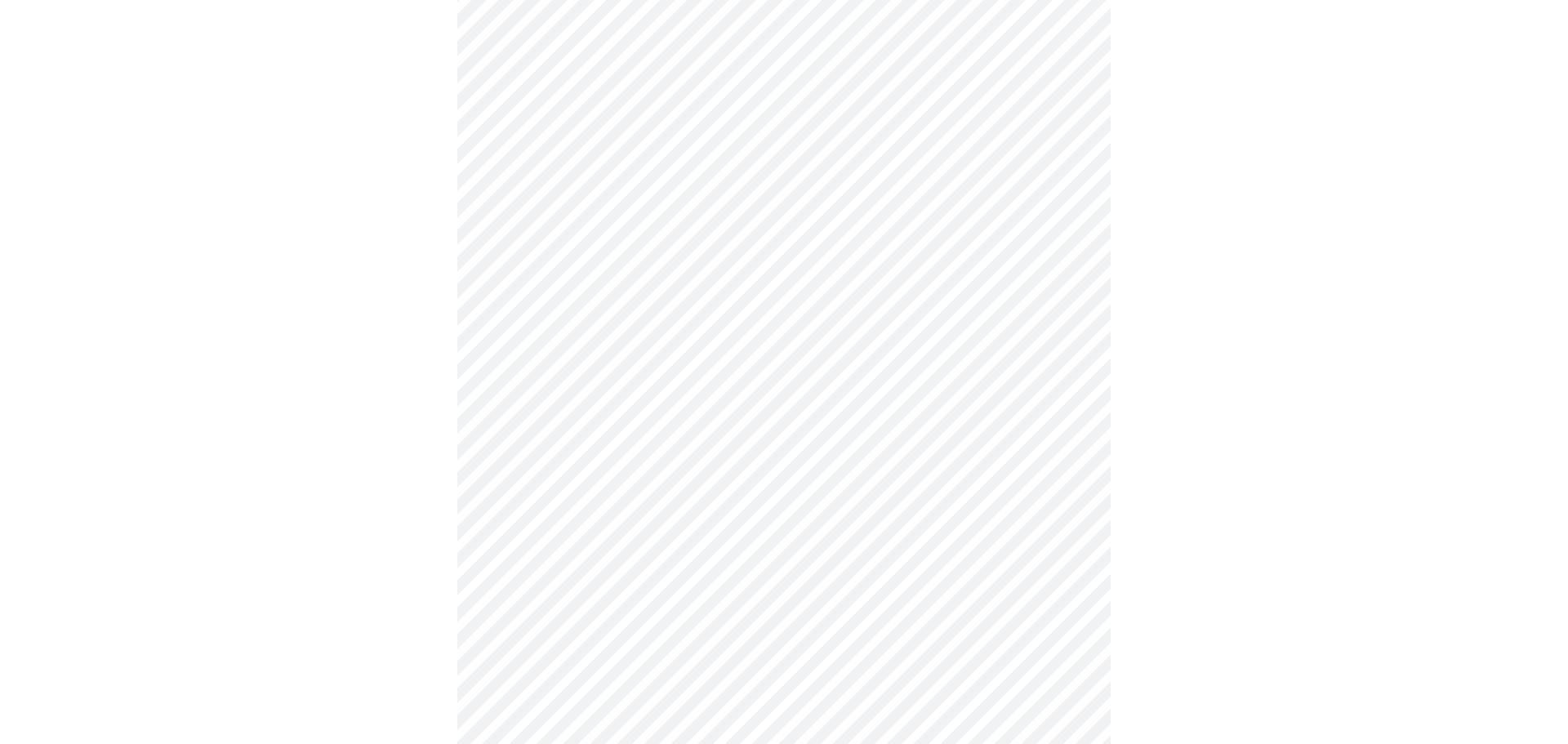
scroll to position [851, 0]
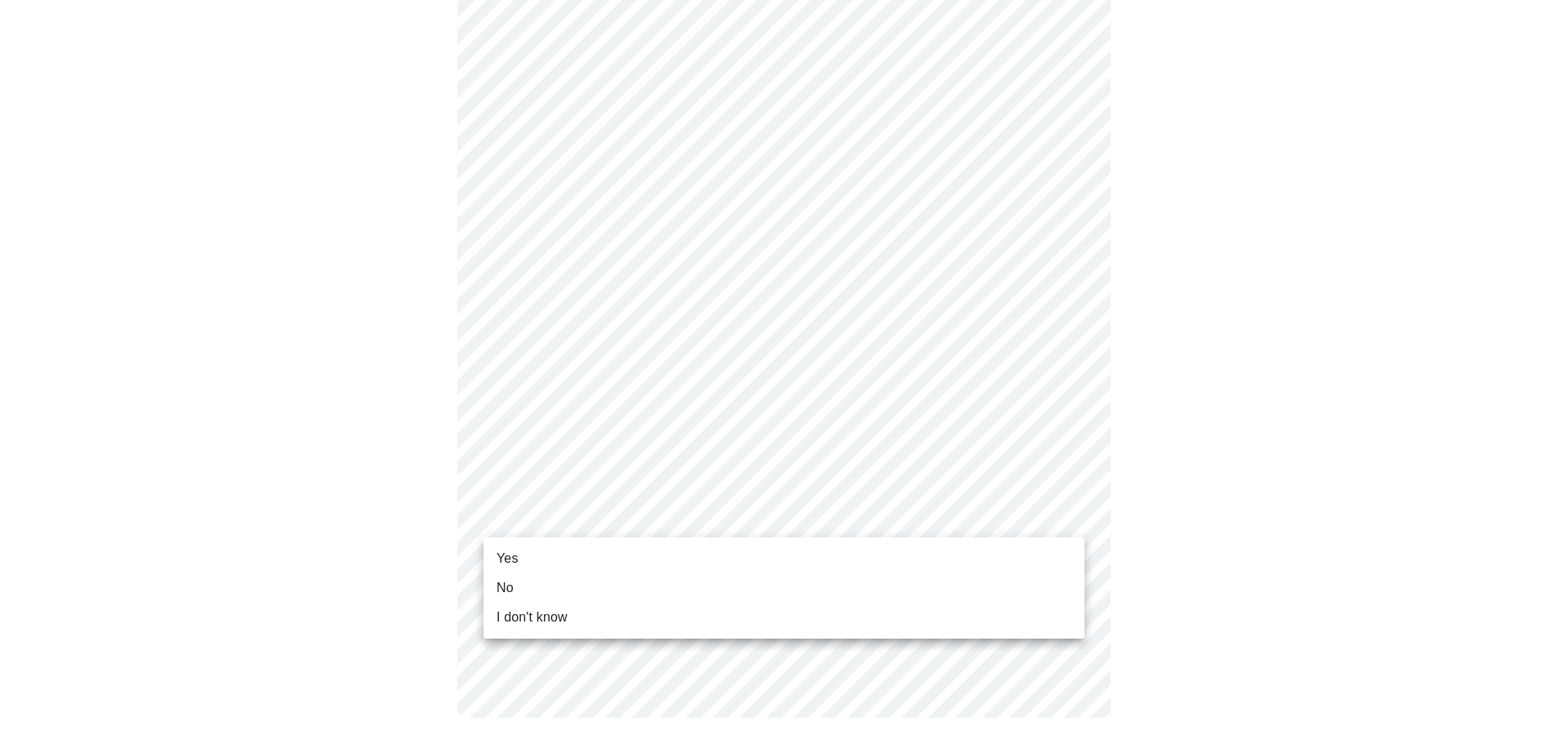
click at [499, 560] on span "Yes" at bounding box center [508, 558] width 22 height 19
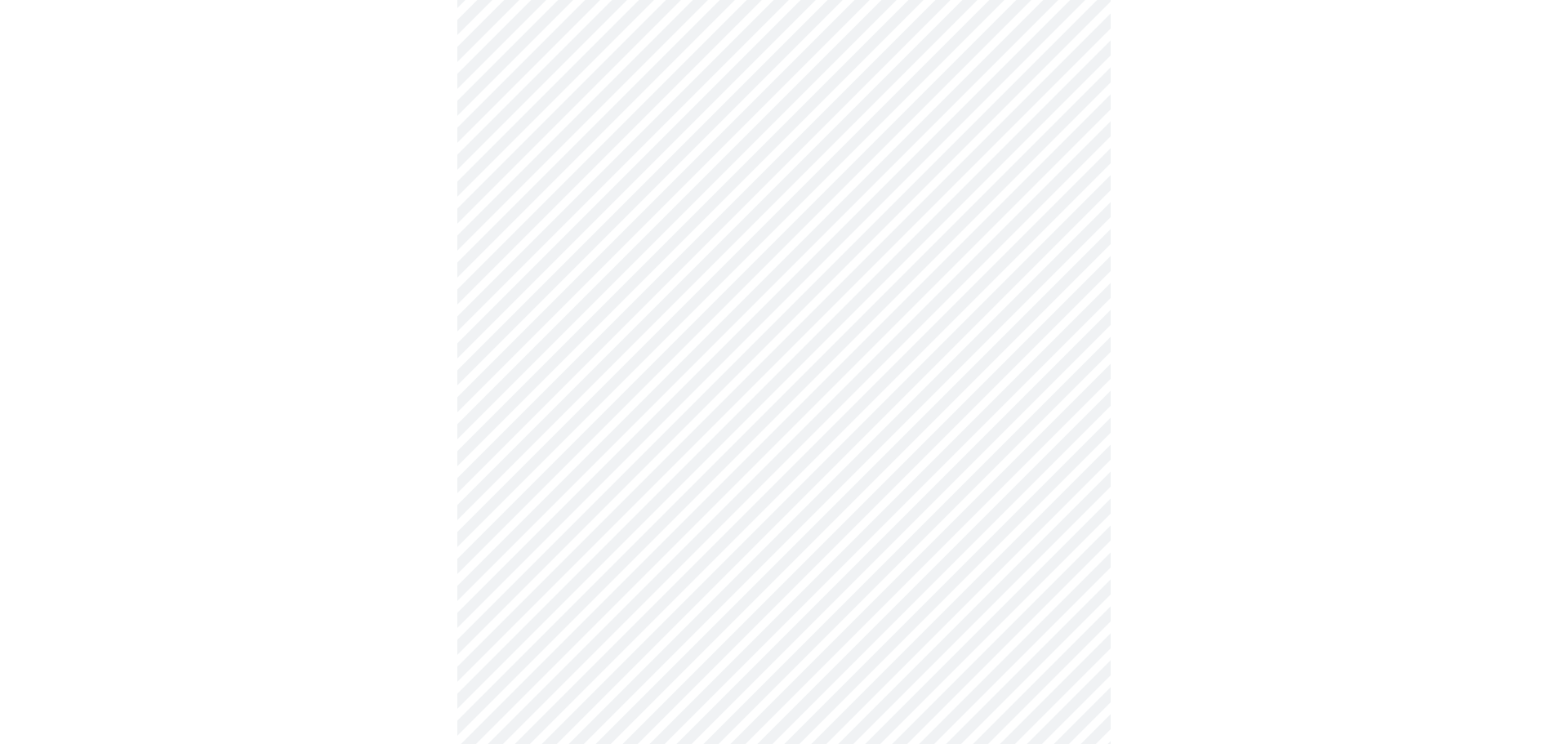
scroll to position [0, 0]
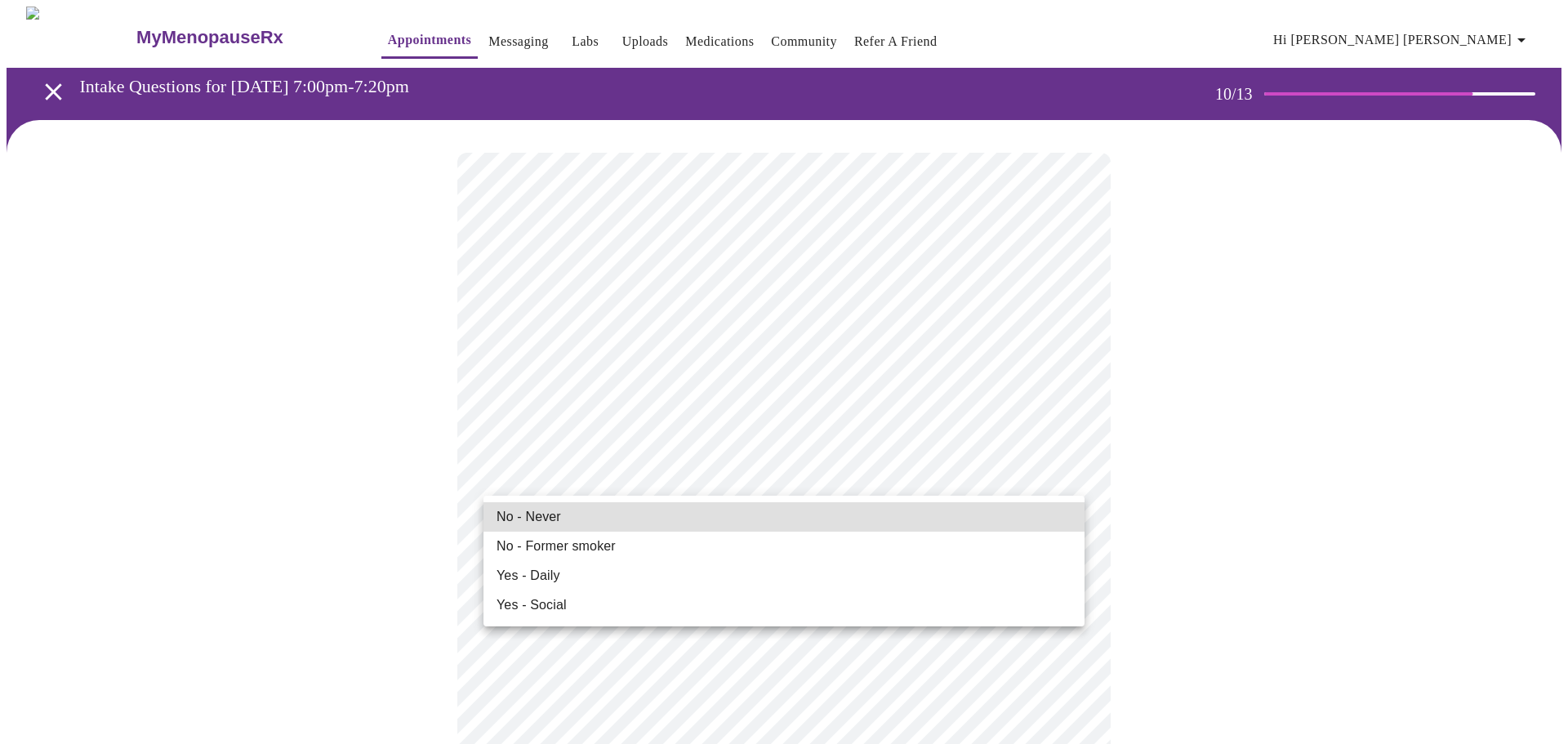
click at [547, 550] on span "No - Former smoker" at bounding box center [556, 546] width 120 height 19
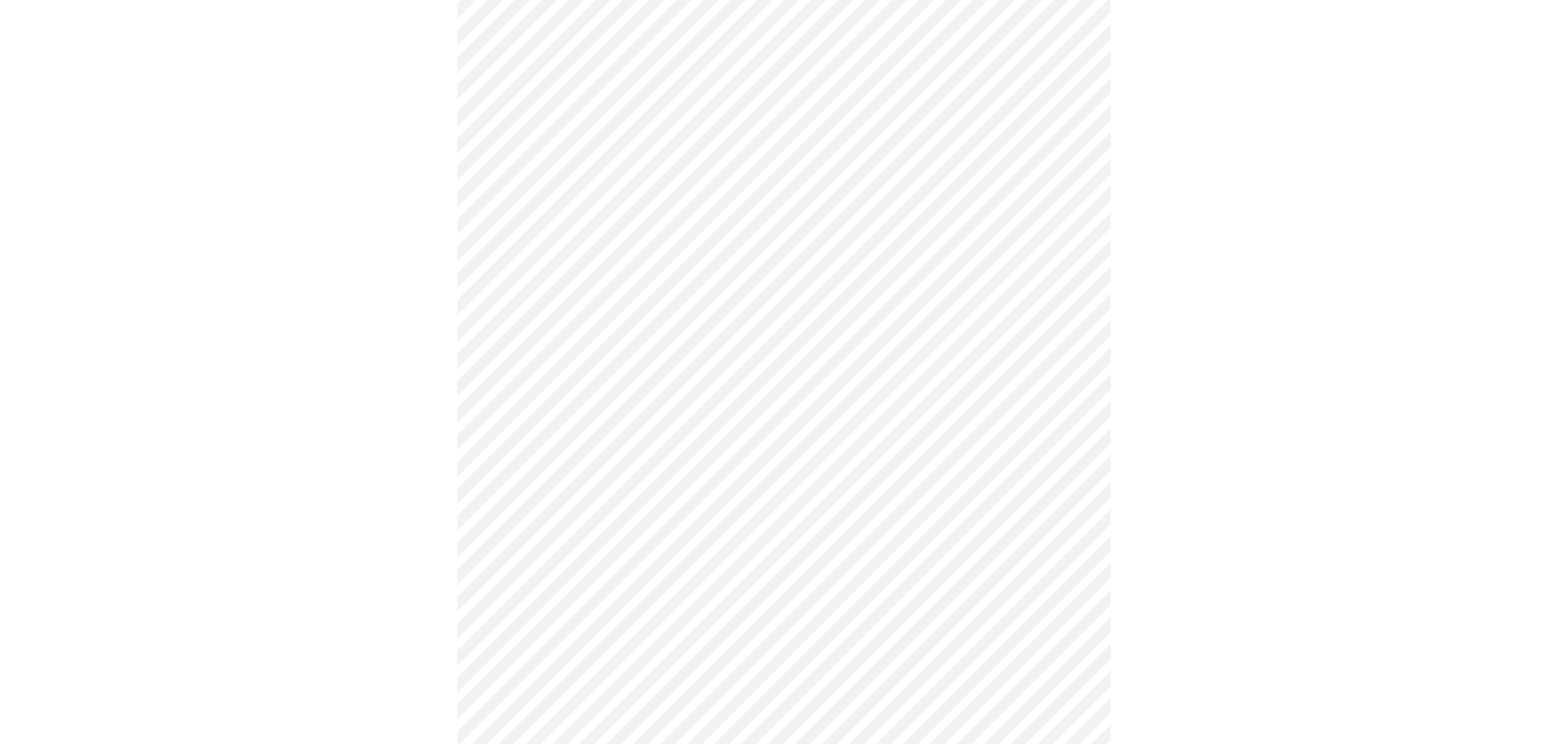
scroll to position [1253, 0]
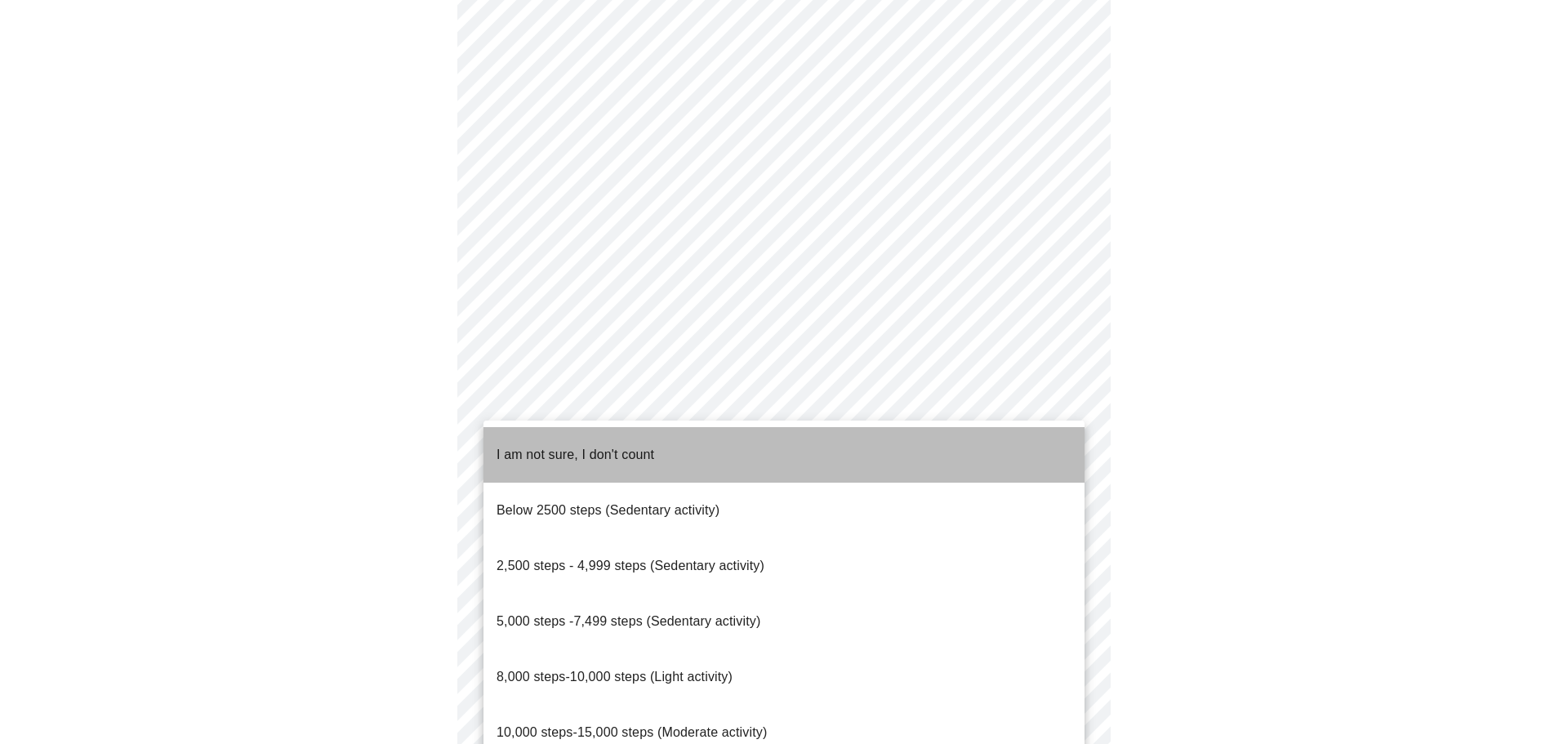
click at [558, 458] on span "I am not sure, I don't count" at bounding box center [575, 454] width 157 height 45
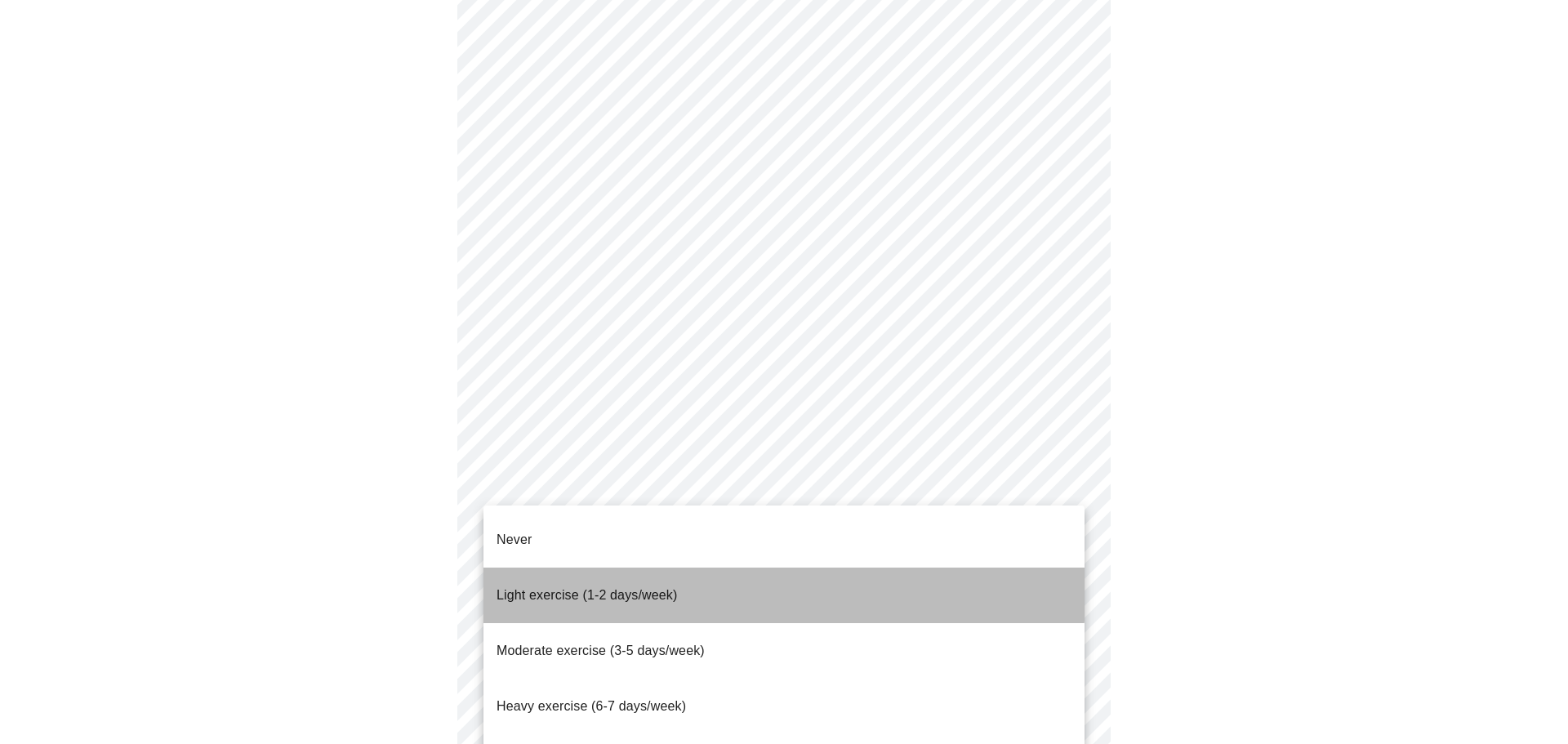
click at [609, 588] on span "Light exercise (1-2 days/week)" at bounding box center [587, 595] width 181 height 13
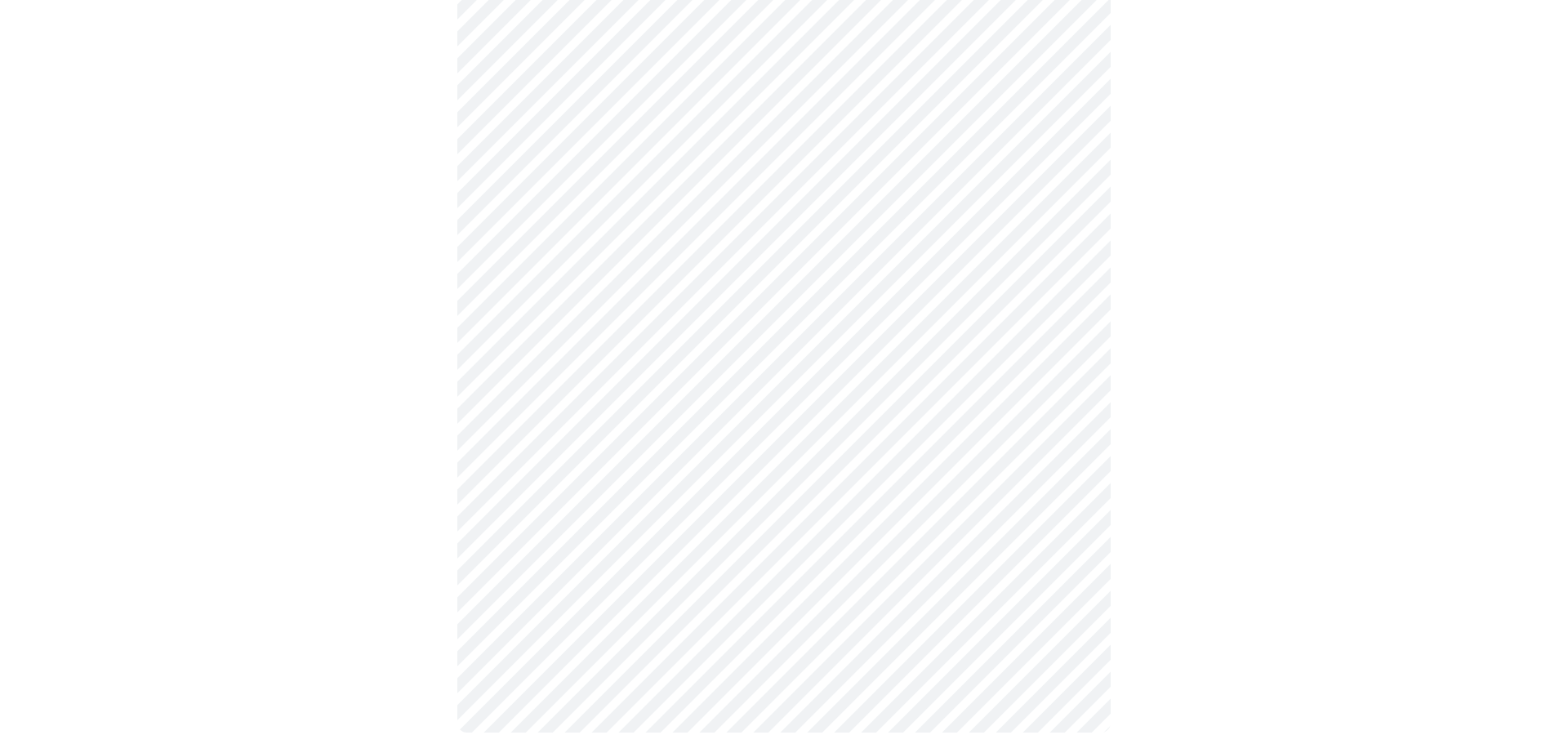
scroll to position [1376, 0]
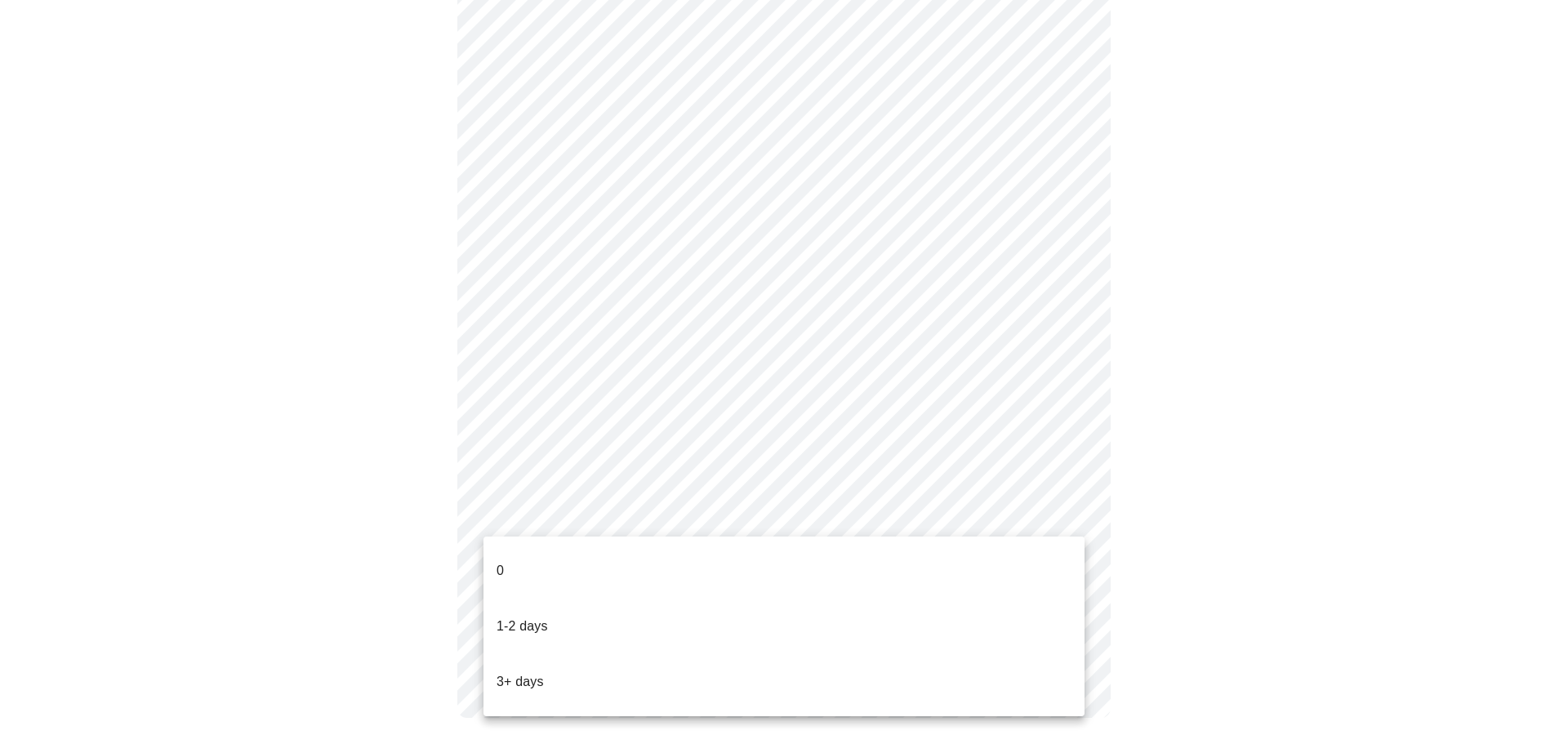
click at [518, 617] on p "1-2 days" at bounding box center [522, 626] width 51 height 19
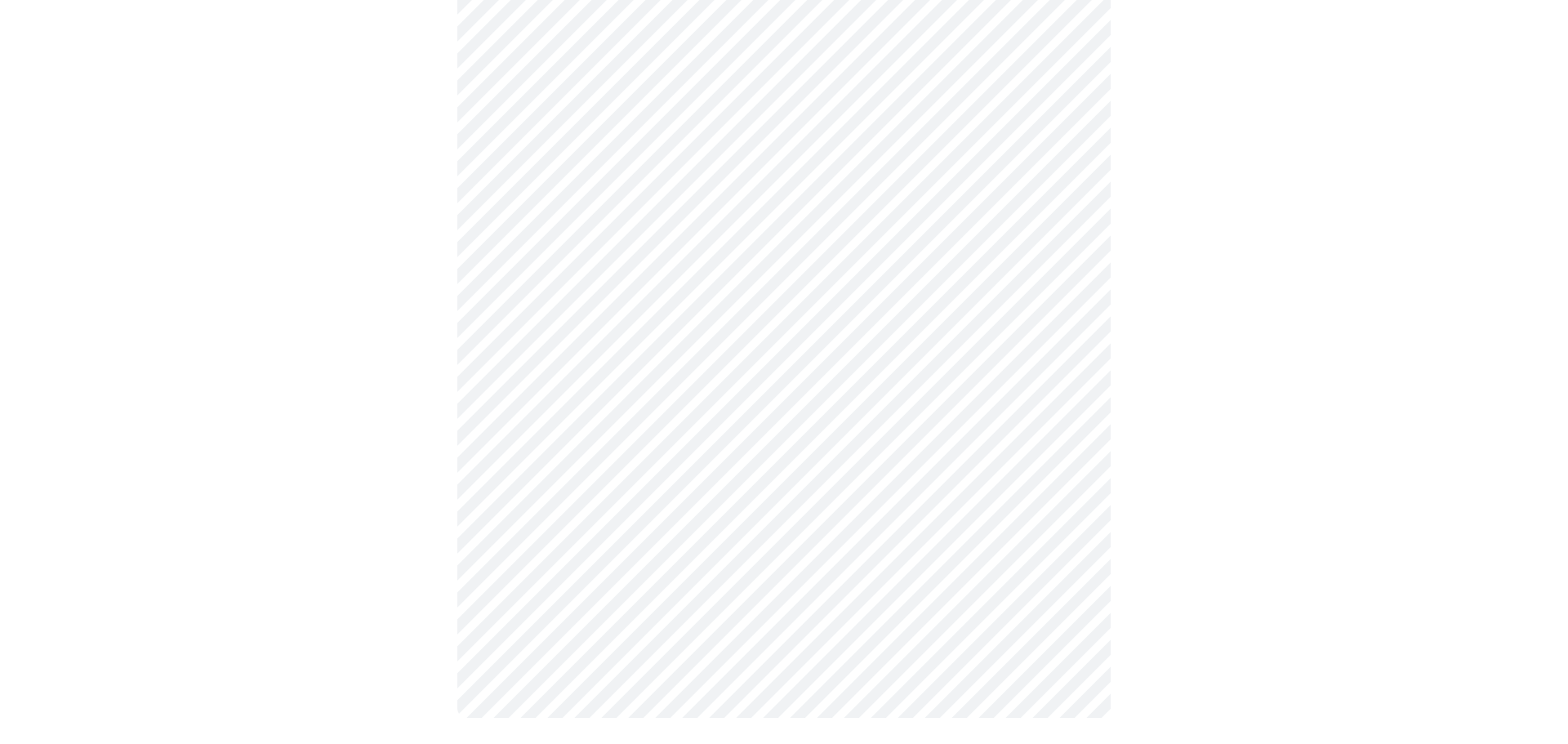
scroll to position [0, 0]
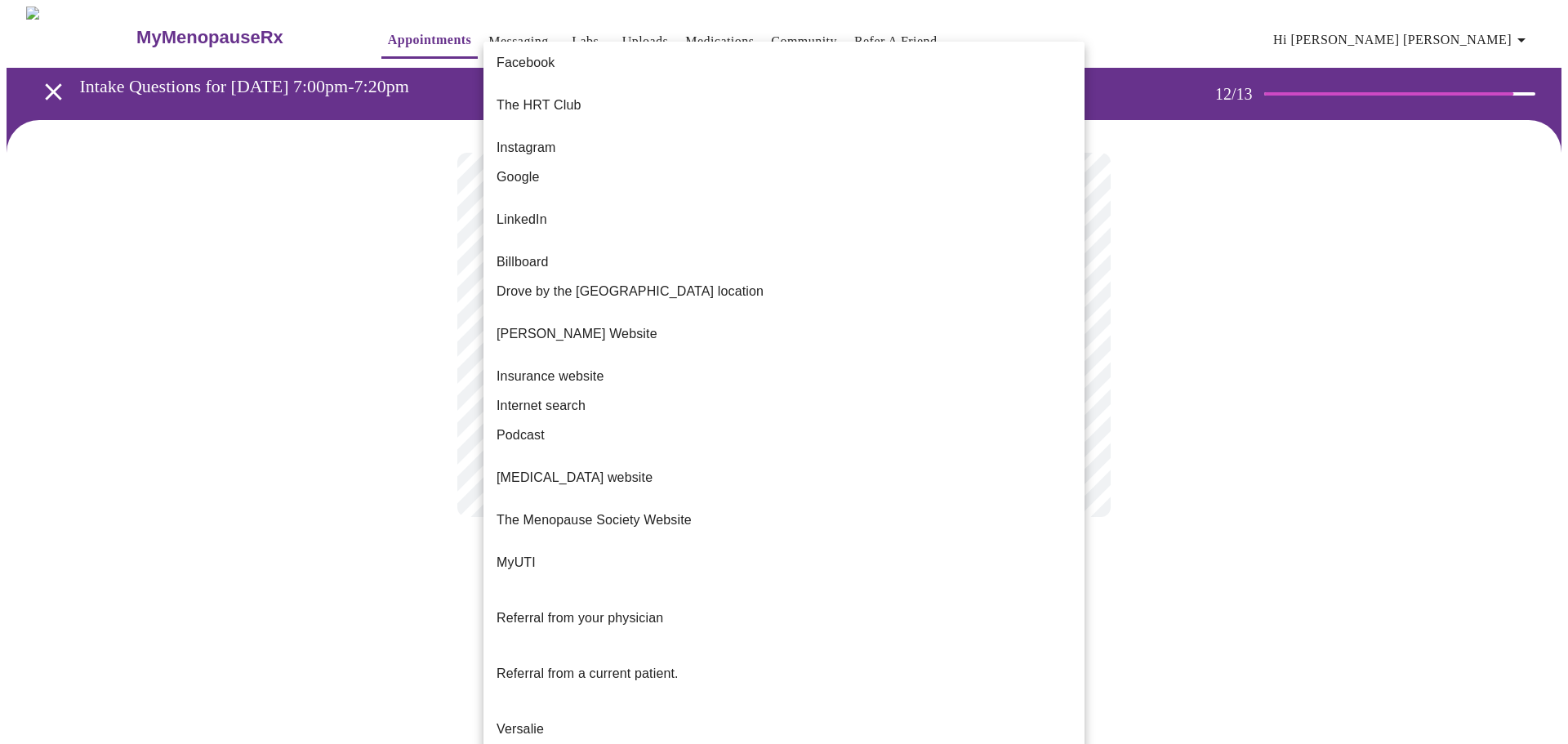
click at [691, 343] on body "MyMenopauseRx Appointments Messaging Labs Uploads Medications Community Refer a…" at bounding box center [784, 278] width 1555 height 543
click at [574, 96] on p "The HRT Club" at bounding box center [539, 105] width 84 height 19
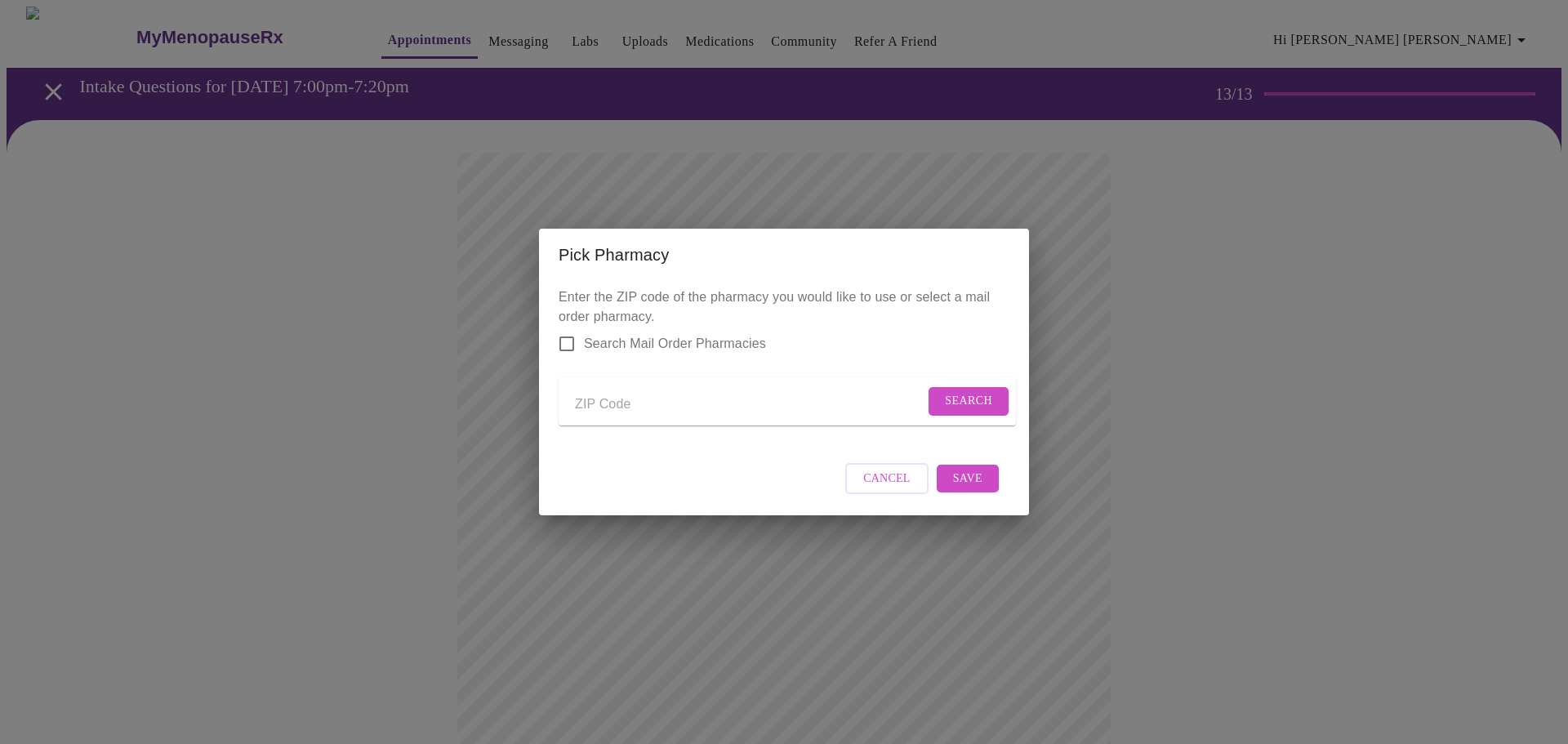
click at [603, 403] on input "Send a message to your care team" at bounding box center [749, 404] width 349 height 26
type input "77840"
click at [976, 400] on span "Search" at bounding box center [969, 401] width 47 height 20
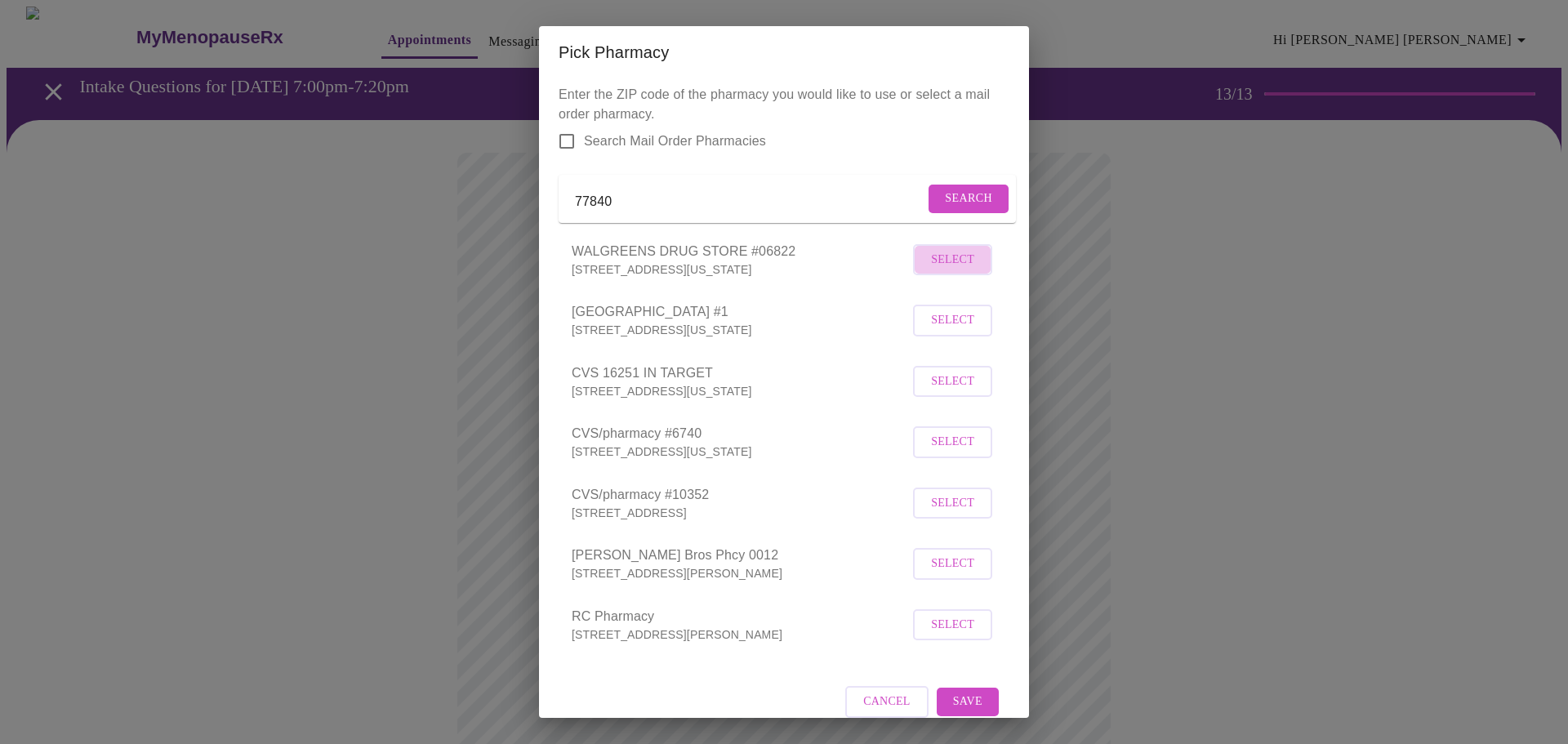
click at [938, 270] on span "Select" at bounding box center [952, 260] width 43 height 20
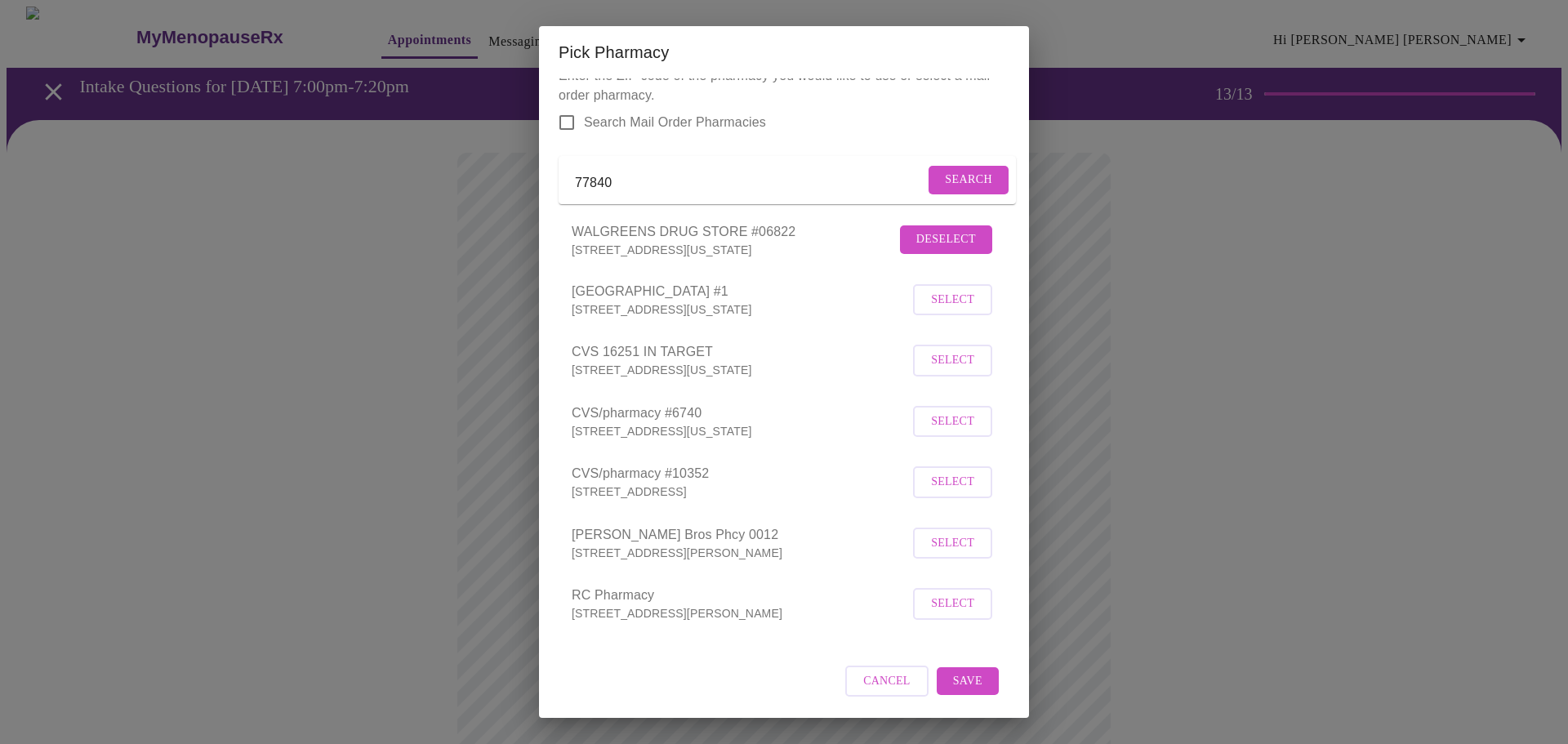
scroll to position [41, 0]
click at [984, 685] on button "Save" at bounding box center [968, 682] width 62 height 29
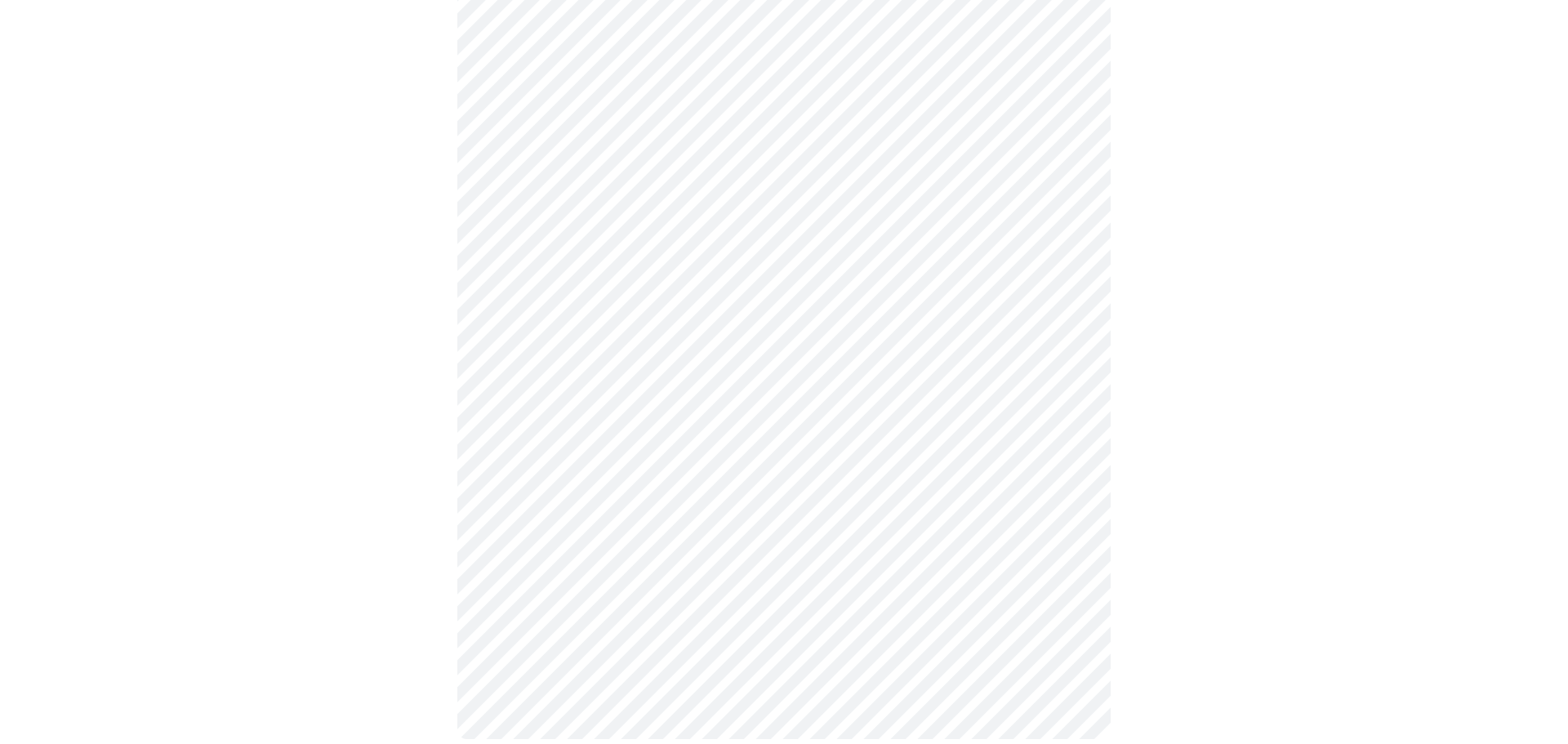
scroll to position [484, 0]
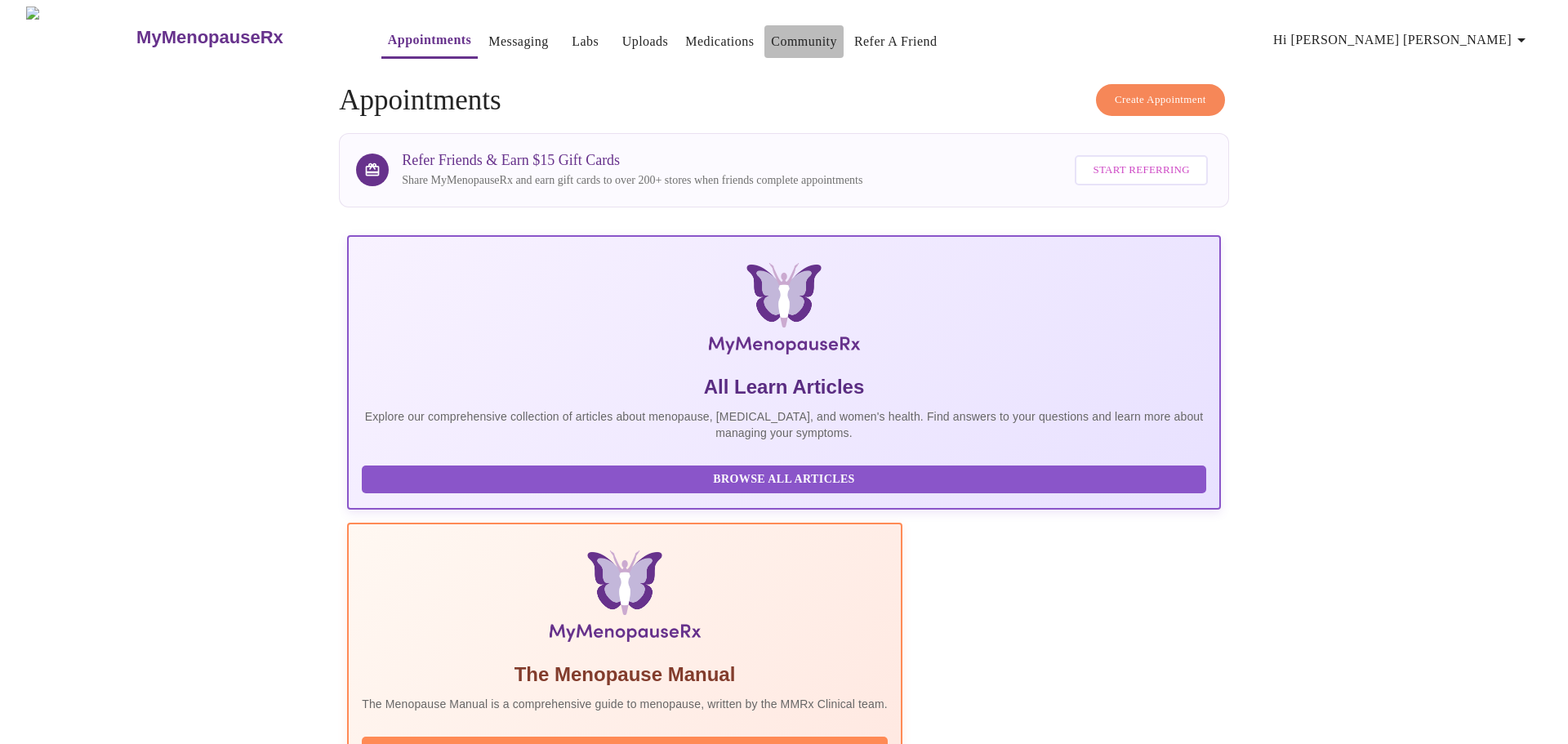
click at [781, 41] on link "Community" at bounding box center [804, 41] width 66 height 23
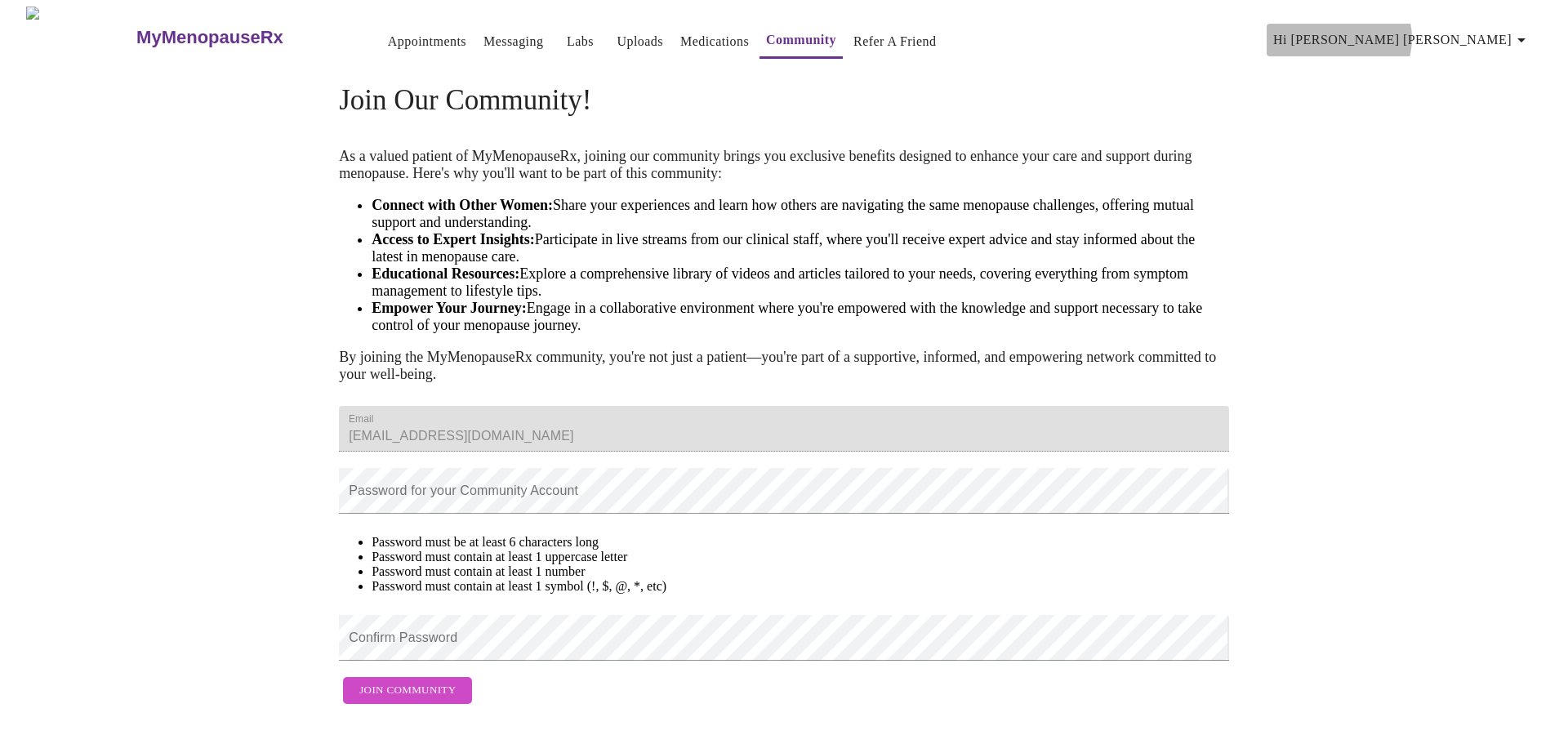
click at [1502, 32] on span "Hi [PERSON_NAME] [PERSON_NAME]" at bounding box center [1402, 40] width 258 height 23
click at [1493, 66] on li "Billing" at bounding box center [1487, 63] width 75 height 29
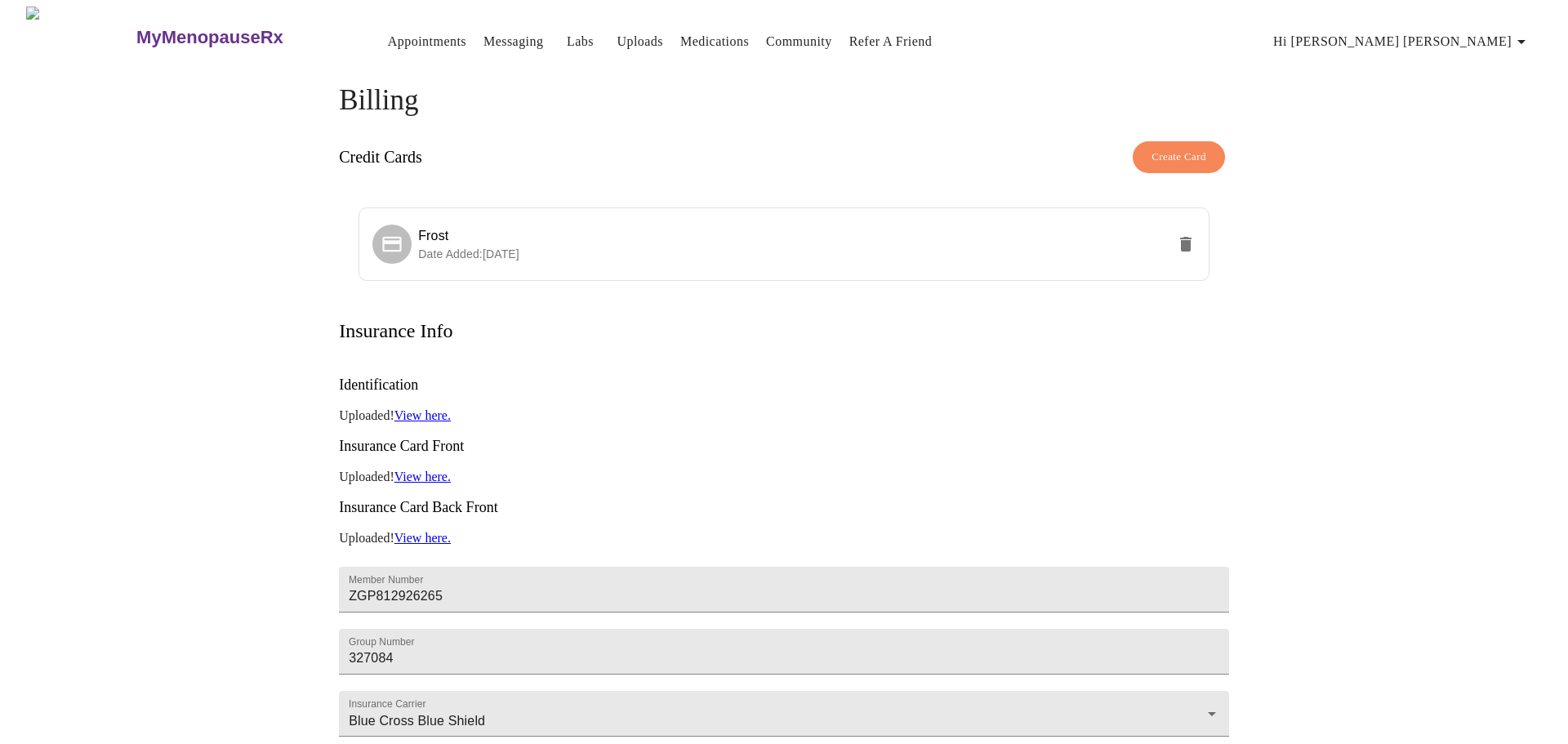
click at [680, 41] on link "Medications" at bounding box center [715, 41] width 69 height 23
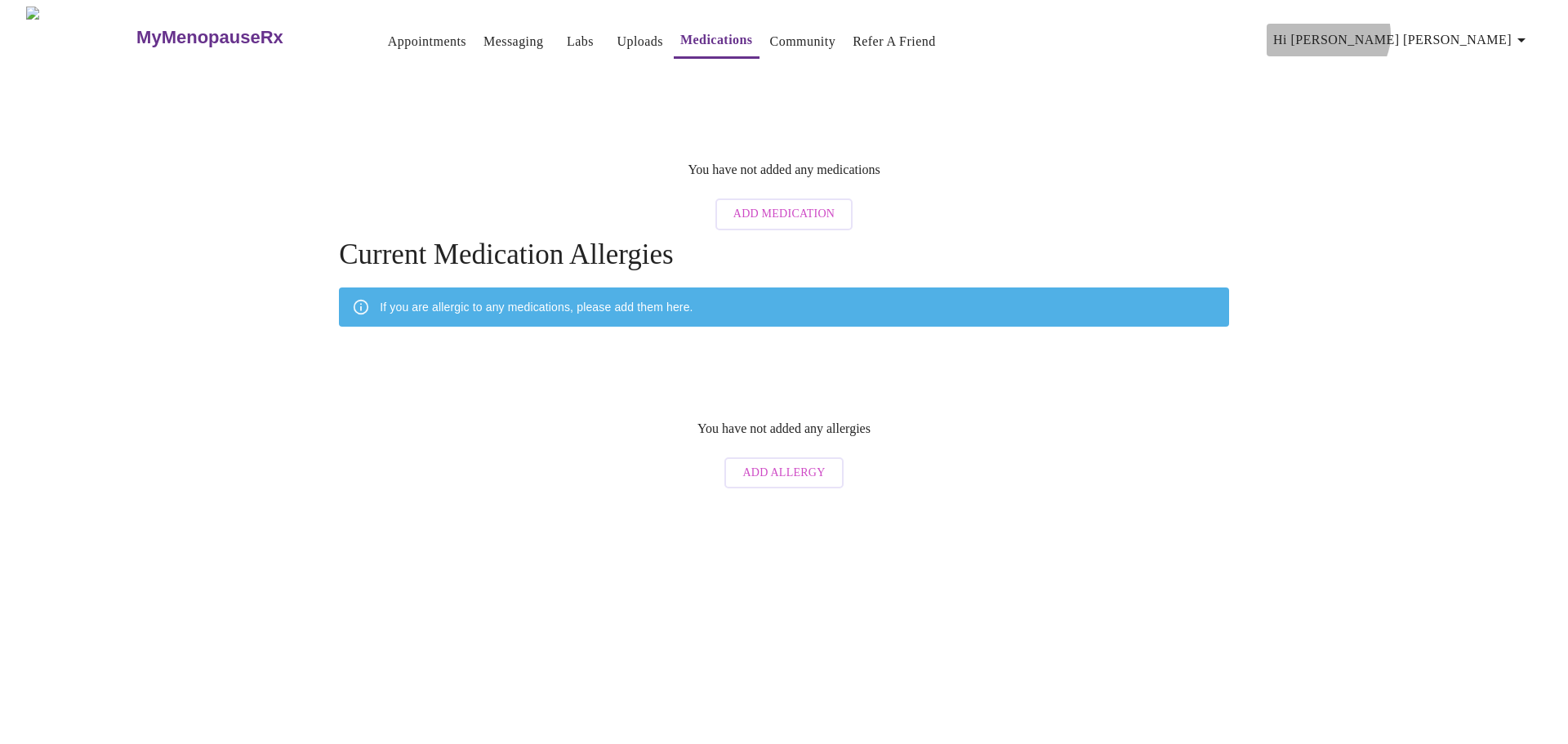
click at [1491, 29] on span "Hi [PERSON_NAME] [PERSON_NAME]" at bounding box center [1402, 40] width 258 height 23
click at [1501, 103] on li "Invoices" at bounding box center [1487, 93] width 75 height 29
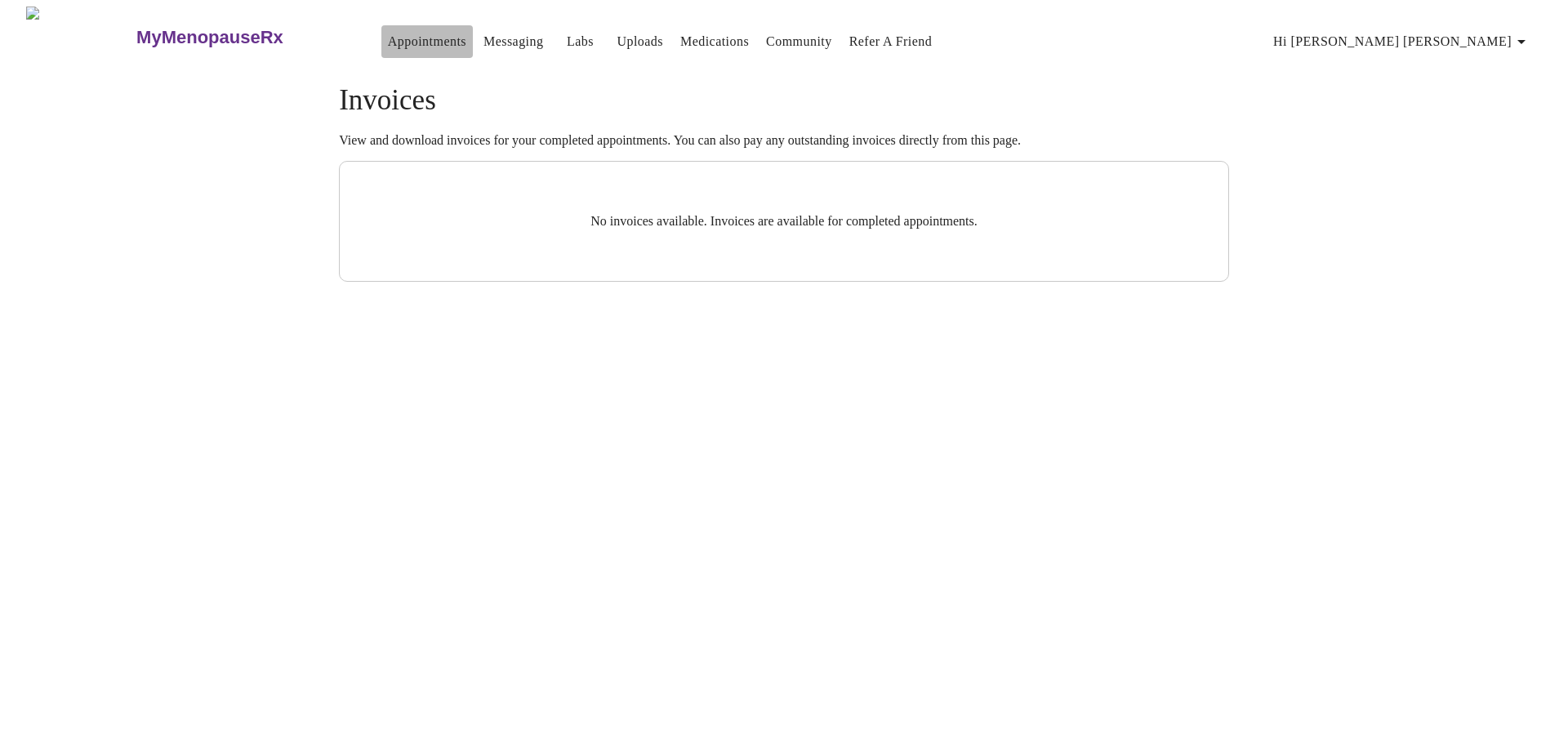
click at [388, 38] on link "Appointments" at bounding box center [427, 41] width 78 height 23
